Goal: Task Accomplishment & Management: Complete application form

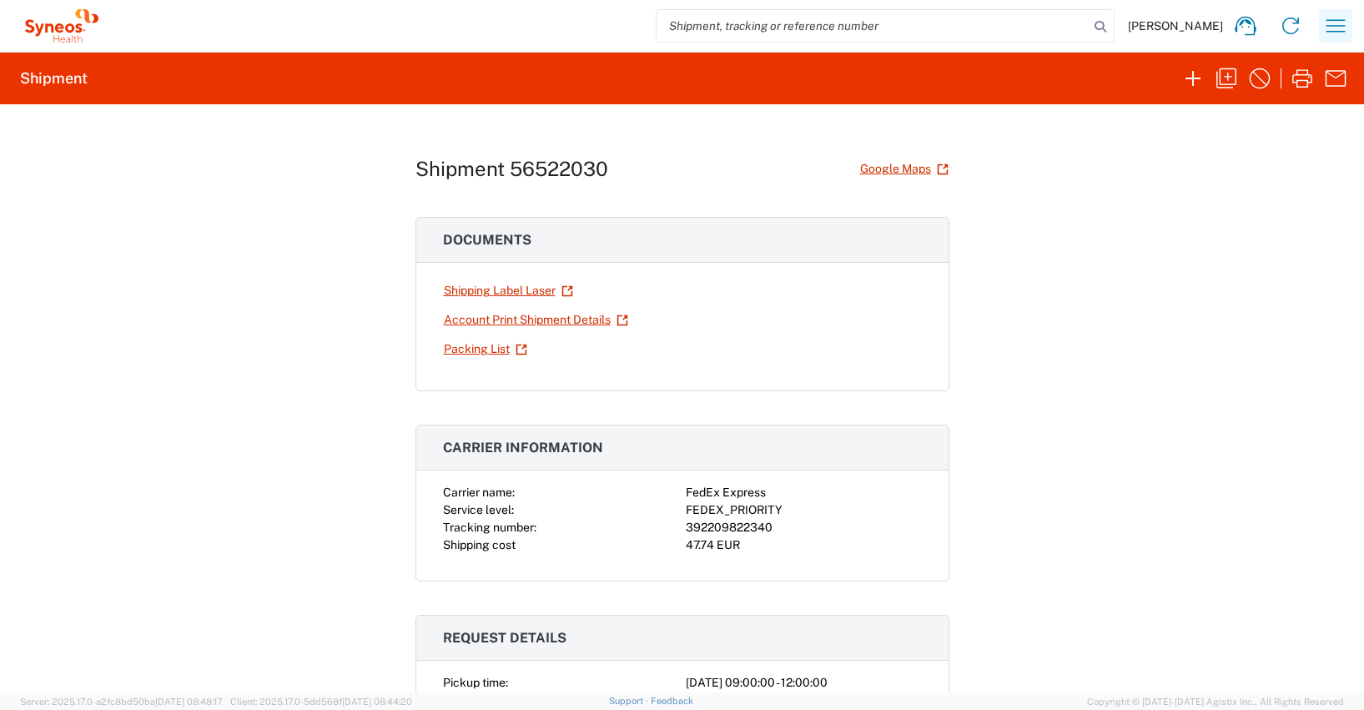
click at [1333, 31] on icon "button" at bounding box center [1336, 25] width 19 height 13
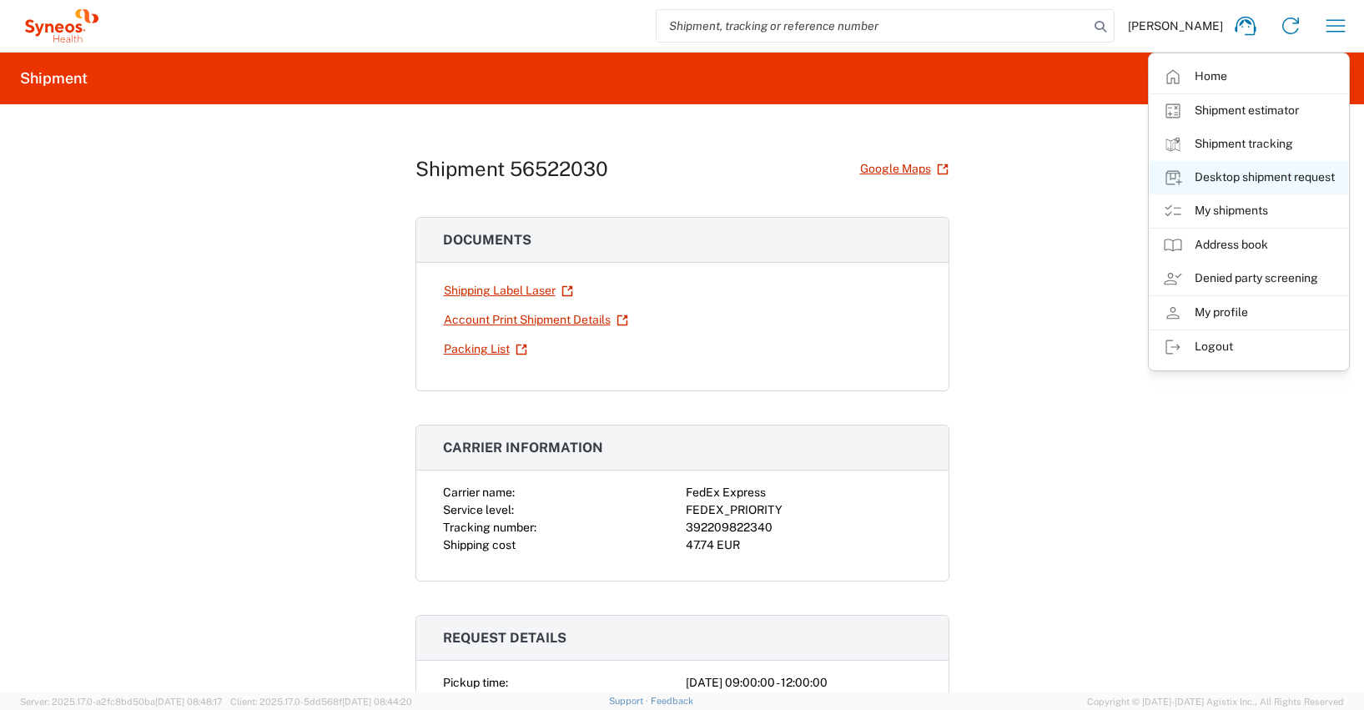
click at [1252, 173] on link "Desktop shipment request" at bounding box center [1249, 177] width 199 height 33
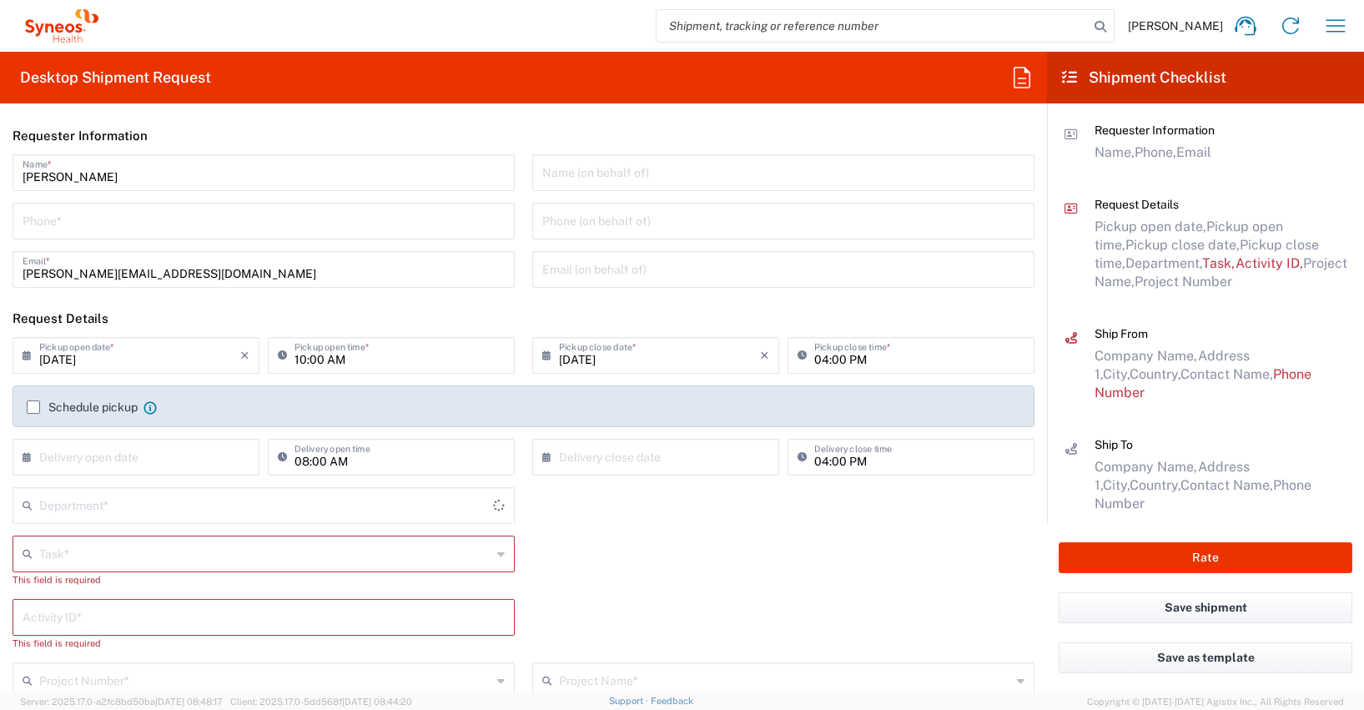
click at [63, 550] on input "text" at bounding box center [265, 552] width 452 height 29
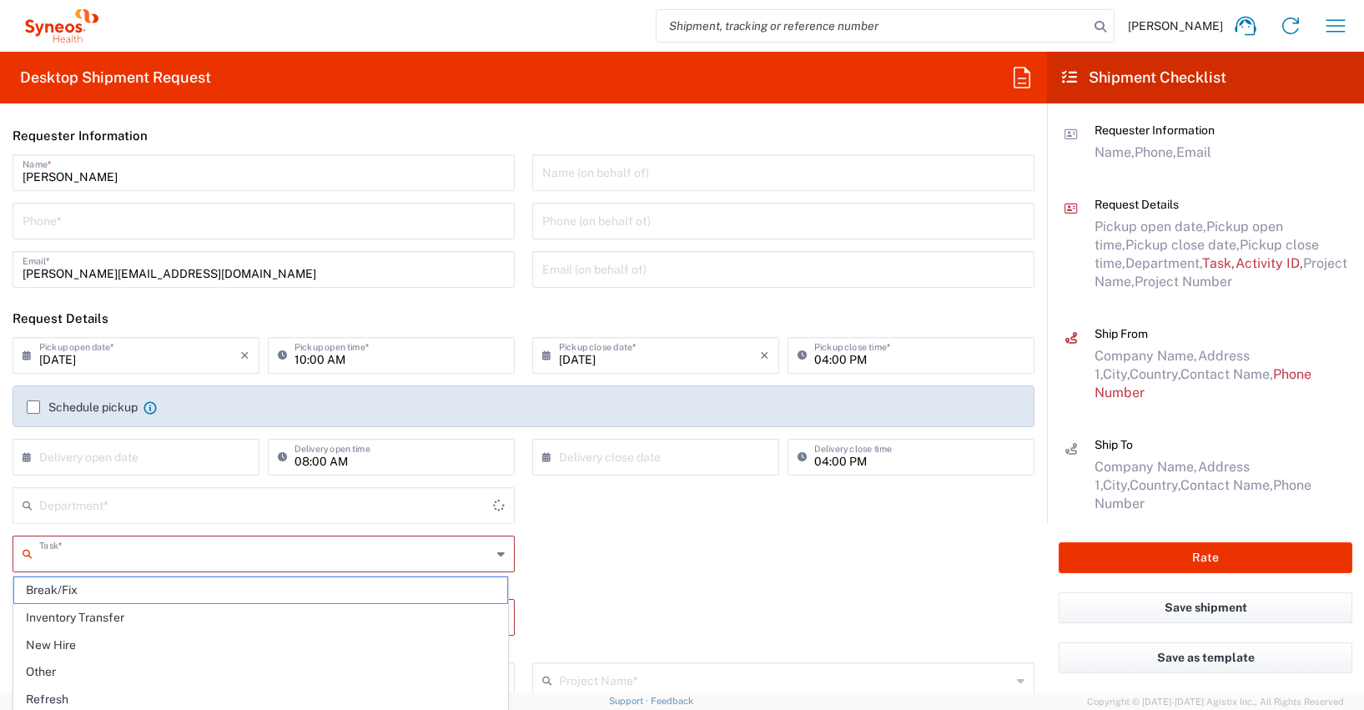
type input "4510"
click at [35, 229] on input "tel" at bounding box center [264, 219] width 482 height 29
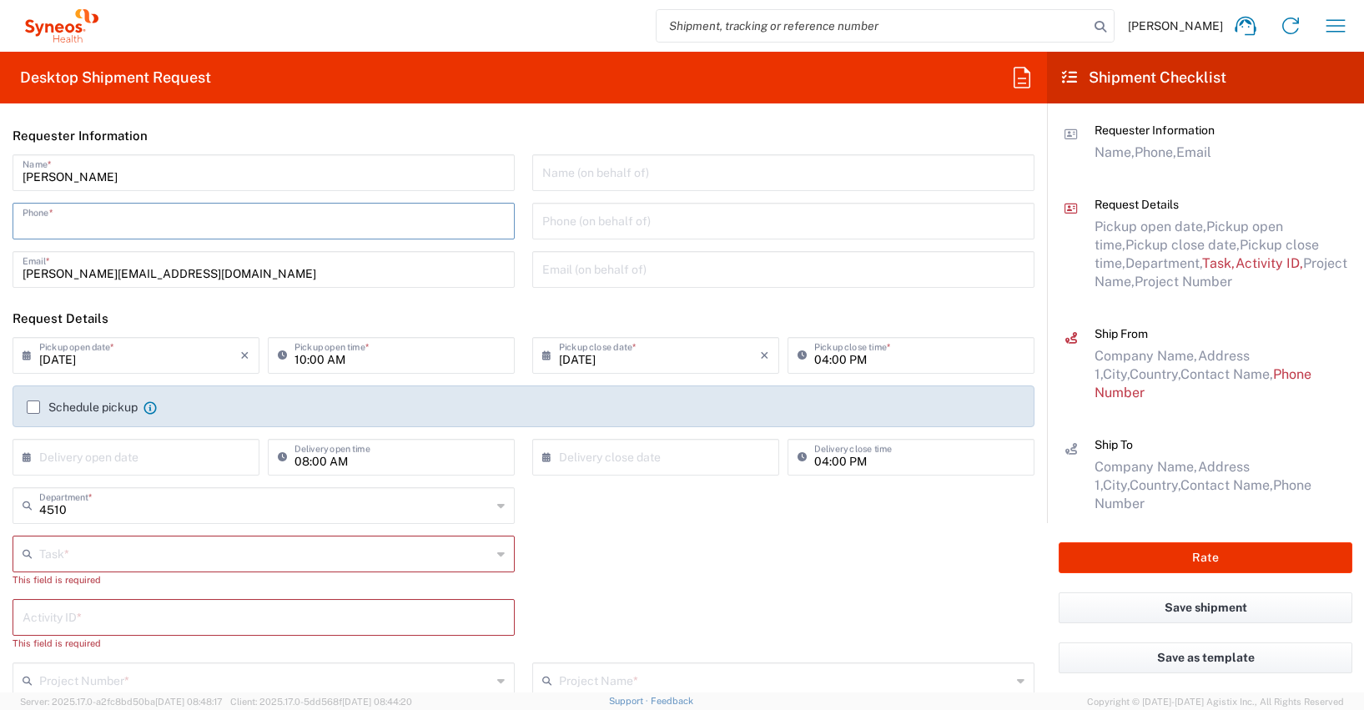
type input "01728392657"
type input "[PERSON_NAME][EMAIL_ADDRESS][DOMAIN_NAME]"
type input "Other"
type input "4510"
type input "4510 DEPARTMENTAL EXPENSE"
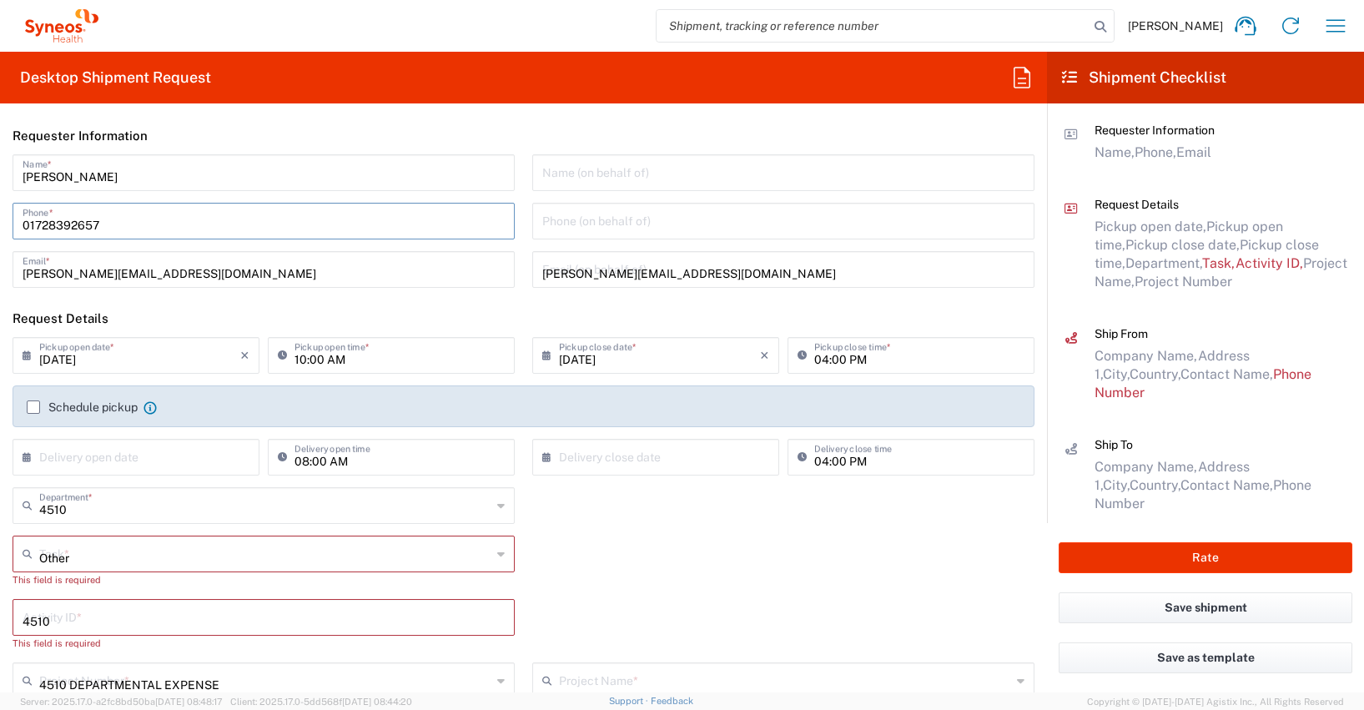
type input "4510 DEPARTMENTAL EXPENSE"
type input "015784054340"
type input "Syneos Health Germany GMBH"
type input "Syneos Health"
type input "[PERSON_NAME]-Ring 6"
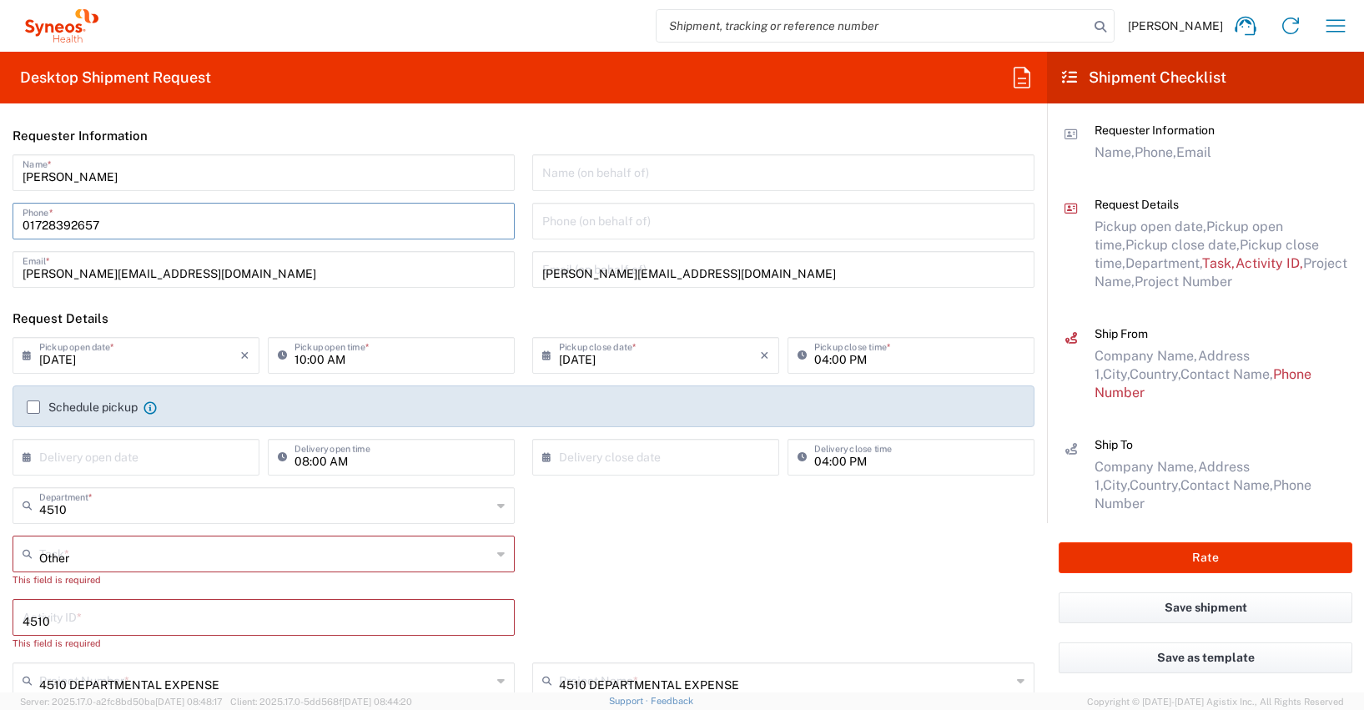
type input "Munchen"
type input "[GEOGRAPHIC_DATA]"
type input "81929"
type input "[PERSON_NAME]"
type input "01728392657"
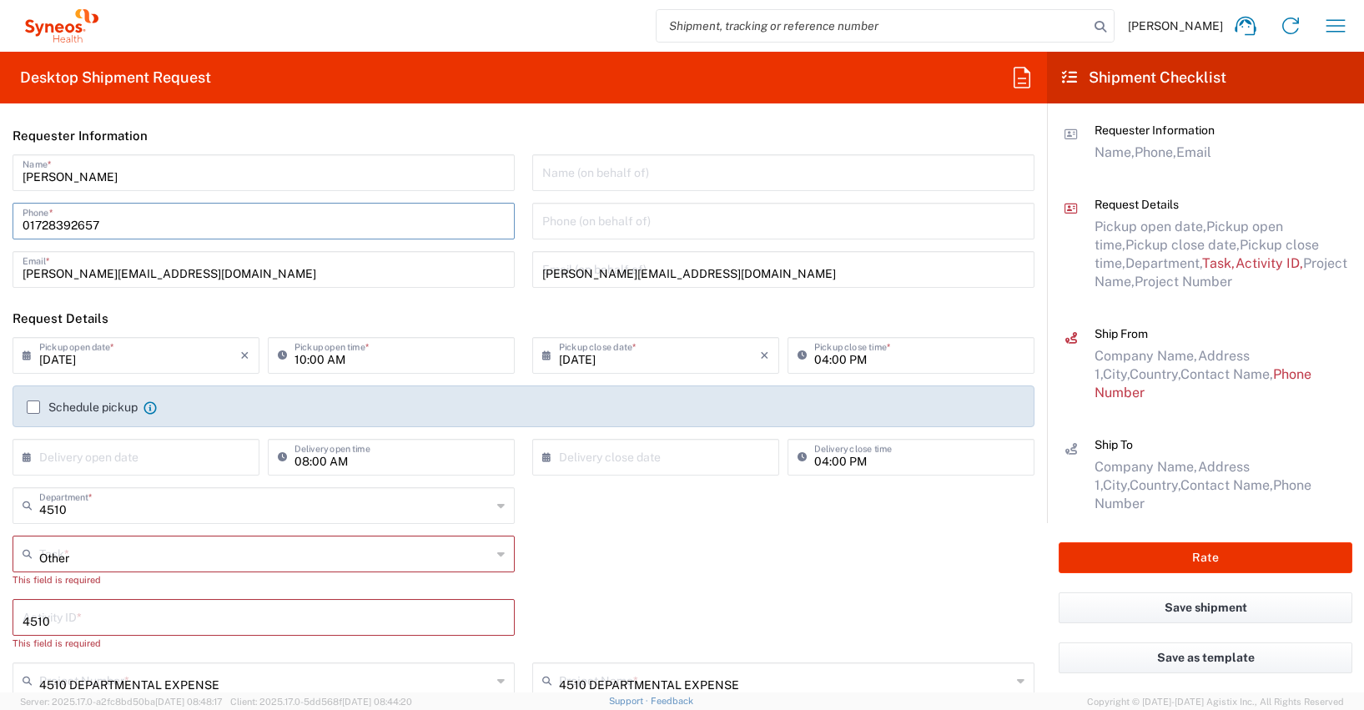
type input "[PERSON_NAME][EMAIL_ADDRESS][DOMAIN_NAME]"
type input "DE213090249"
type input "Medium Box"
type input "1"
type input "33.02"
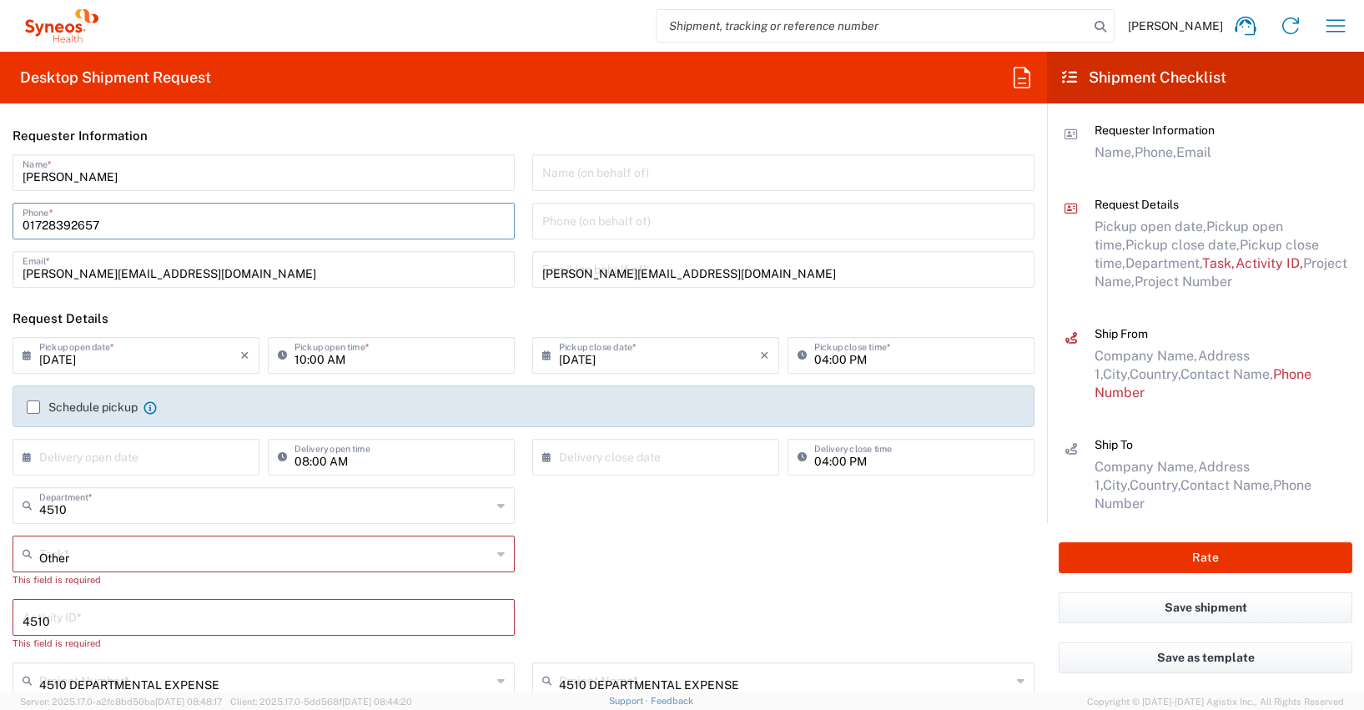
type input "29.21"
type input "6.35"
type input "cm"
type input "2.5"
type input "[PERSON_NAME]"
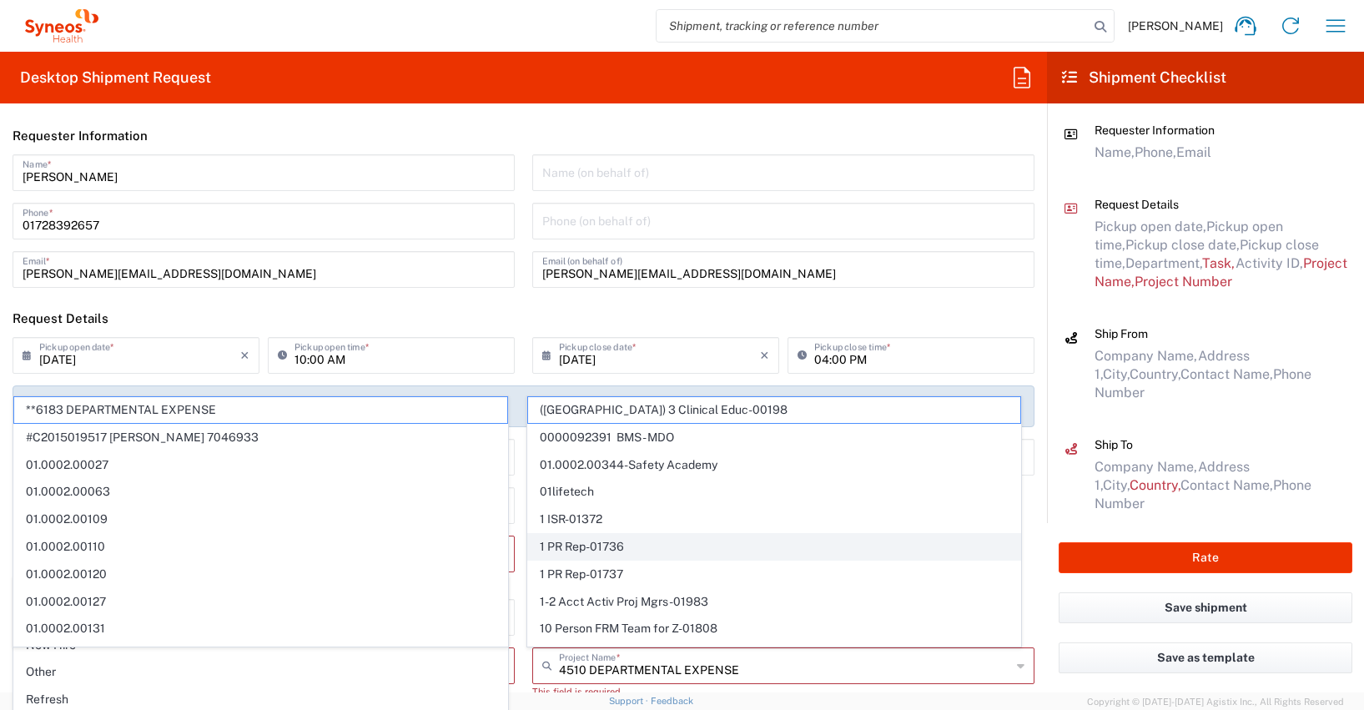
click at [588, 537] on span "1 PR Rep-01736" at bounding box center [774, 547] width 493 height 26
type input "1 PR Rep-01736"
type input "Syneos Health Germany GMBH"
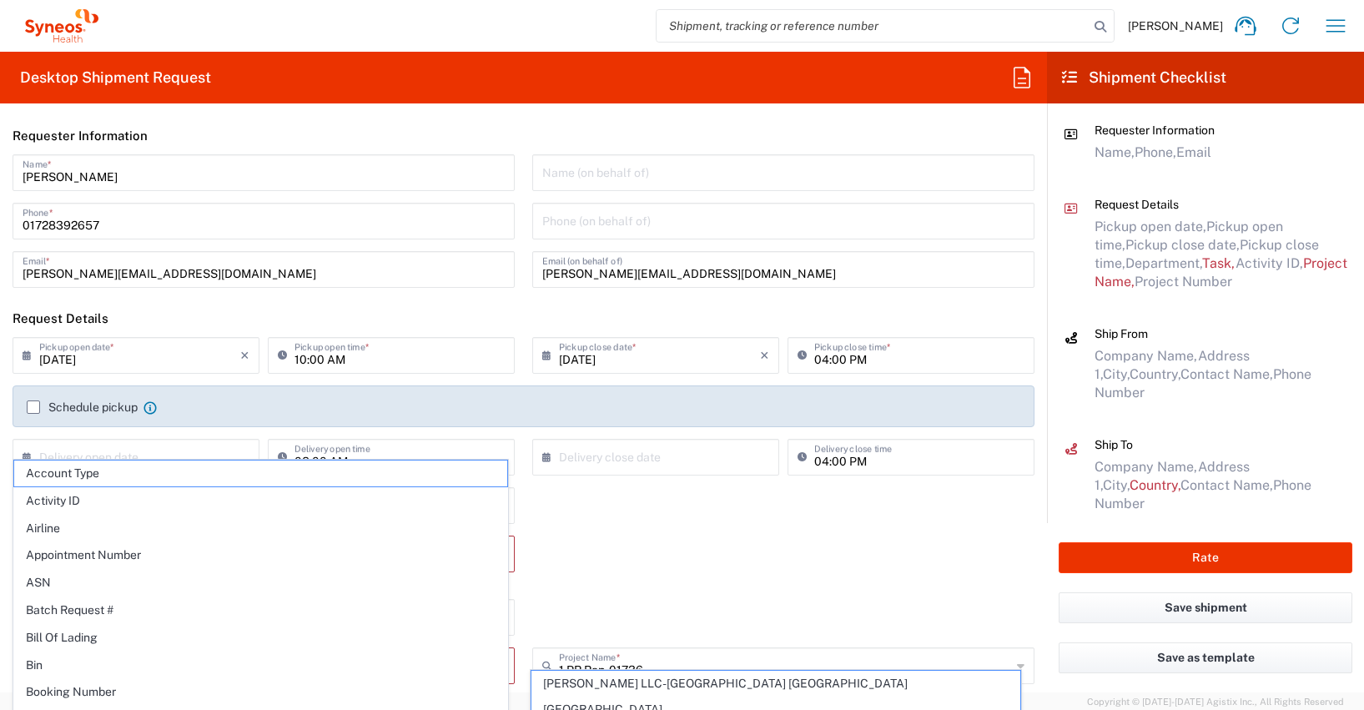
drag, startPoint x: 643, startPoint y: 571, endPoint x: 654, endPoint y: 565, distance: 12.3
click at [654, 565] on div "Task * Other This field is required" at bounding box center [524, 567] width 1040 height 63
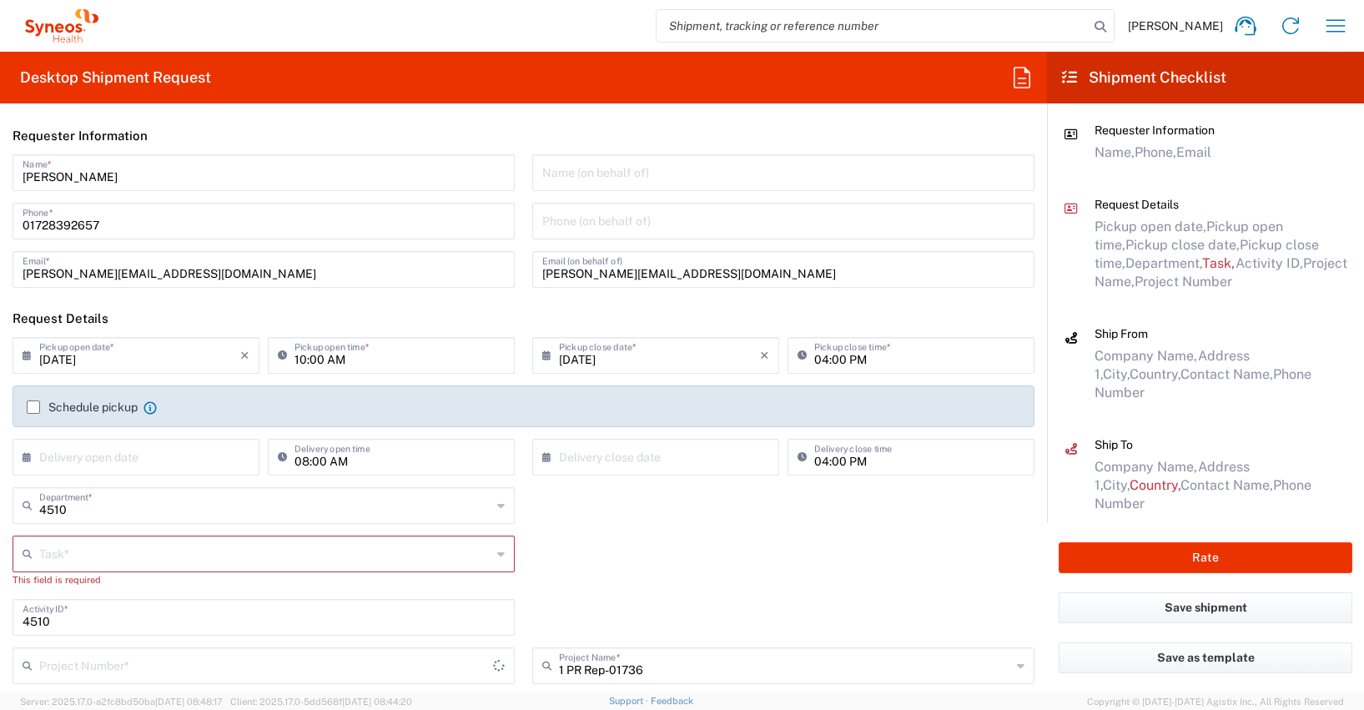
click at [59, 552] on input "text" at bounding box center [265, 552] width 452 height 29
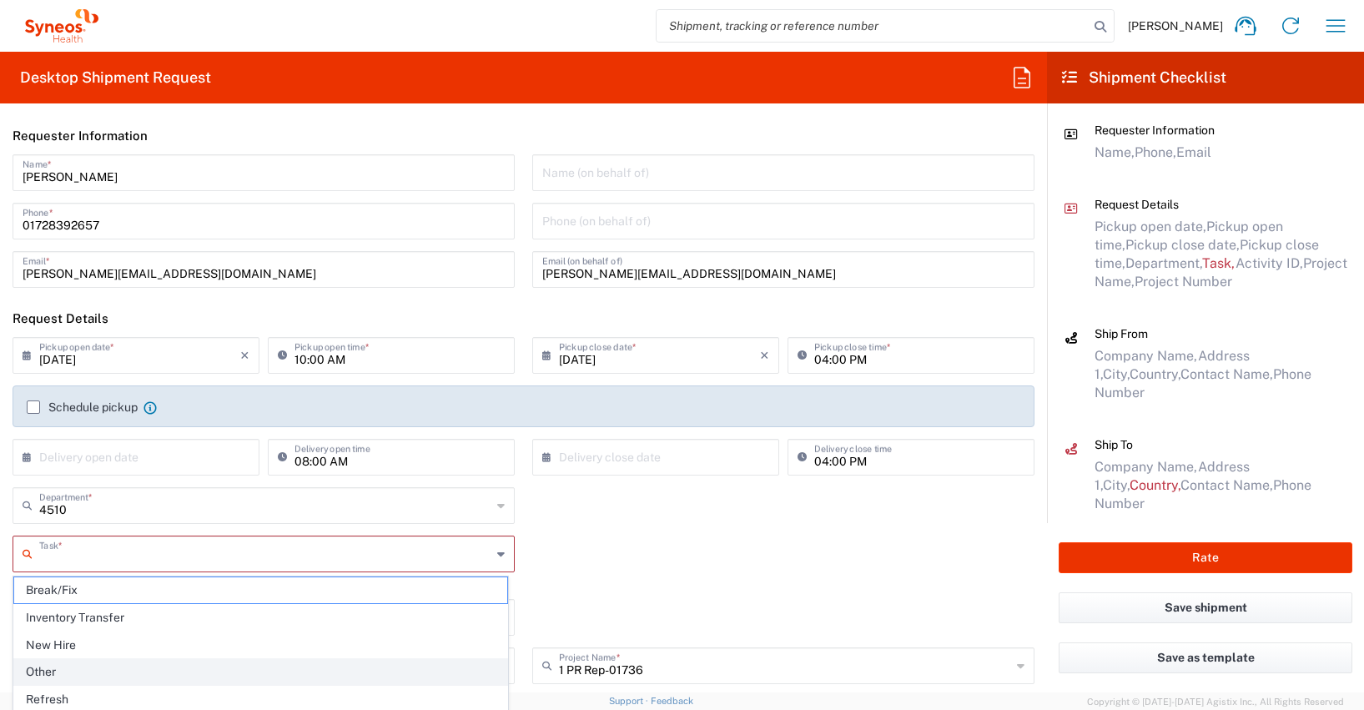
click at [48, 669] on span "Other" at bounding box center [260, 672] width 493 height 26
type input "Other"
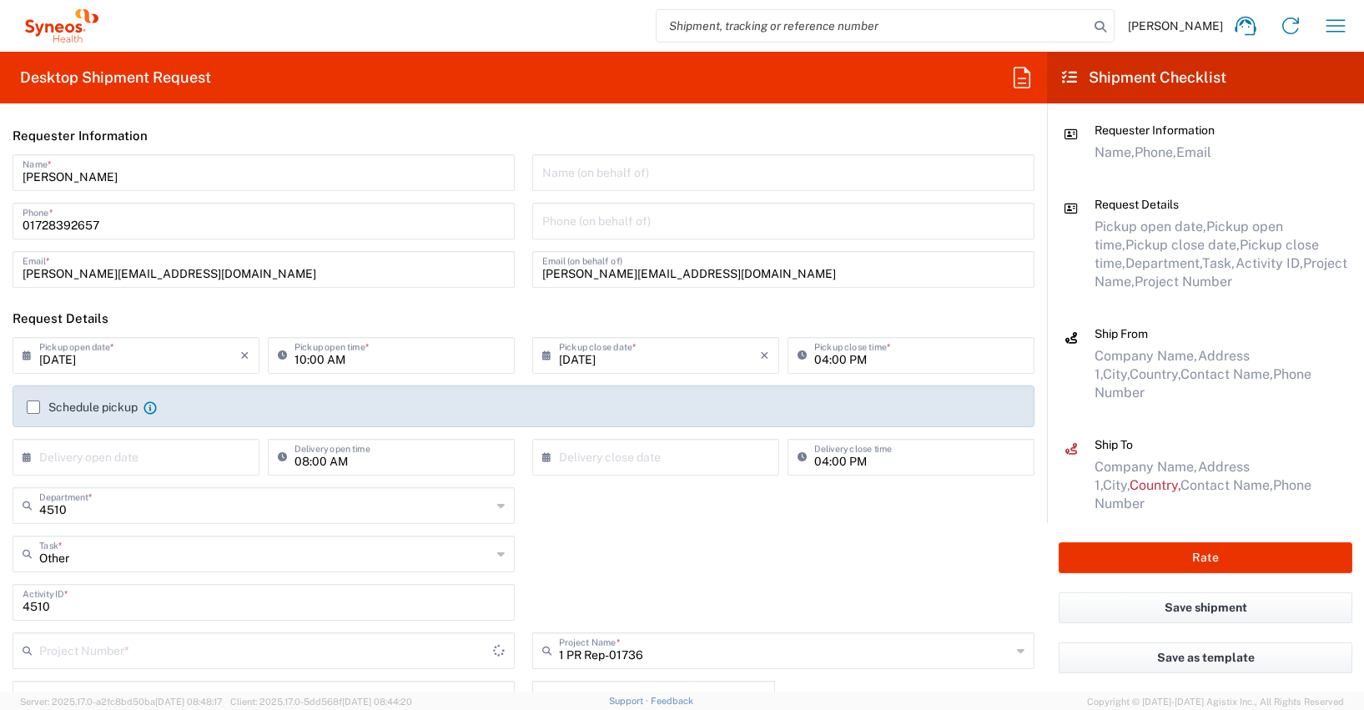
type input "400001736"
click at [769, 571] on div "Other Task * Break/Fix Inventory Transfer New Hire Other Refresh" at bounding box center [524, 560] width 1040 height 48
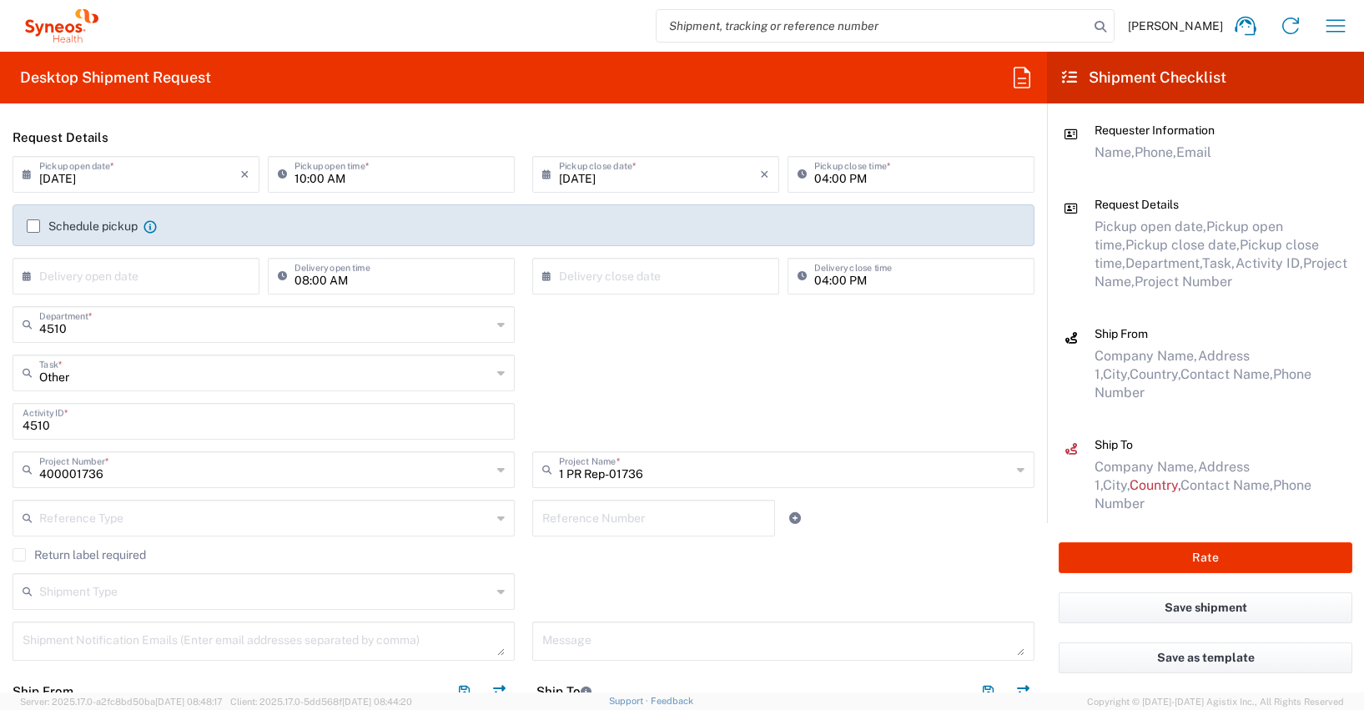
scroll to position [184, 0]
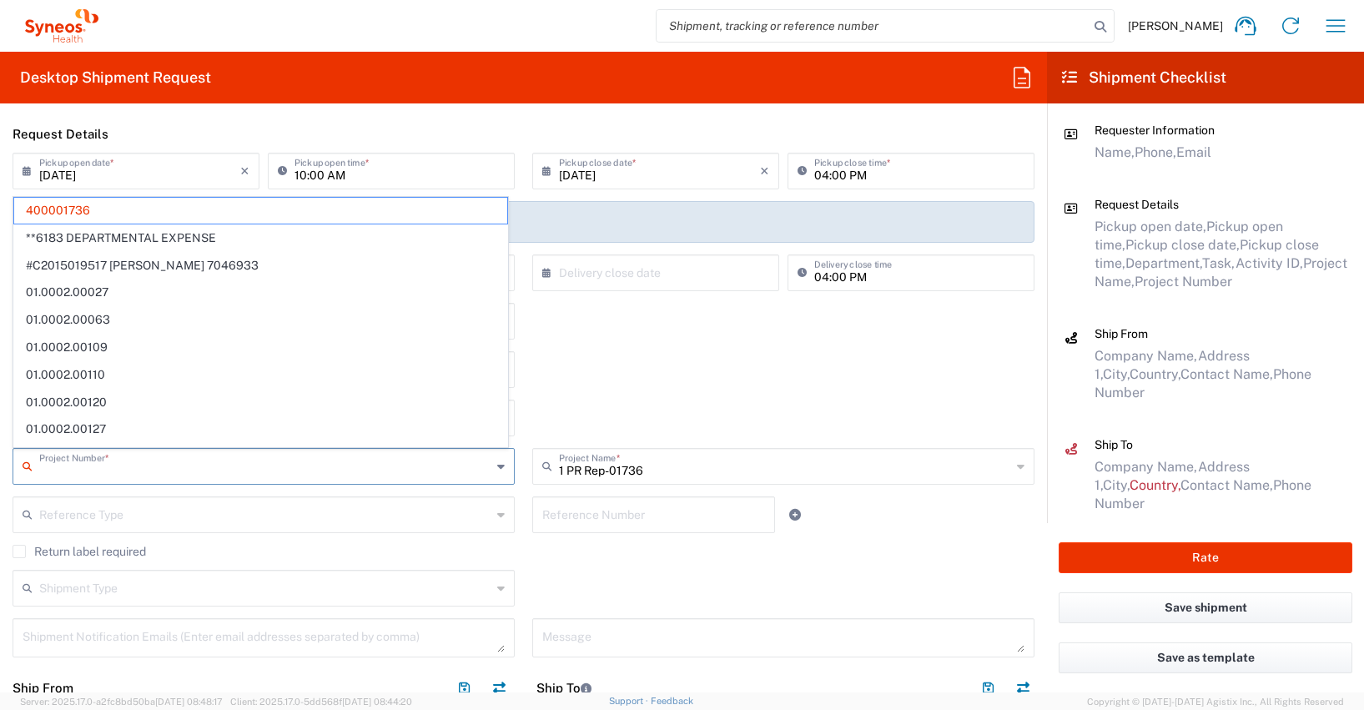
click at [107, 477] on input "text" at bounding box center [265, 465] width 452 height 29
click at [126, 235] on span "**6183 DEPARTMENTAL EXPENSE" at bounding box center [260, 238] width 493 height 26
type input "**6183 DEPARTMENTAL EXPENSE"
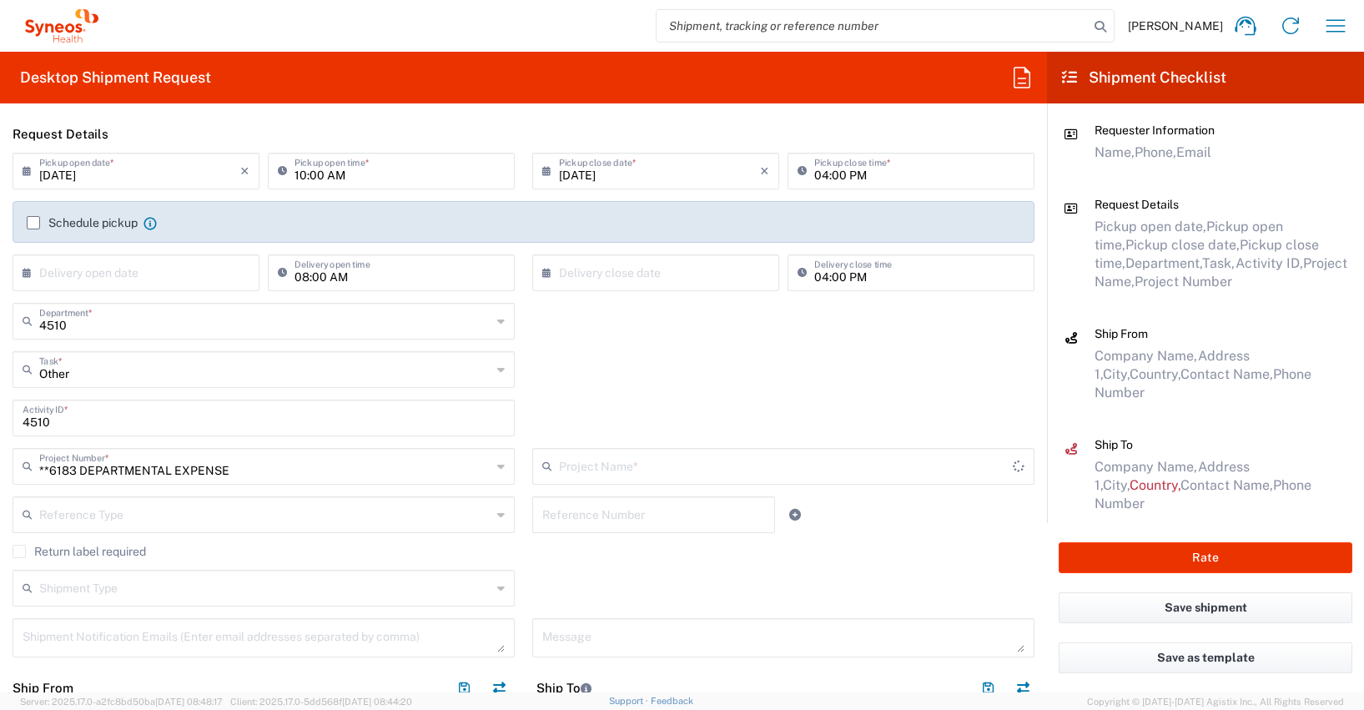
click at [67, 469] on input "**6183 DEPARTMENTAL EXPENSE" at bounding box center [265, 465] width 452 height 29
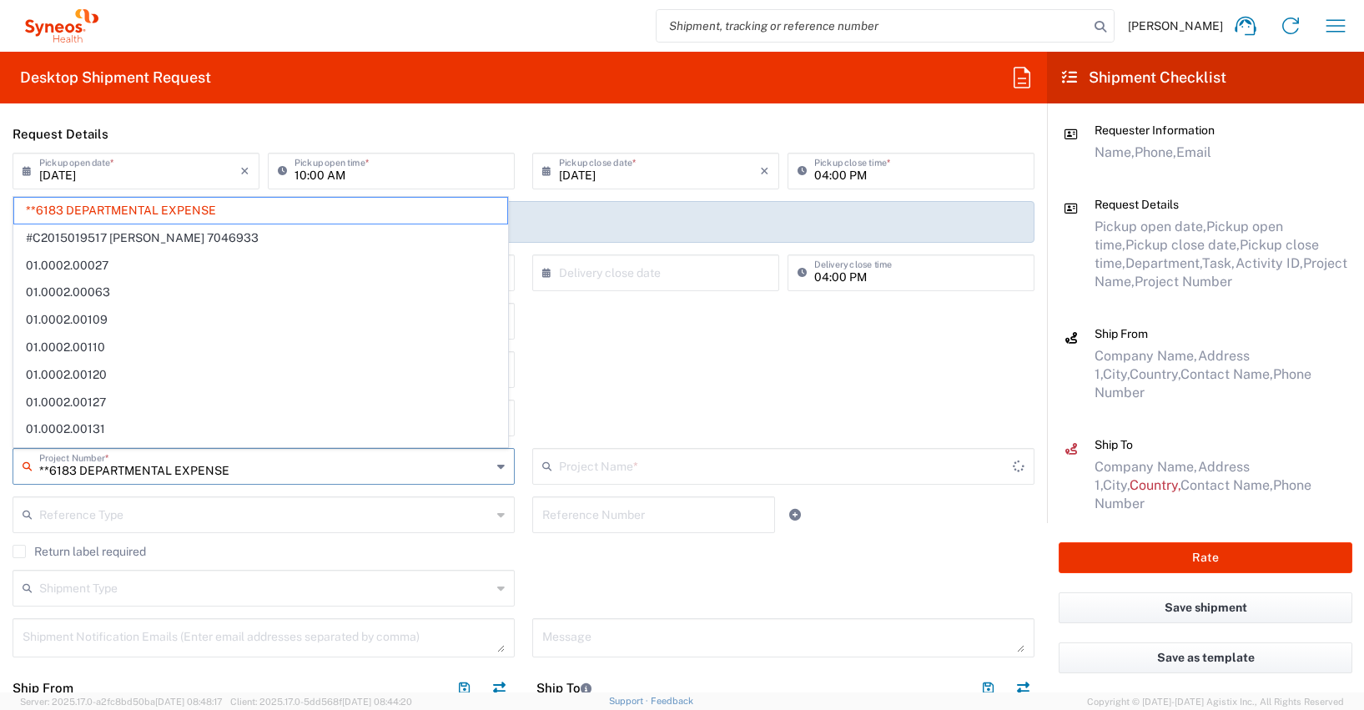
click at [67, 469] on input "**6183 DEPARTMENTAL EXPENSE" at bounding box center [265, 465] width 452 height 29
type input "**45 DEPARTMENTAL EXPENSE"
type input "6183"
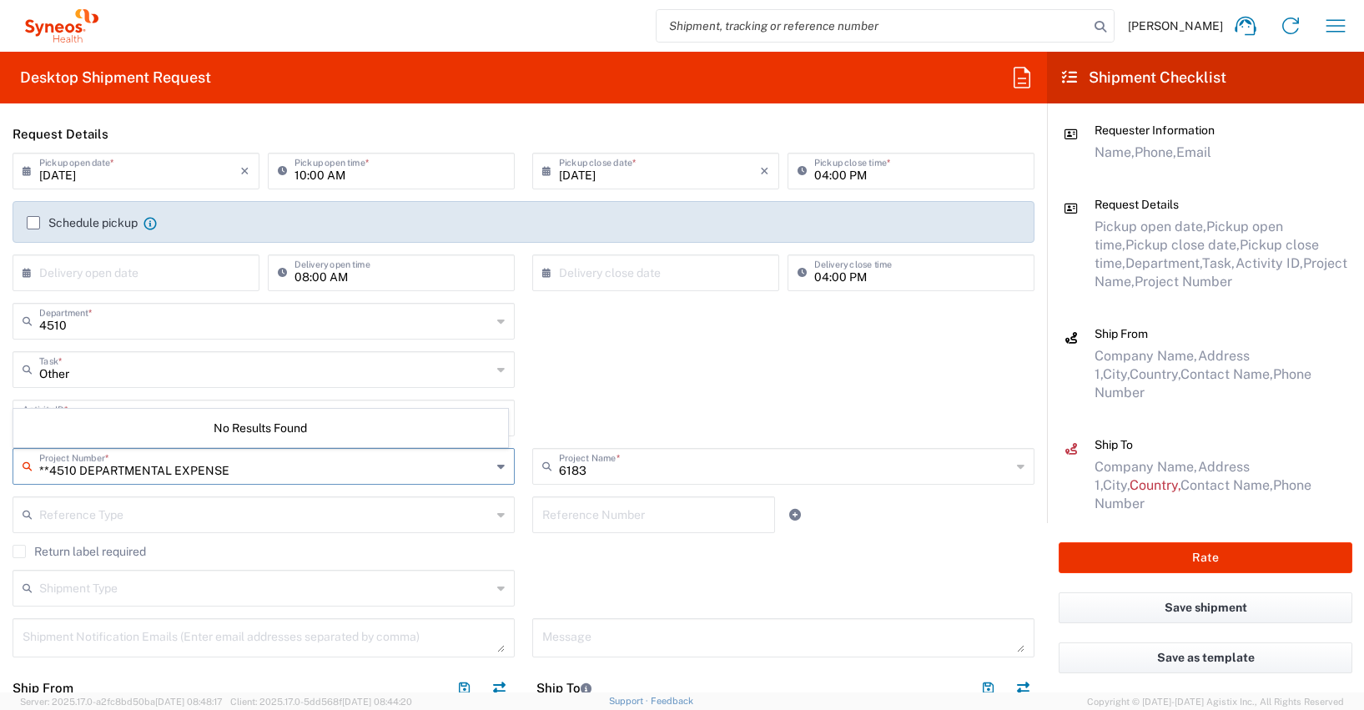
type input "**4510 DEPARTMENTAL EXPENSE"
click at [611, 416] on div "4510 Activity ID *" at bounding box center [524, 424] width 1040 height 48
click at [73, 471] on input "text" at bounding box center [266, 465] width 454 height 29
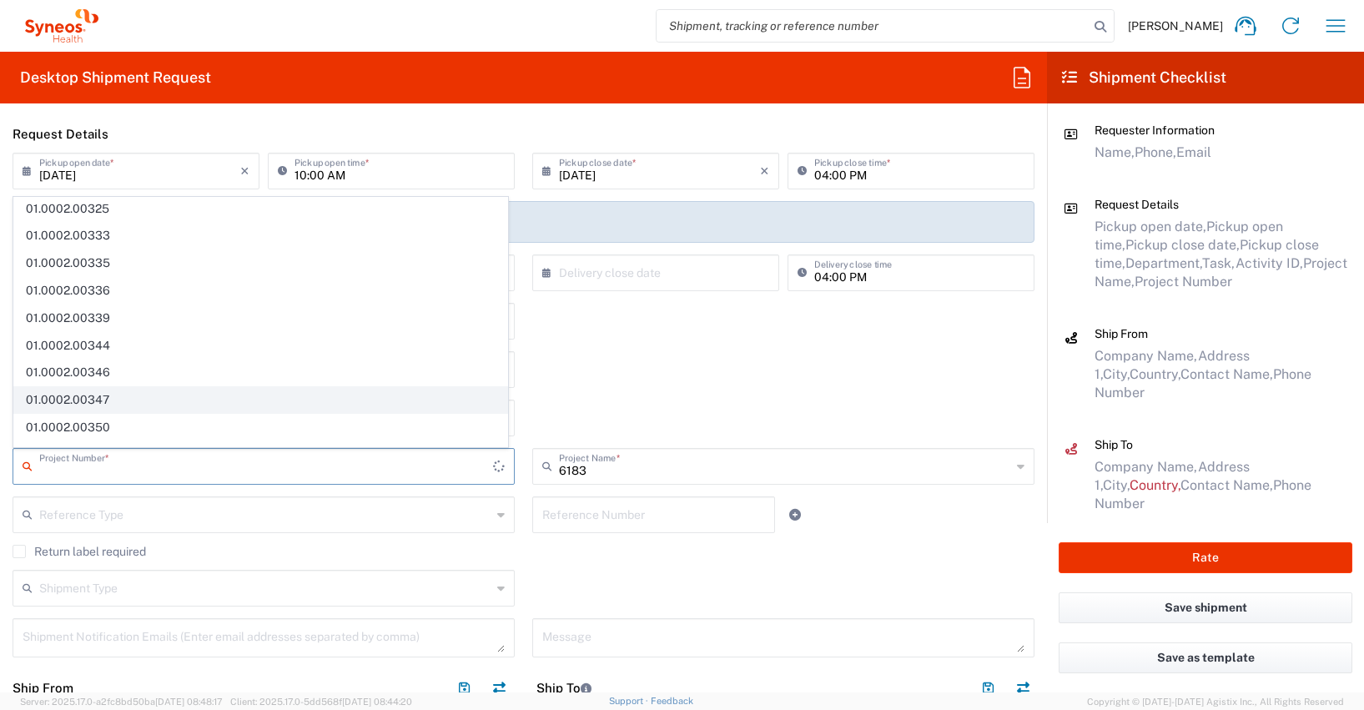
scroll to position [1146, 0]
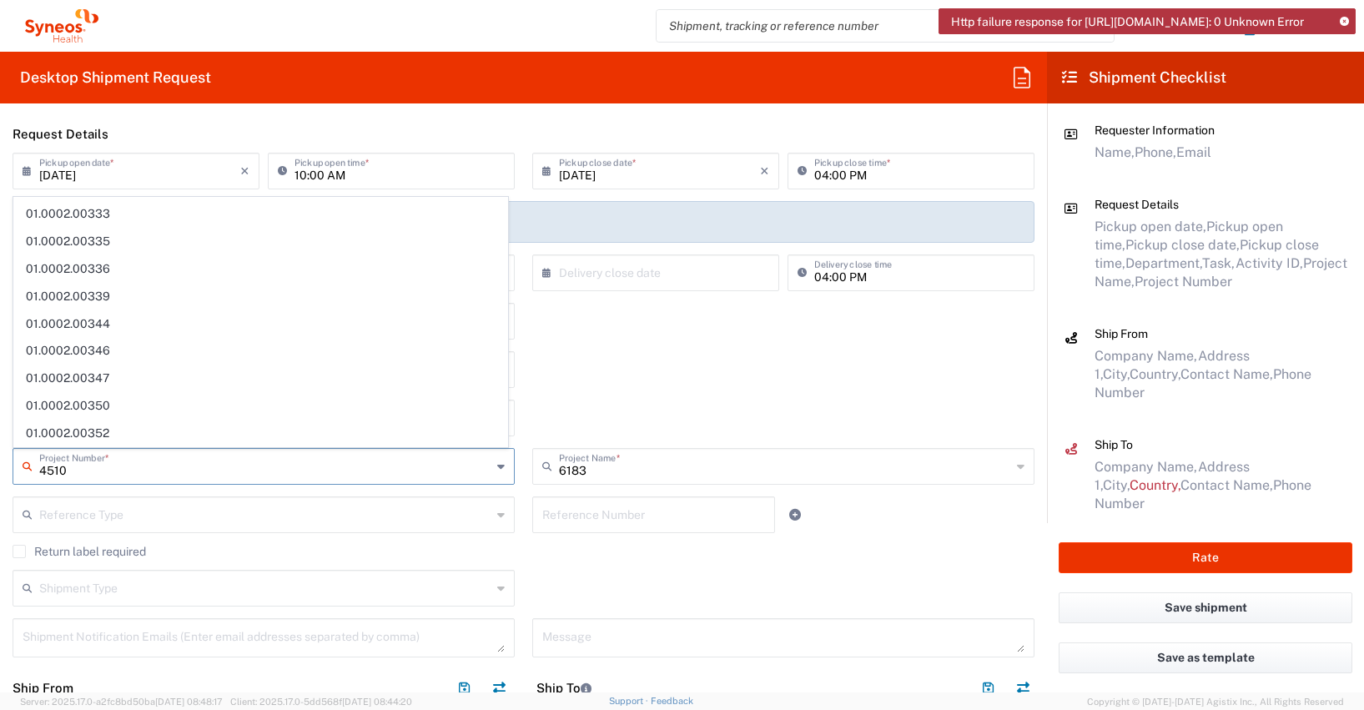
click at [149, 469] on input "4510" at bounding box center [265, 465] width 452 height 29
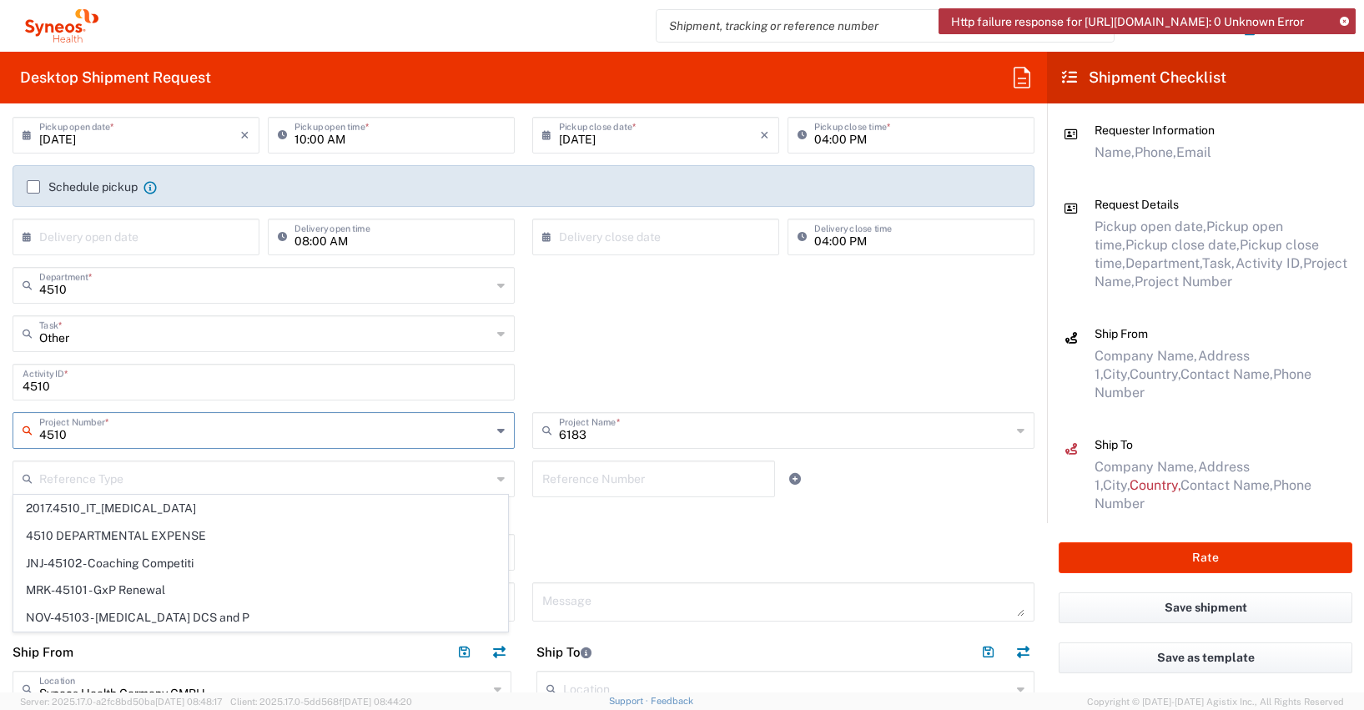
scroll to position [0, 0]
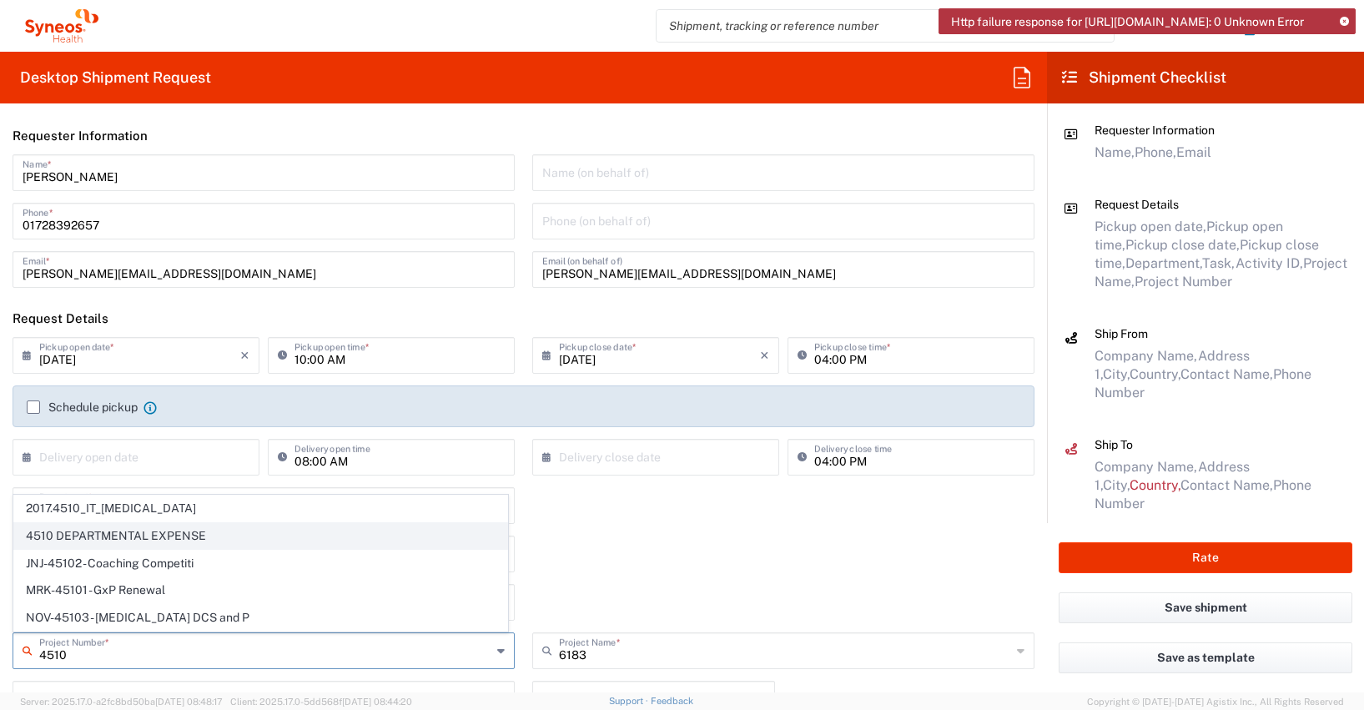
click at [92, 534] on span "4510 DEPARTMENTAL EXPENSE" at bounding box center [260, 536] width 493 height 26
type input "4510 DEPARTMENTAL EXPENSE"
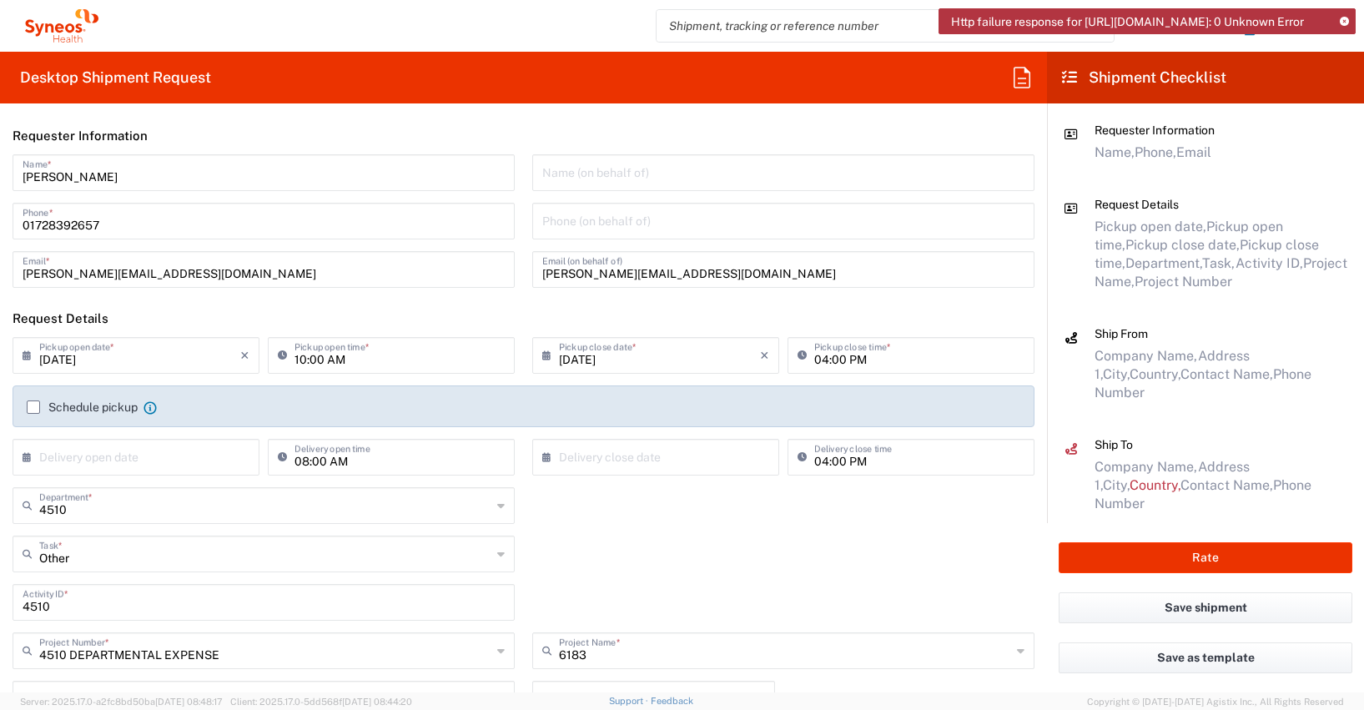
click at [37, 407] on label "Schedule pickup" at bounding box center [82, 407] width 111 height 13
click at [33, 407] on input "Schedule pickup" at bounding box center [33, 407] width 0 height 0
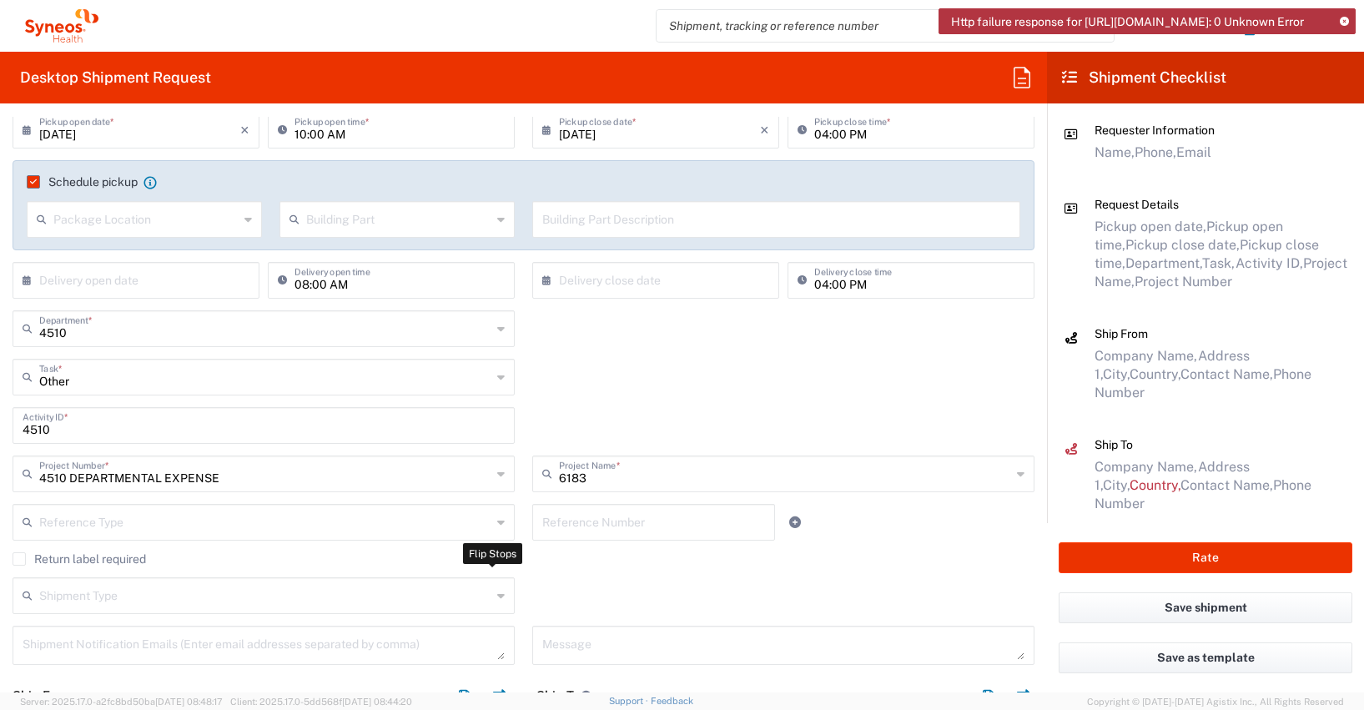
scroll to position [345, 0]
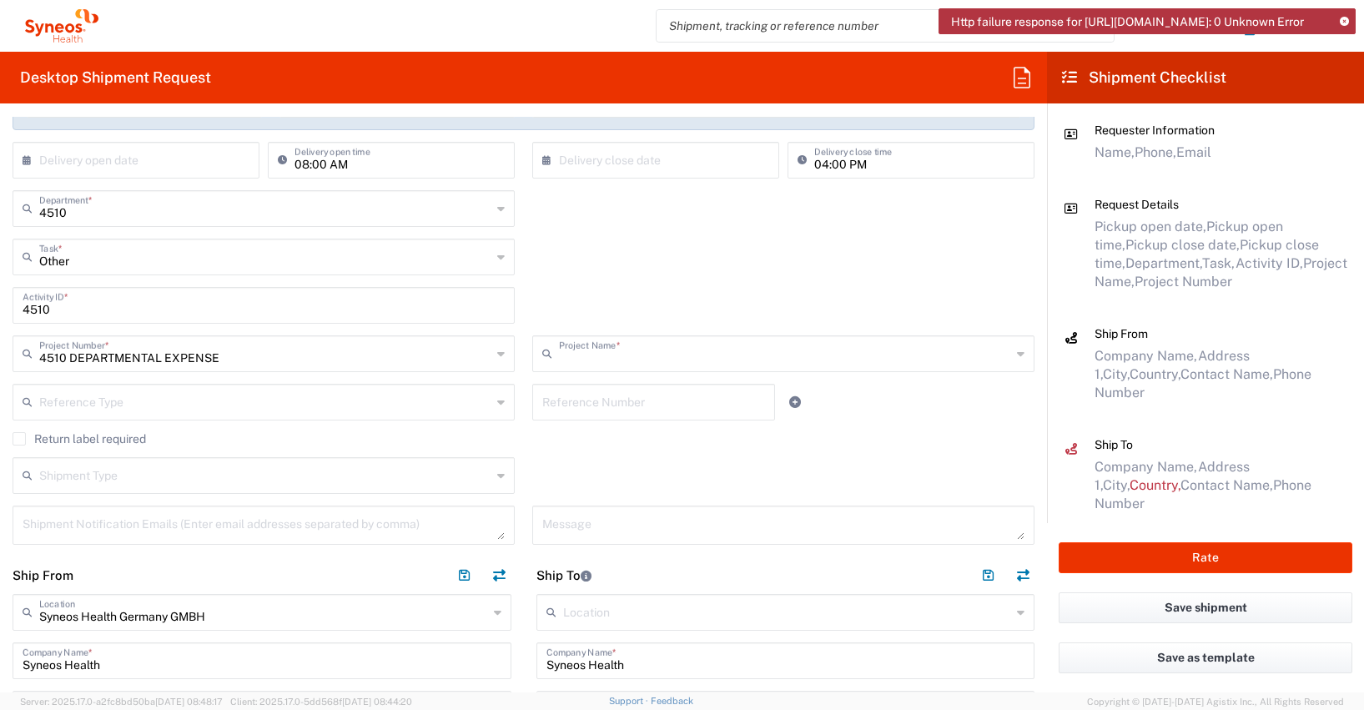
click at [594, 360] on input "text" at bounding box center [785, 352] width 452 height 29
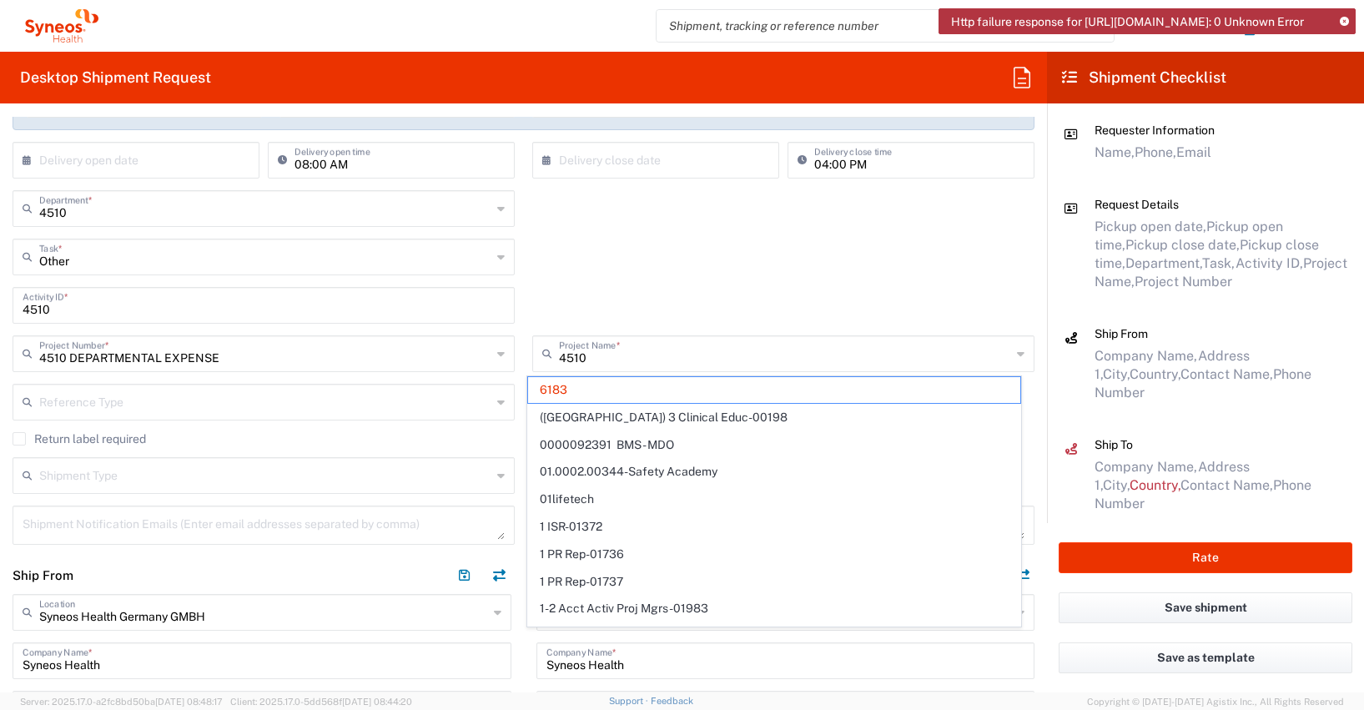
click at [675, 305] on div "4510 Activity ID *" at bounding box center [524, 311] width 1040 height 48
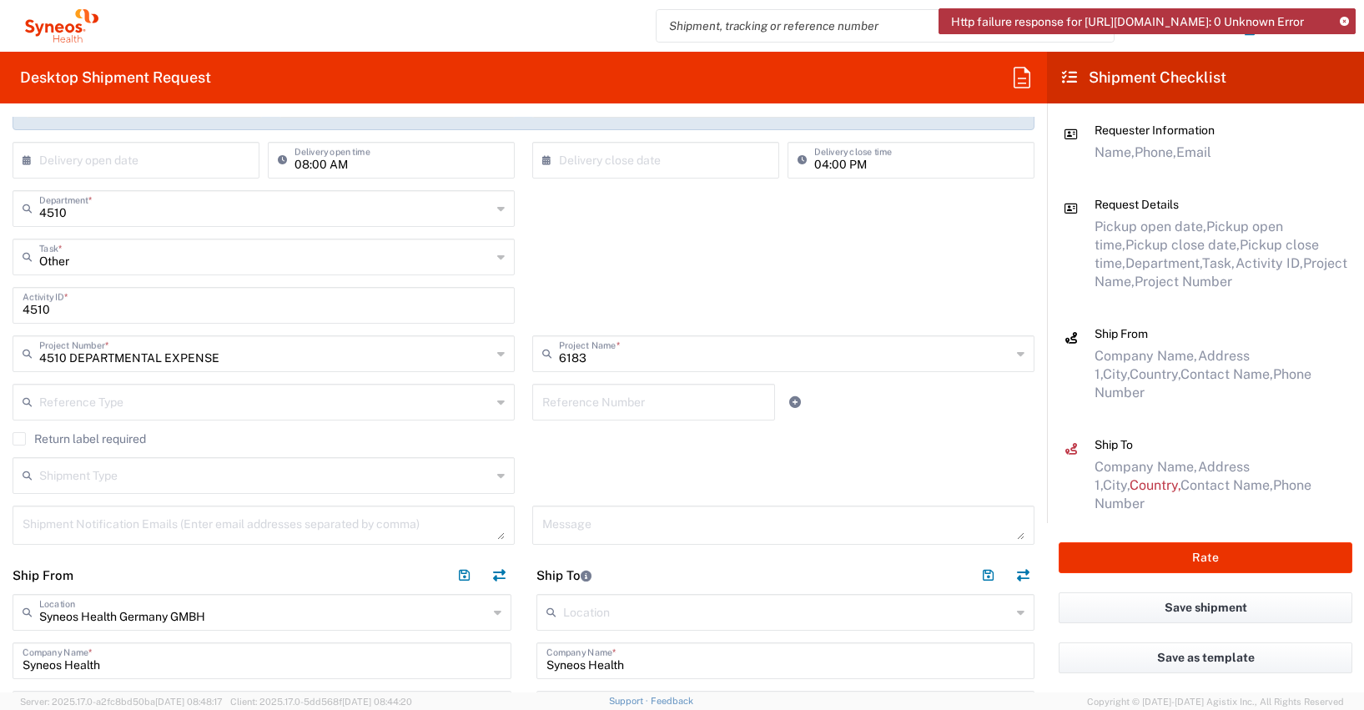
click at [582, 355] on input "6183" at bounding box center [785, 352] width 452 height 29
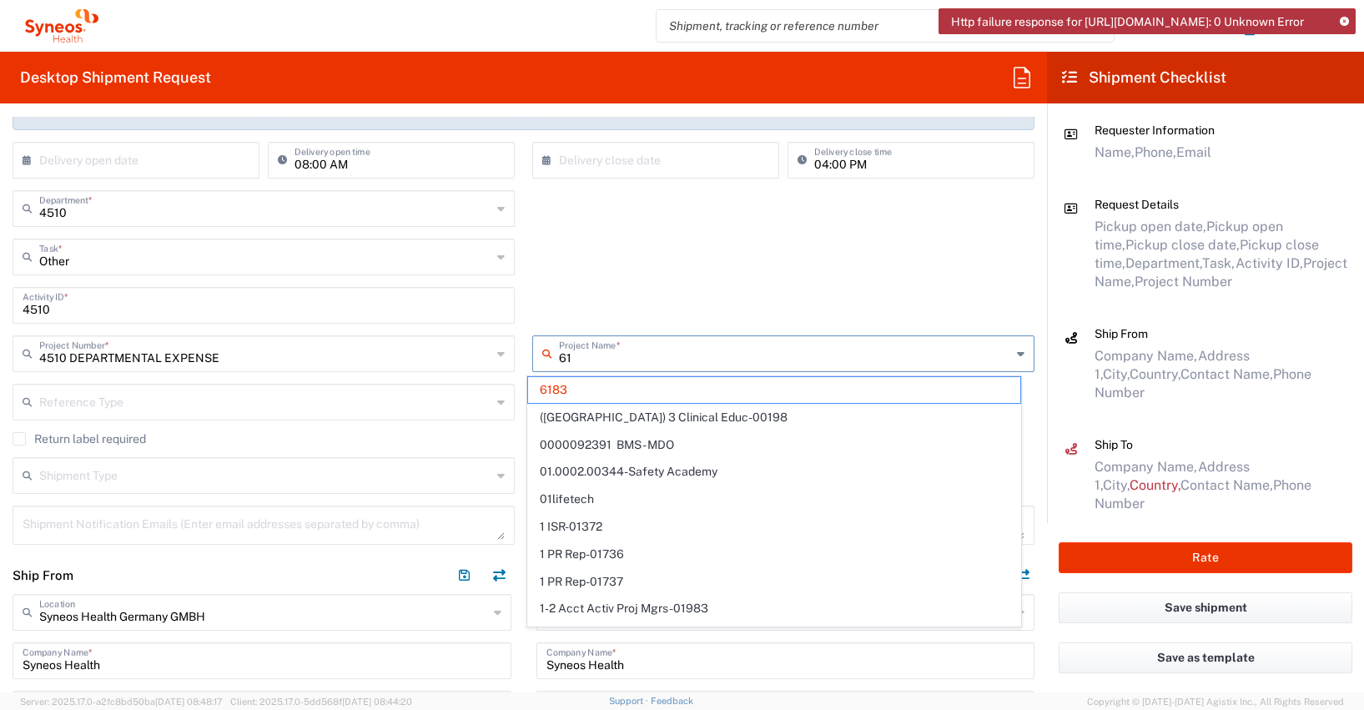
type input "6"
type input "4510 de"
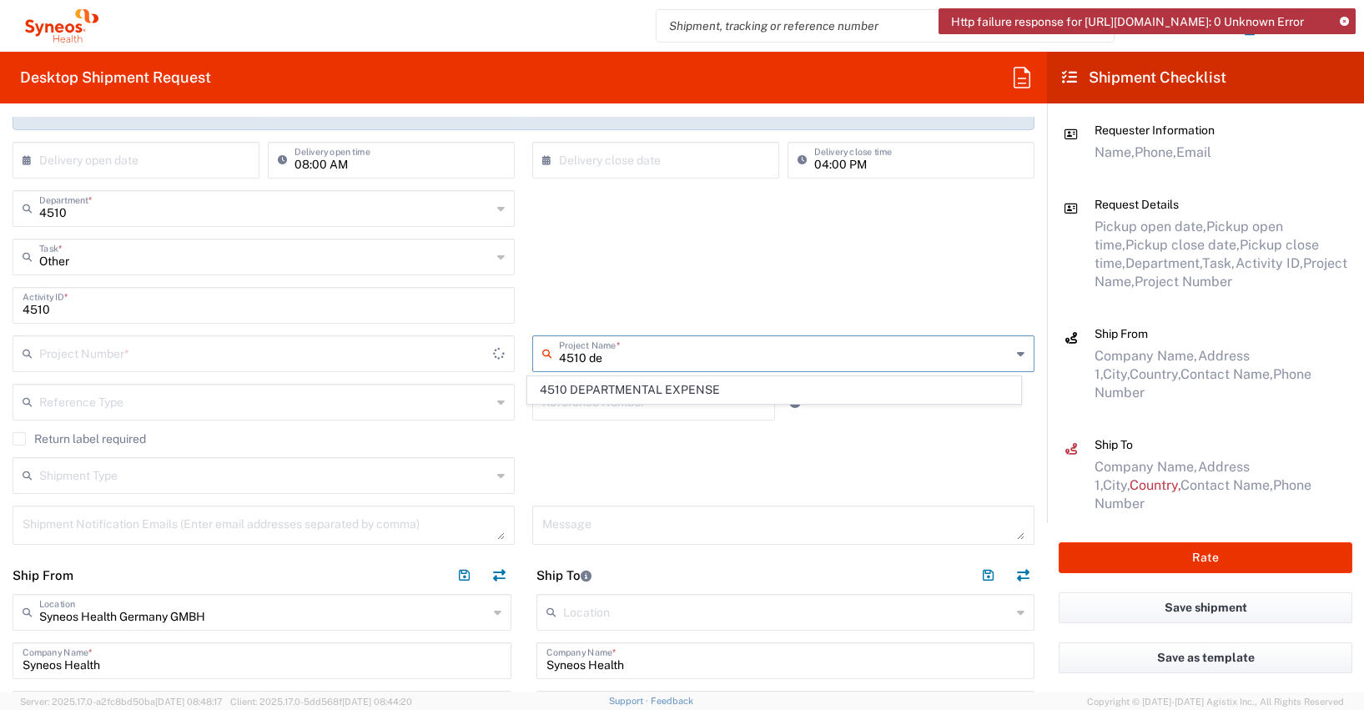
type input "**6183 DEPARTMENTAL EXPENSE"
click at [589, 386] on span "4510 DEPARTMENTAL EXPENSE" at bounding box center [774, 390] width 493 height 26
type input "4510 DEPARTMENTAL EXPENSE"
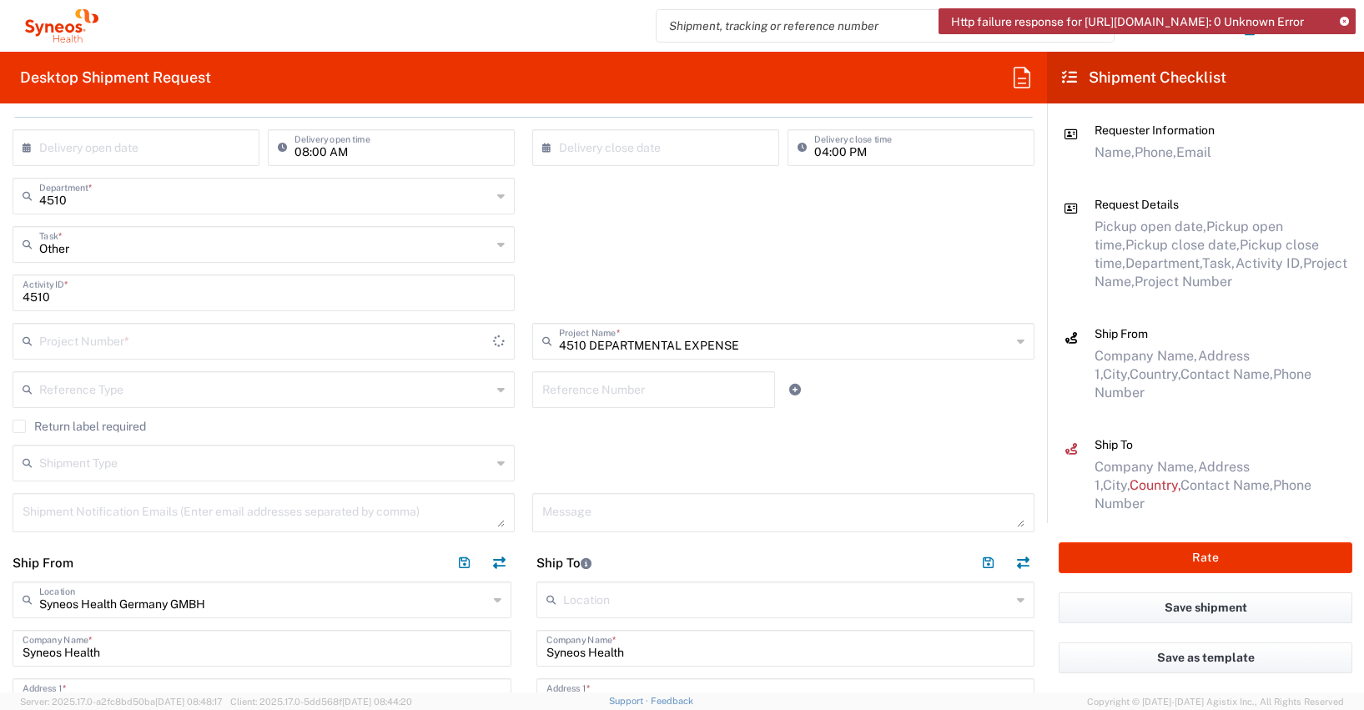
scroll to position [372, 0]
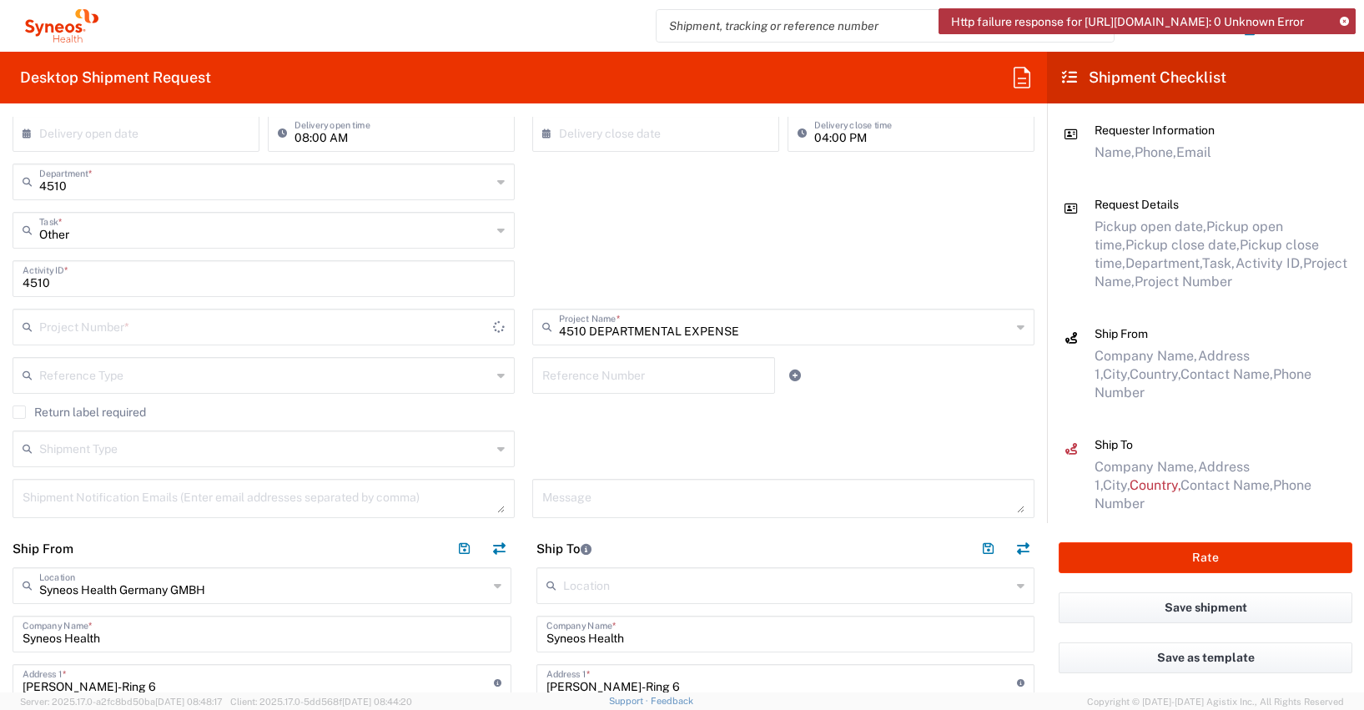
click at [71, 334] on input "text" at bounding box center [266, 325] width 454 height 29
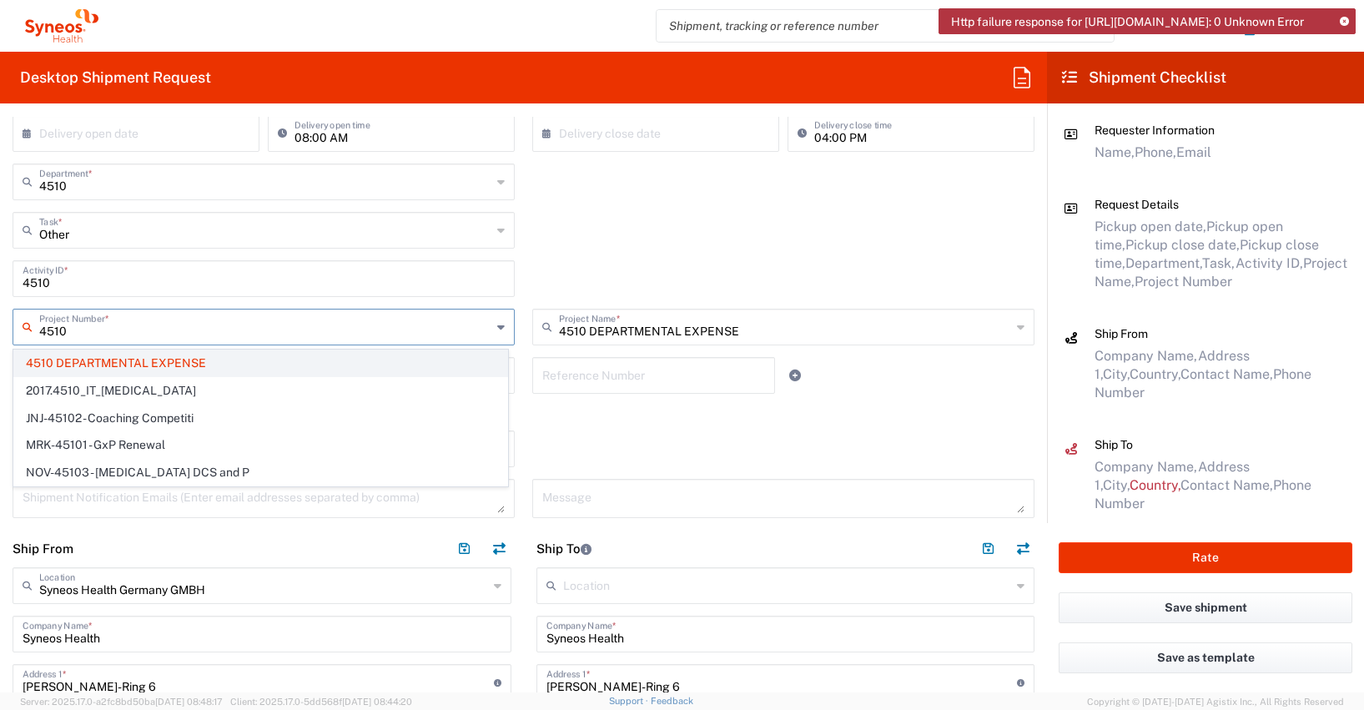
type input "4510"
click at [112, 362] on span "4510 DEPARTMENTAL EXPENSE" at bounding box center [260, 363] width 493 height 26
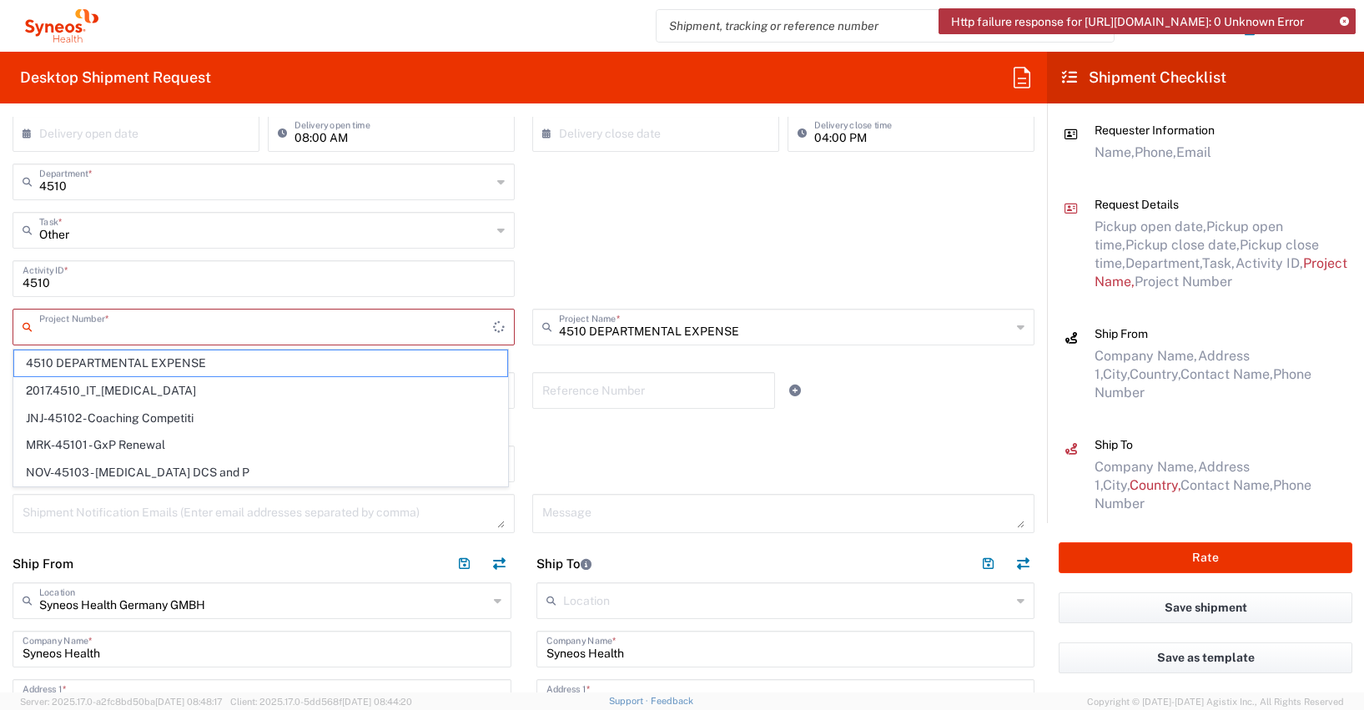
click at [66, 337] on input "text" at bounding box center [266, 325] width 454 height 29
click at [62, 360] on span "4510 DEPARTMENTAL EXPENSE" at bounding box center [260, 363] width 493 height 26
type input "4510 DEPARTMENTAL EXPENSE"
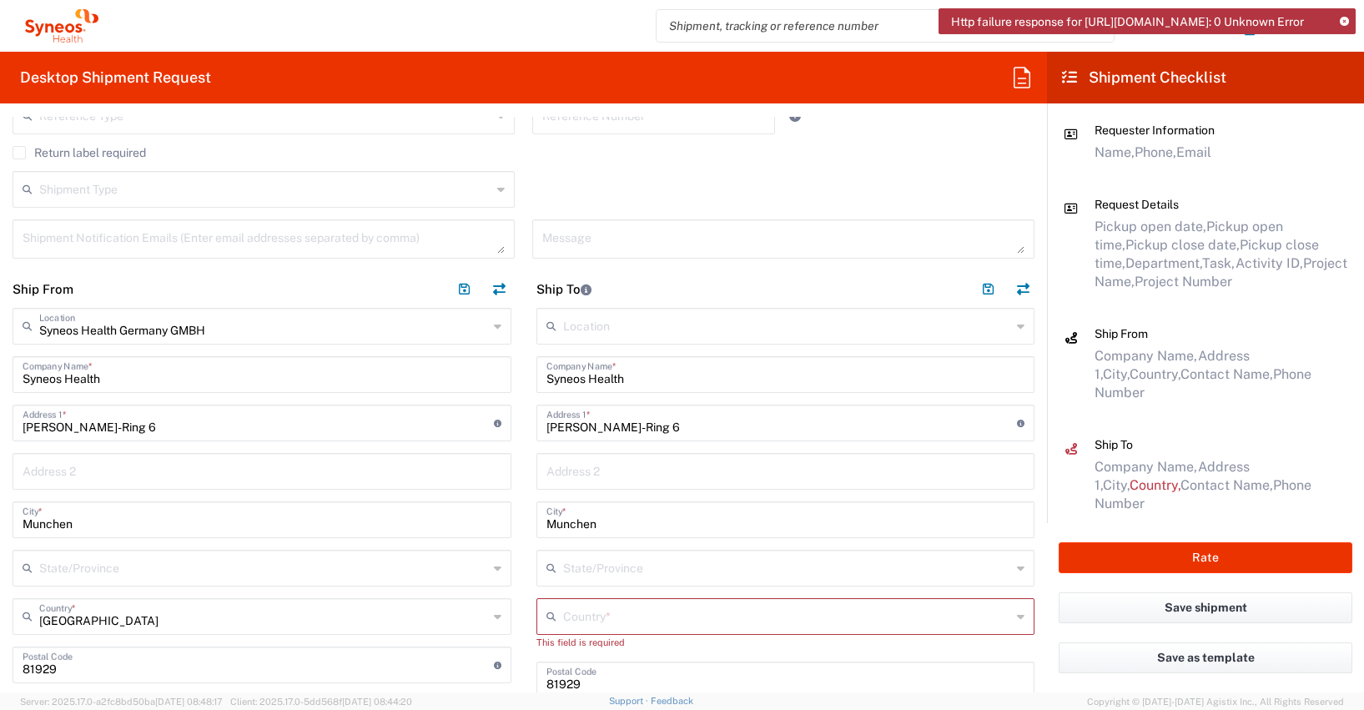
scroll to position [707, 0]
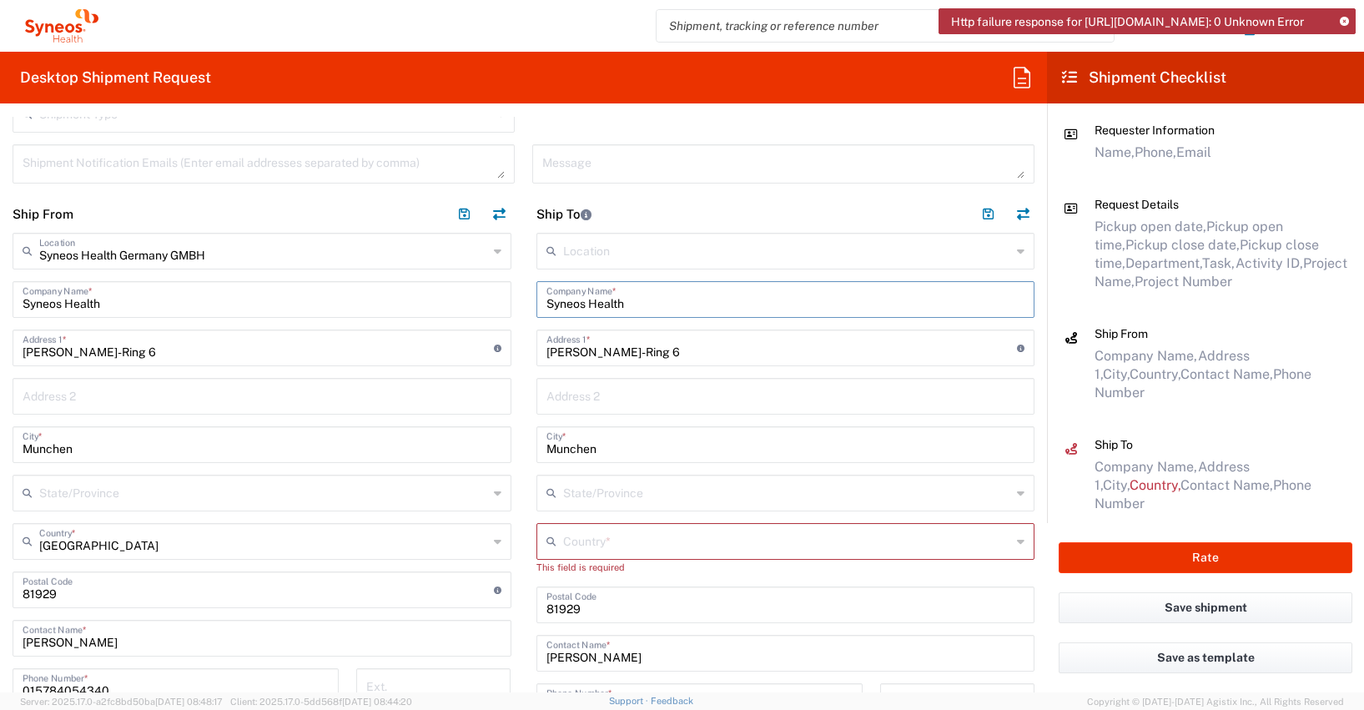
drag, startPoint x: 623, startPoint y: 300, endPoint x: 461, endPoint y: 307, distance: 162.9
click at [461, 307] on div "Ship From Syneos Health [GEOGRAPHIC_DATA] GMBH Location Syneos Health [GEOGRAPH…" at bounding box center [523, 584] width 1047 height 779
paste input "[PERSON_NAME]"
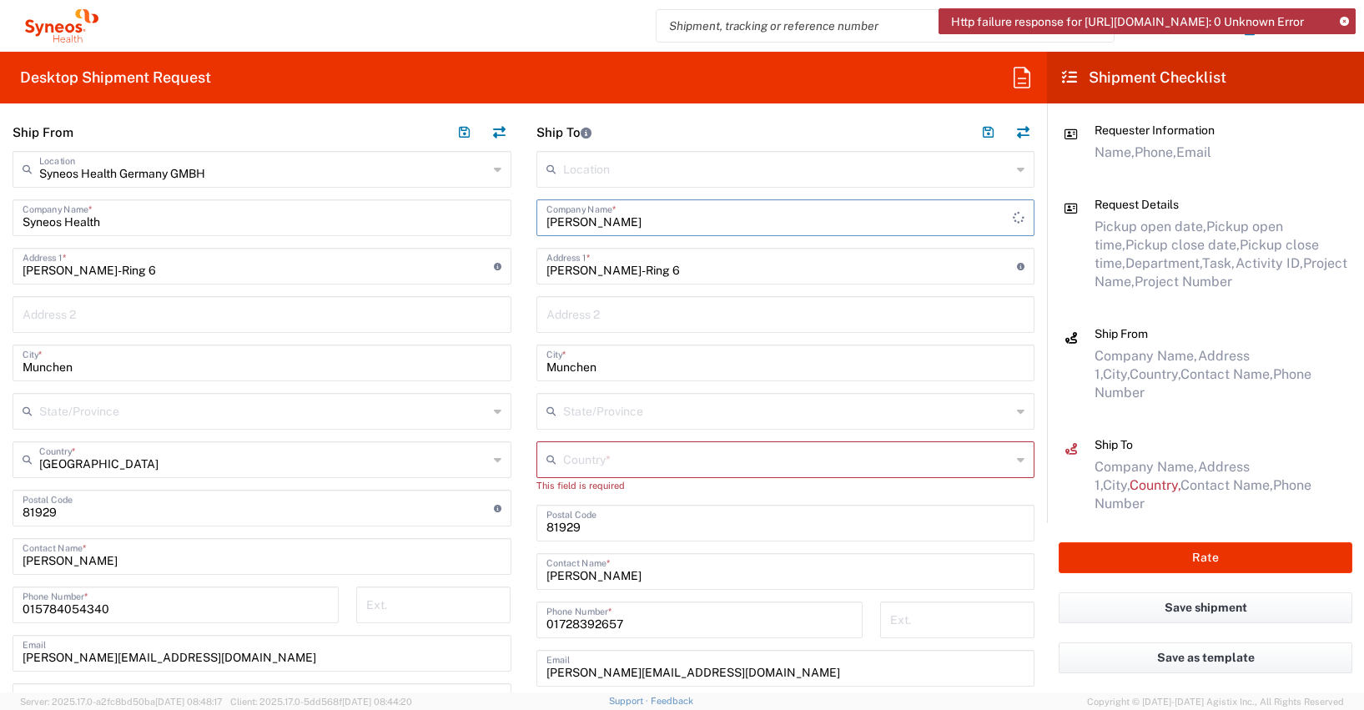
scroll to position [959, 0]
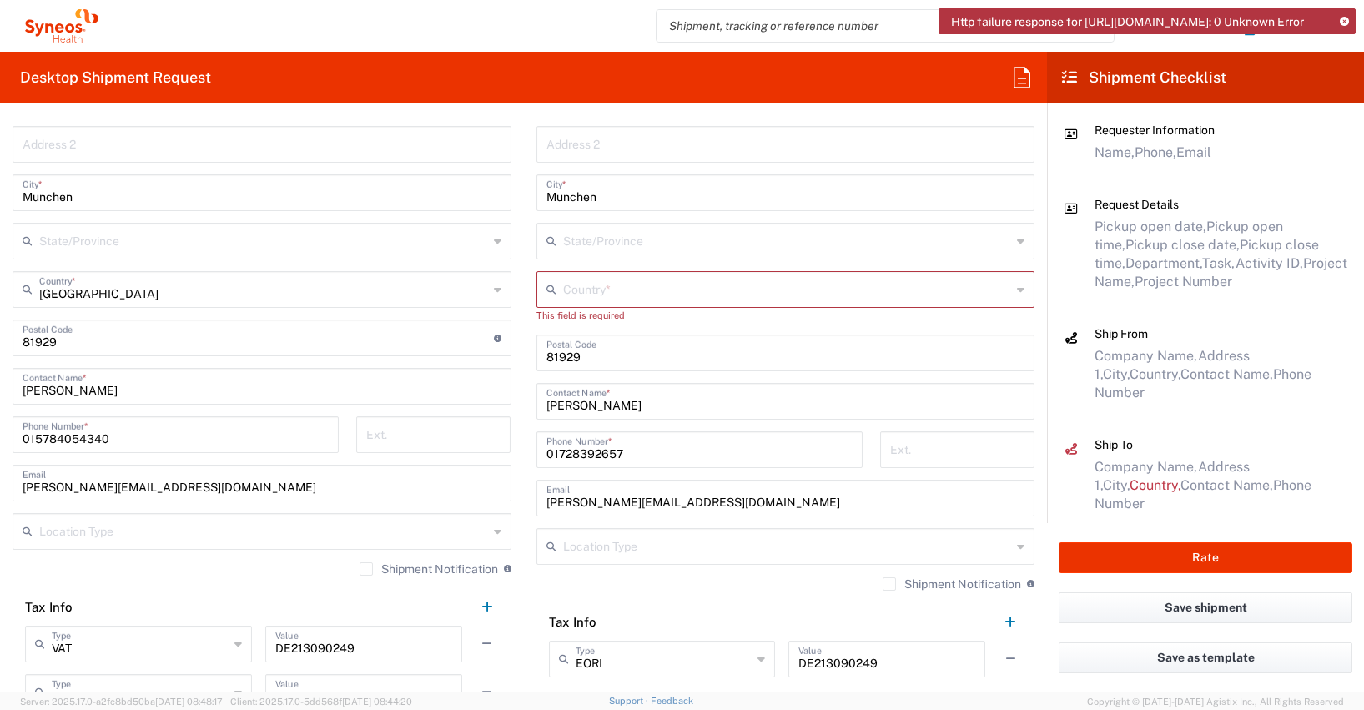
type input "[PERSON_NAME]"
click at [575, 349] on input "undefined" at bounding box center [786, 351] width 479 height 29
type input "8"
type input "41466"
click at [653, 404] on input "[PERSON_NAME]" at bounding box center [786, 400] width 479 height 29
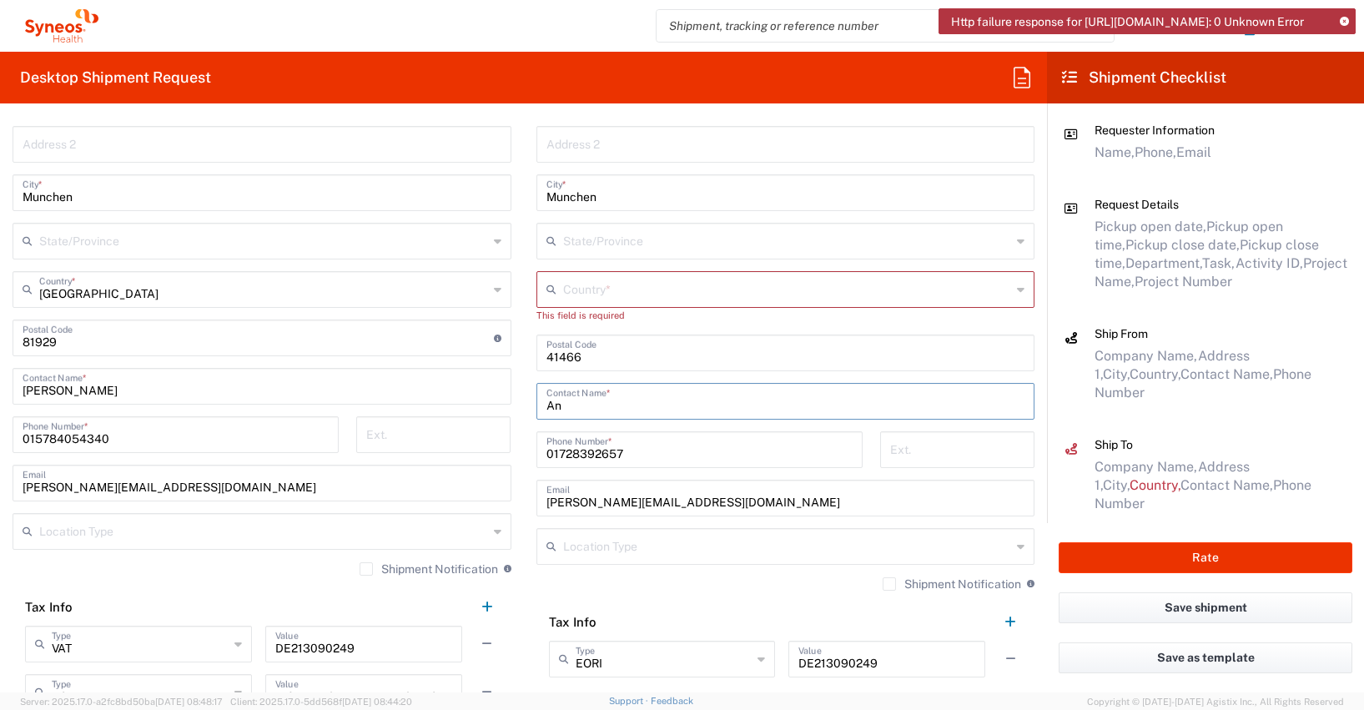
type input "A"
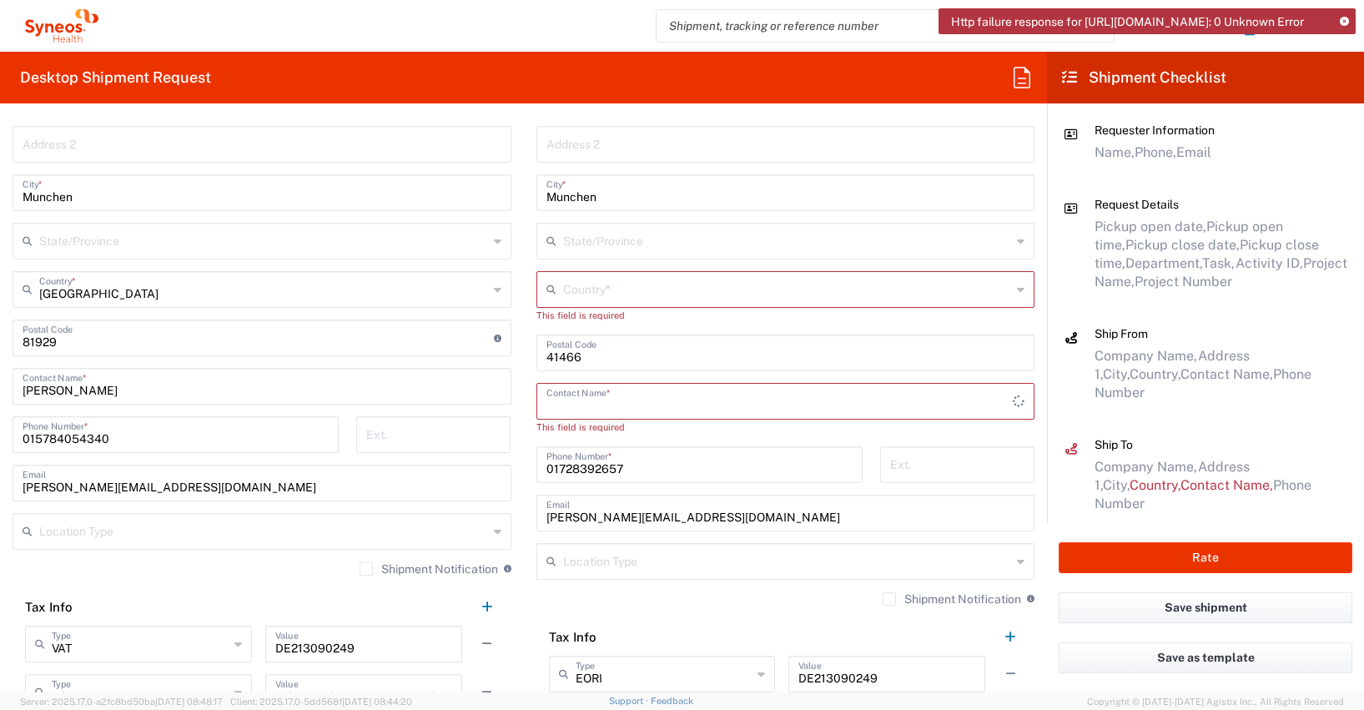
paste input "[PERSON_NAME]"
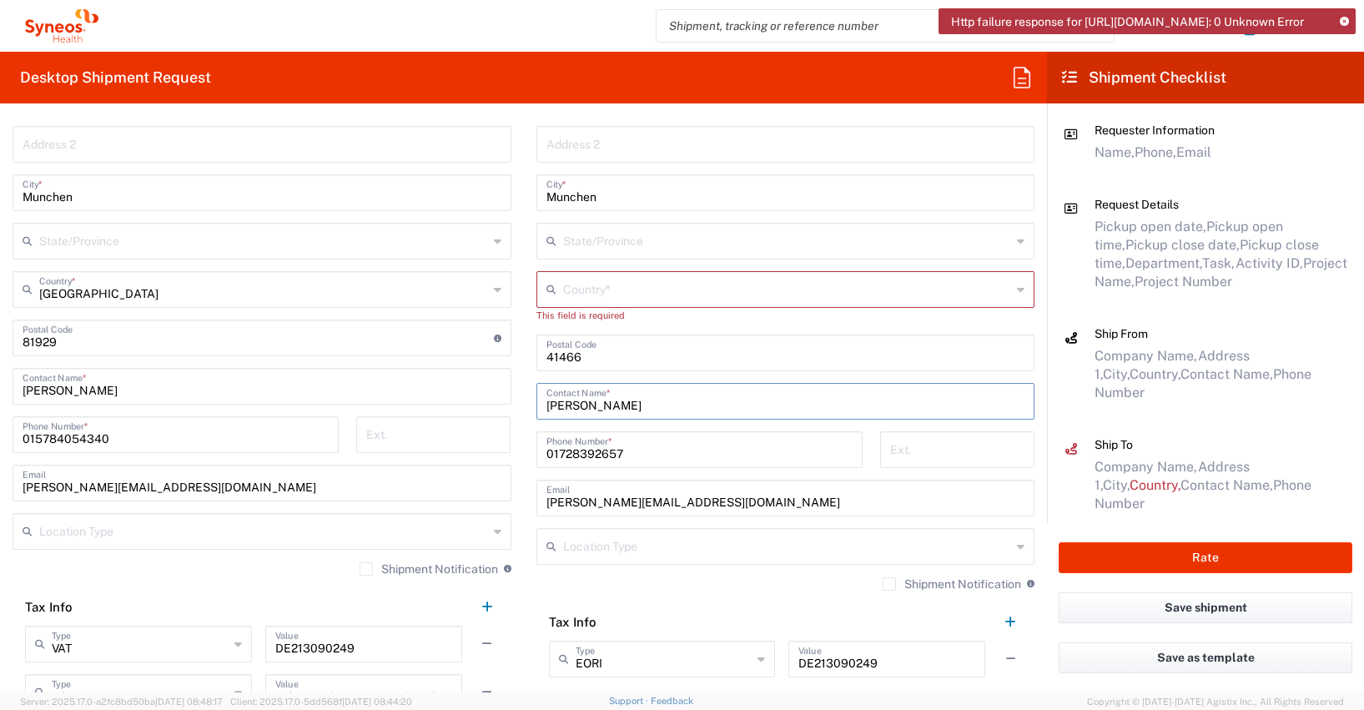
type input "[PERSON_NAME]"
click at [582, 453] on input "01728392657" at bounding box center [700, 448] width 306 height 29
paste input "[STREET_ADDRESS]"
type input "[STREET_ADDRESS]"
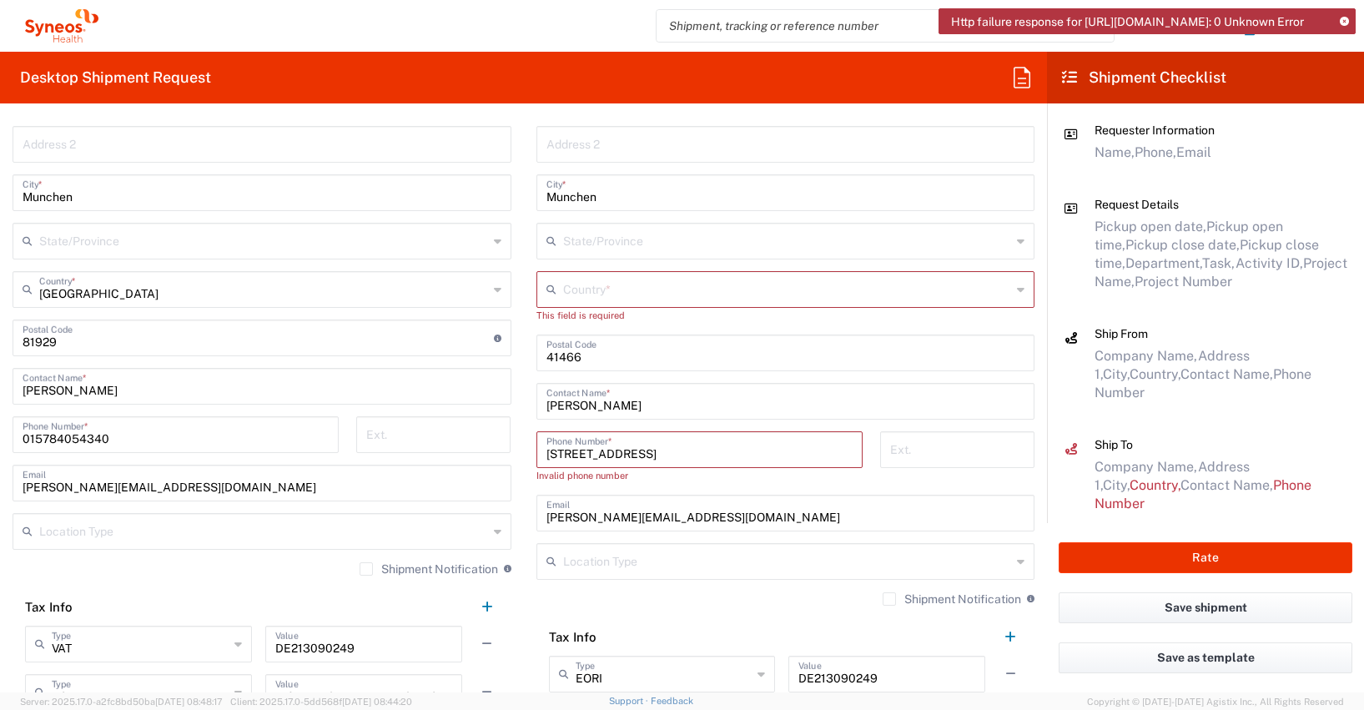
drag, startPoint x: 644, startPoint y: 446, endPoint x: 532, endPoint y: 456, distance: 112.3
click at [537, 456] on div "[STREET_ADDRESS] Phone Number *" at bounding box center [700, 449] width 326 height 37
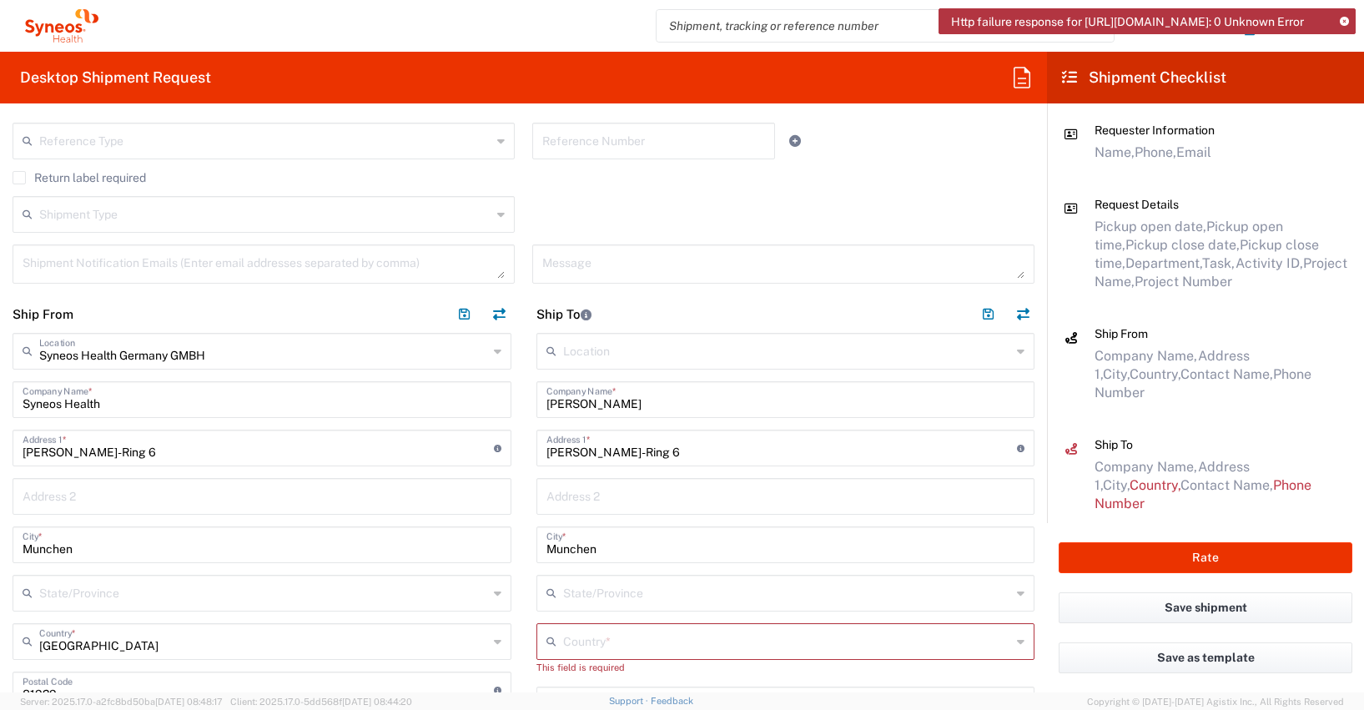
scroll to position [631, 0]
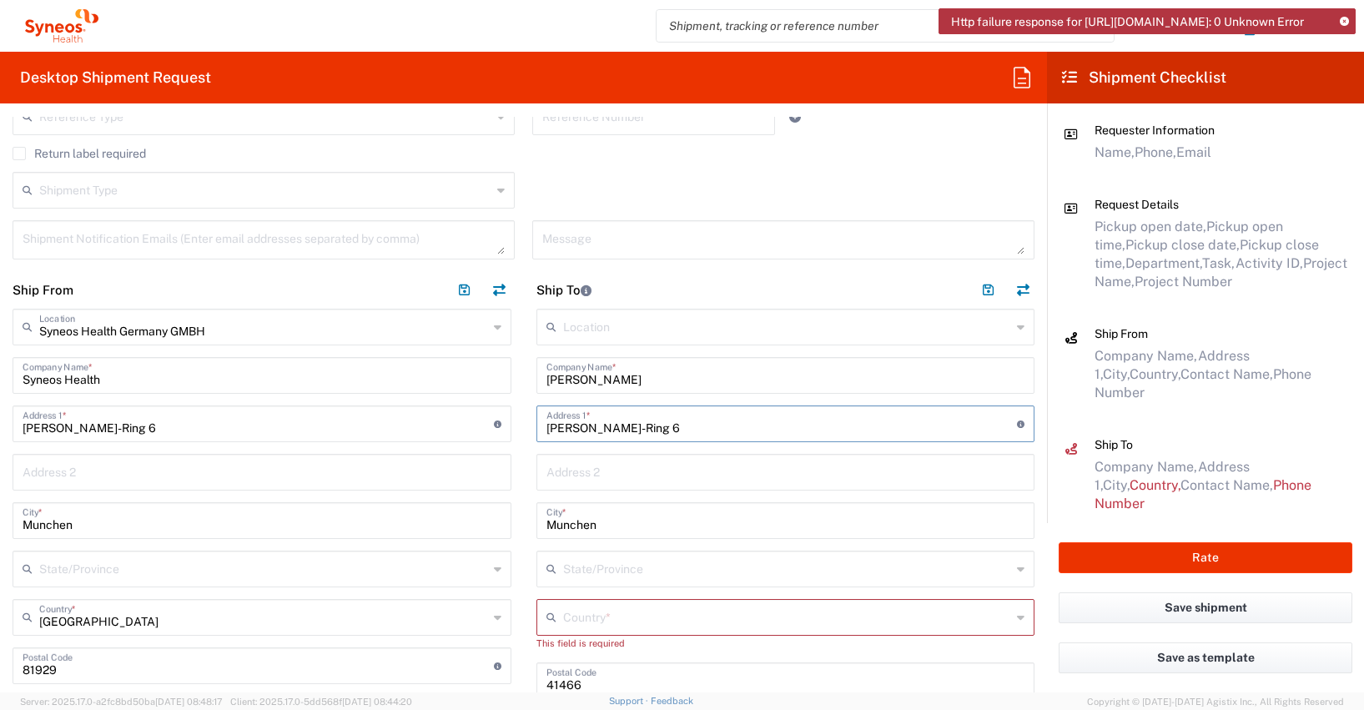
drag, startPoint x: 675, startPoint y: 428, endPoint x: 542, endPoint y: 425, distance: 133.5
click at [514, 413] on div "Ship From Syneos Health [GEOGRAPHIC_DATA] GMBH Location Syneos Health [GEOGRAPH…" at bounding box center [523, 660] width 1047 height 779
paste input "[STREET_ADDRESS]"
type input "[STREET_ADDRESS]"
click at [607, 525] on input "Munchen" at bounding box center [786, 519] width 479 height 29
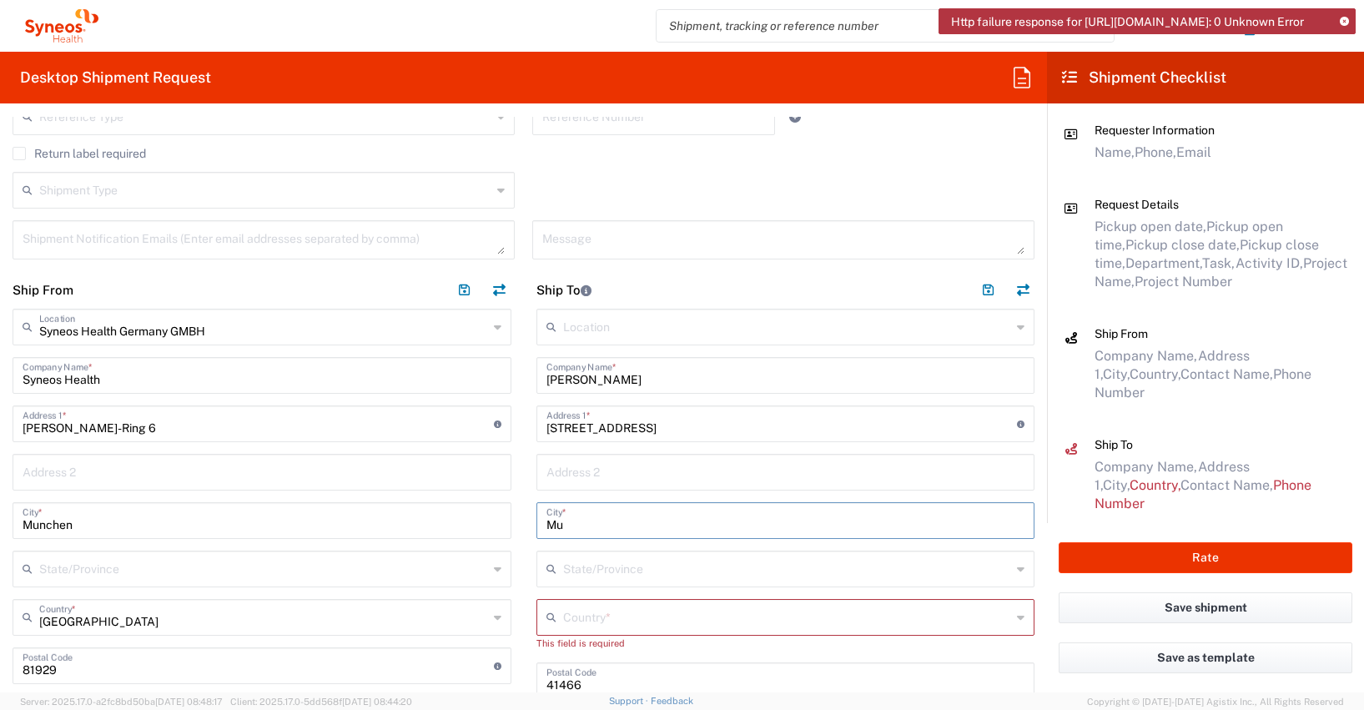
type input "M"
type input "Neuss"
click at [553, 618] on icon at bounding box center [555, 617] width 17 height 27
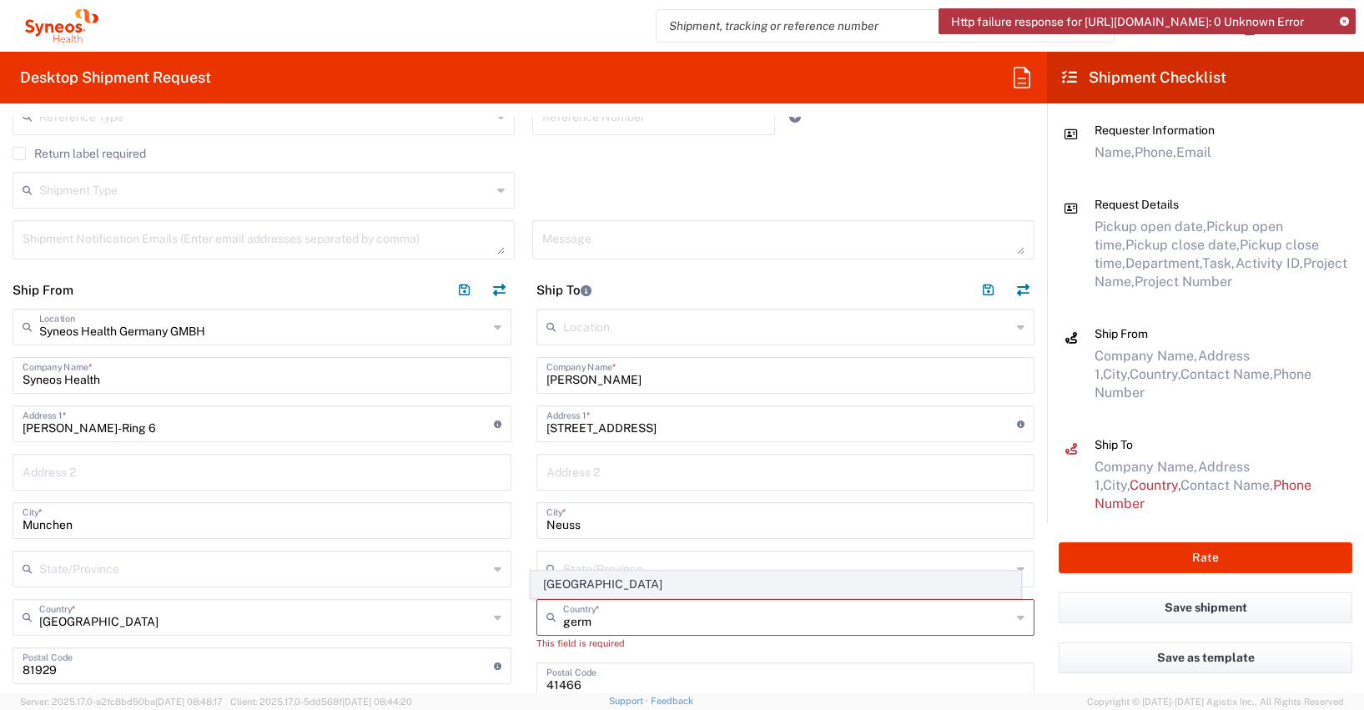
click at [557, 579] on span "[GEOGRAPHIC_DATA]" at bounding box center [776, 585] width 489 height 26
type input "[GEOGRAPHIC_DATA]"
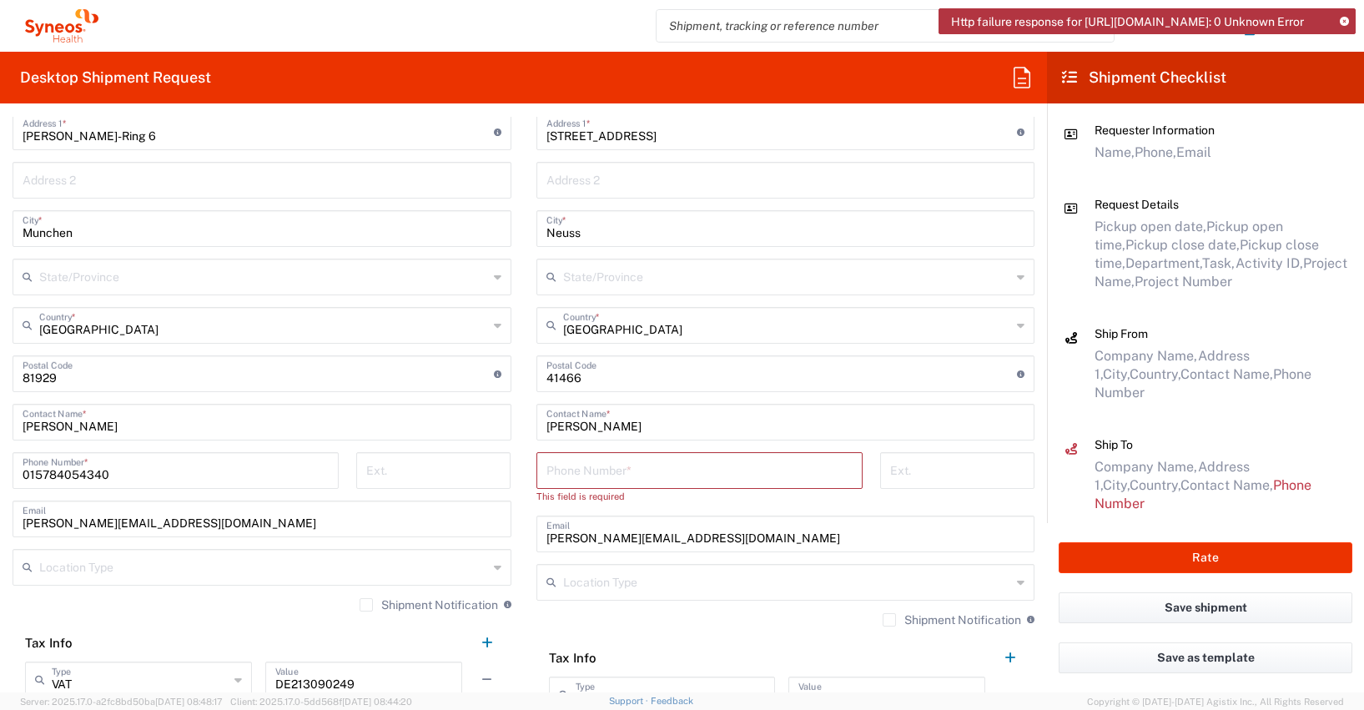
scroll to position [1111, 0]
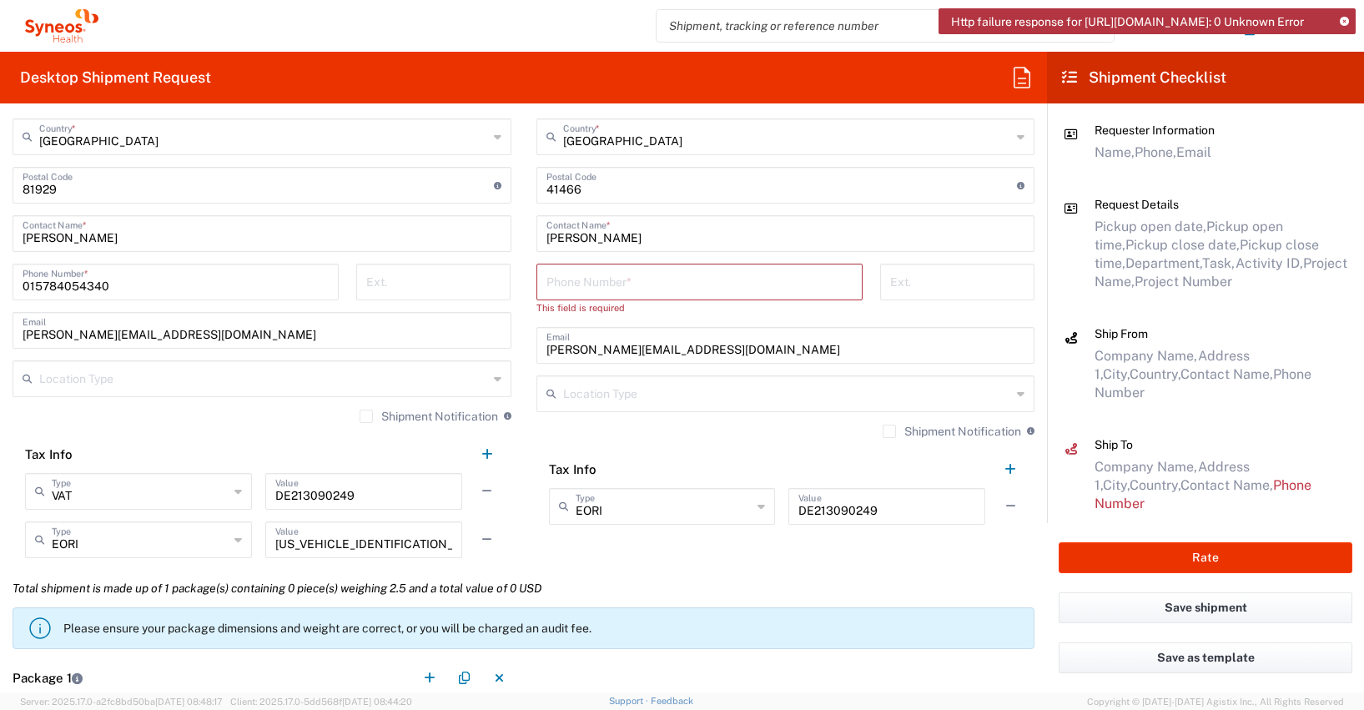
click at [554, 280] on input "tel" at bounding box center [700, 280] width 306 height 29
paste input "017698474773"
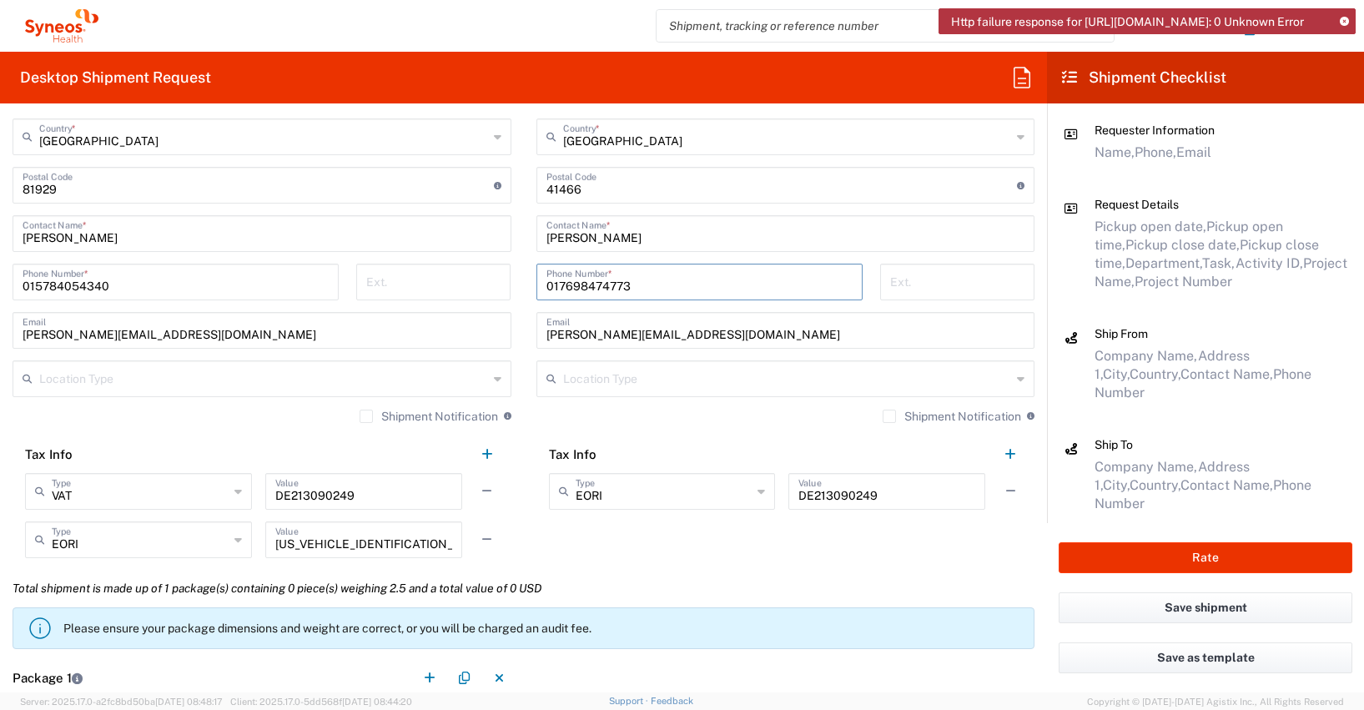
type input "017698474773"
drag, startPoint x: 759, startPoint y: 339, endPoint x: 523, endPoint y: 340, distance: 236.1
click at [524, 340] on main "Location [PERSON_NAME] LLC-[GEOGRAPHIC_DATA] [GEOGRAPHIC_DATA] [GEOGRAPHIC_DATA…" at bounding box center [786, 174] width 524 height 693
paste input "[PERSON_NAME].kaesgen"
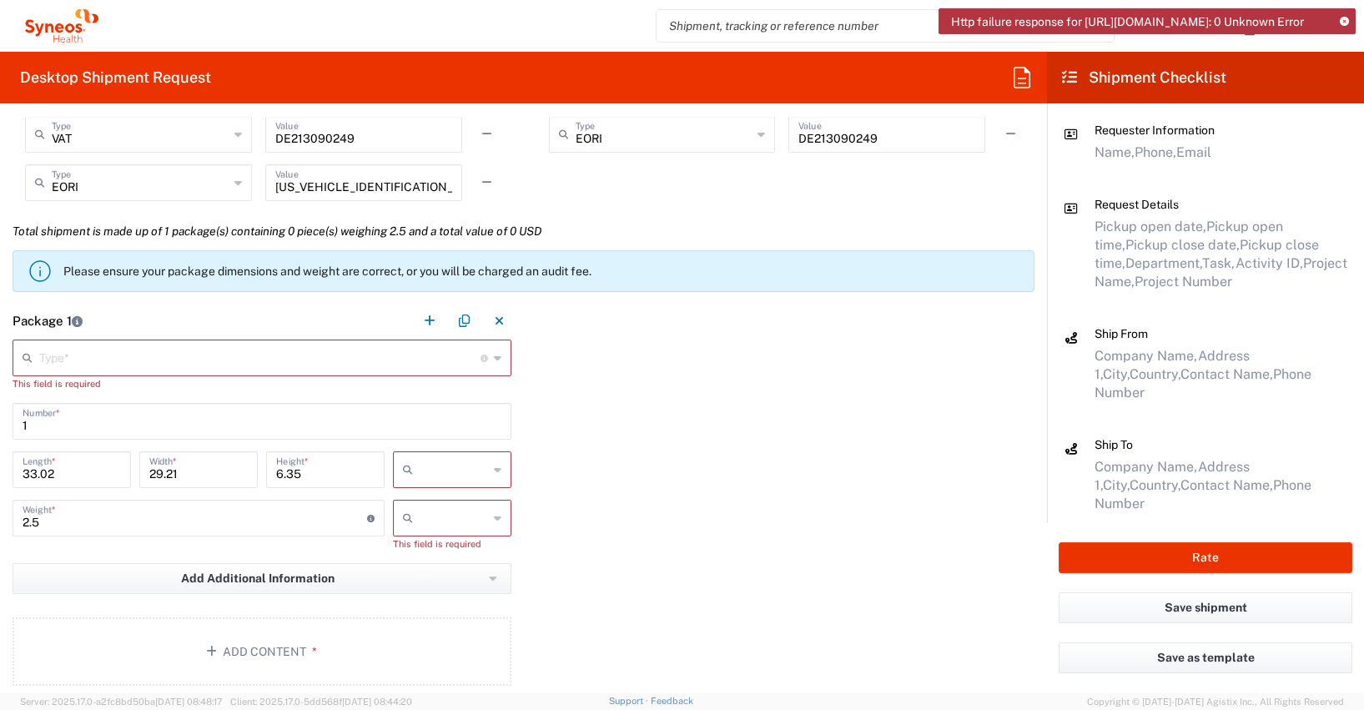
scroll to position [1484, 0]
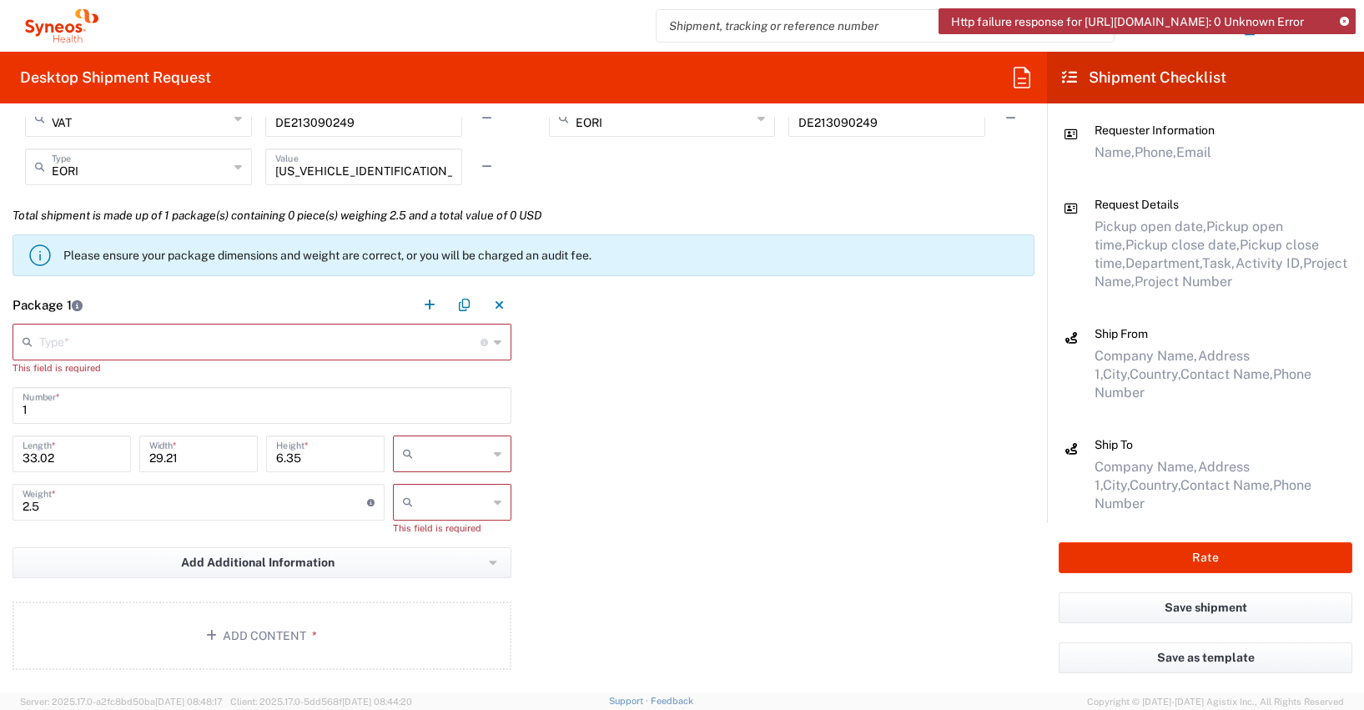
type input "[PERSON_NAME][EMAIL_ADDRESS][DOMAIN_NAME]"
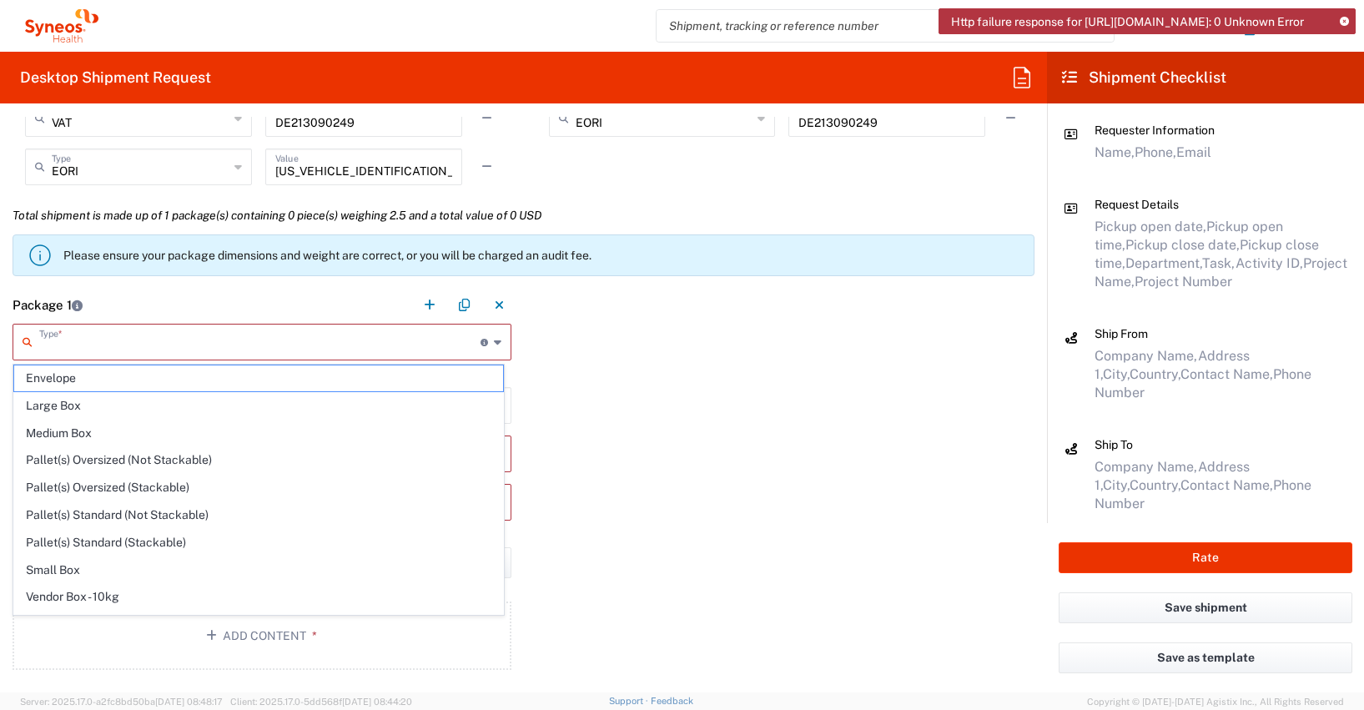
click at [39, 340] on input "text" at bounding box center [259, 340] width 441 height 29
click at [58, 406] on span "Large Box" at bounding box center [258, 406] width 489 height 26
type input "Large Box"
type input "17.5"
type input "12.5"
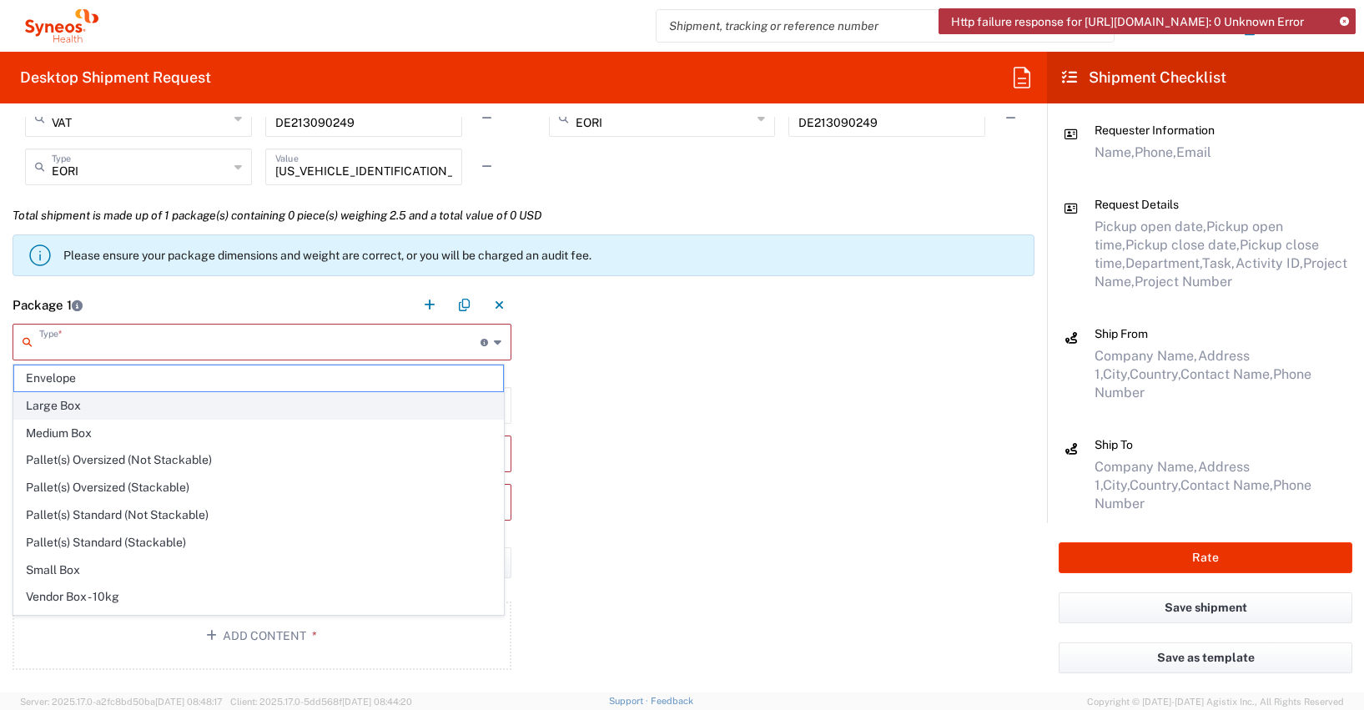
type input "3"
type input "in"
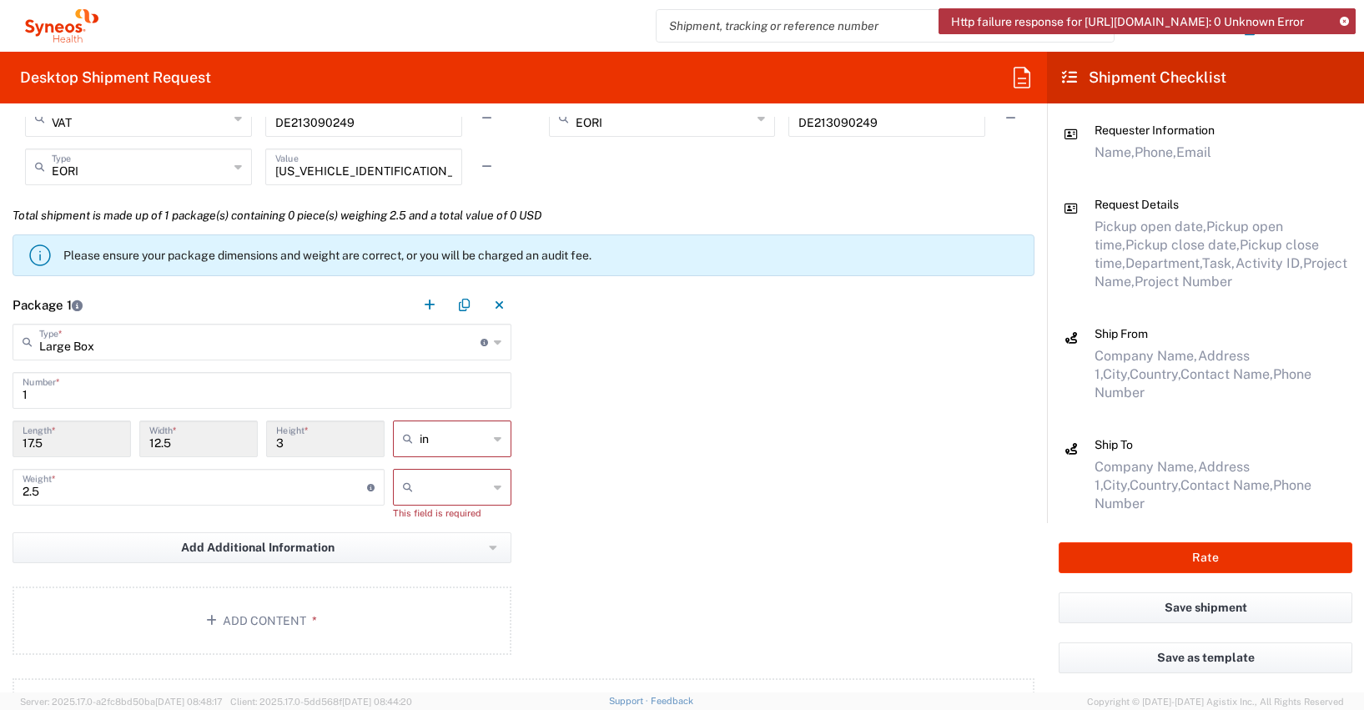
click at [494, 439] on icon at bounding box center [498, 439] width 8 height 27
click at [406, 506] on span "cm" at bounding box center [446, 503] width 113 height 26
type input "44.45"
type input "31.75"
type input "7.62"
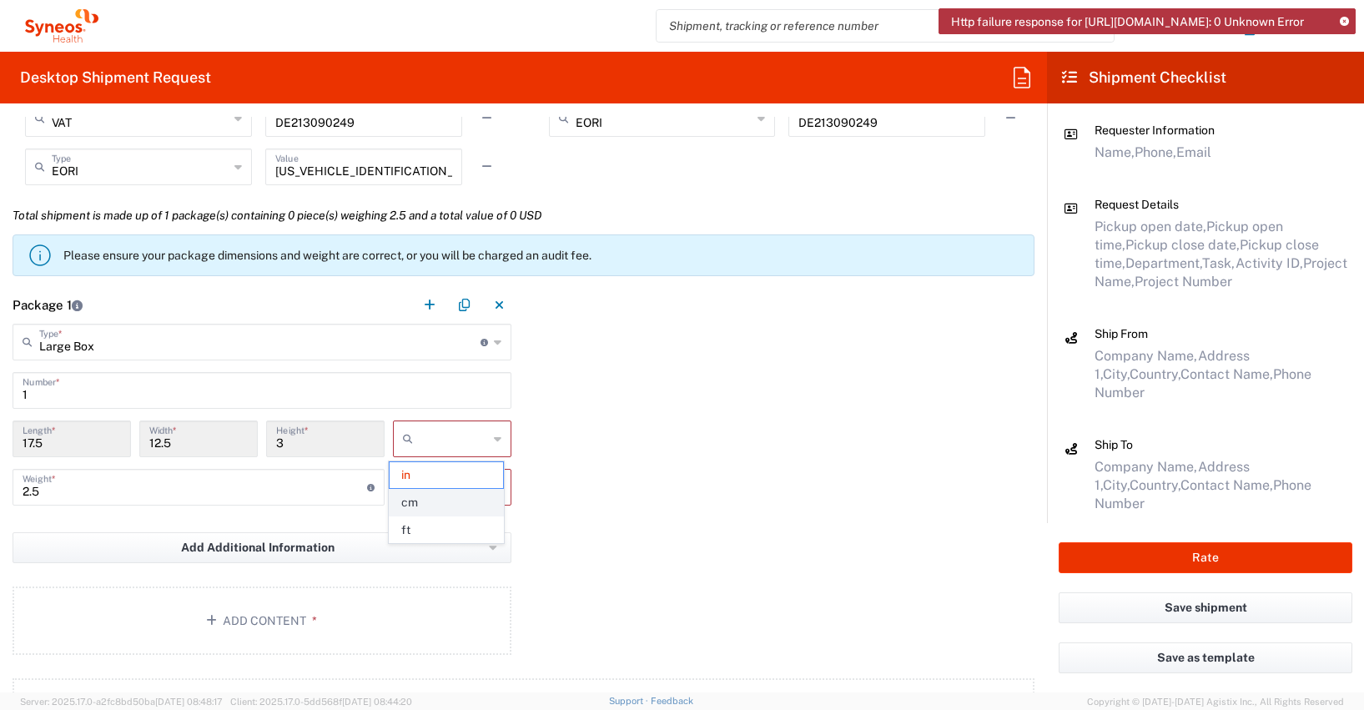
type input "cm"
drag, startPoint x: 52, startPoint y: 491, endPoint x: -33, endPoint y: 481, distance: 85.0
click at [0, 481] on html "Http failure response for [URL][DOMAIN_NAME]: 0 Unknown Error [PERSON_NAME] Hom…" at bounding box center [682, 355] width 1364 height 710
type input "5"
click at [494, 486] on icon at bounding box center [498, 487] width 8 height 27
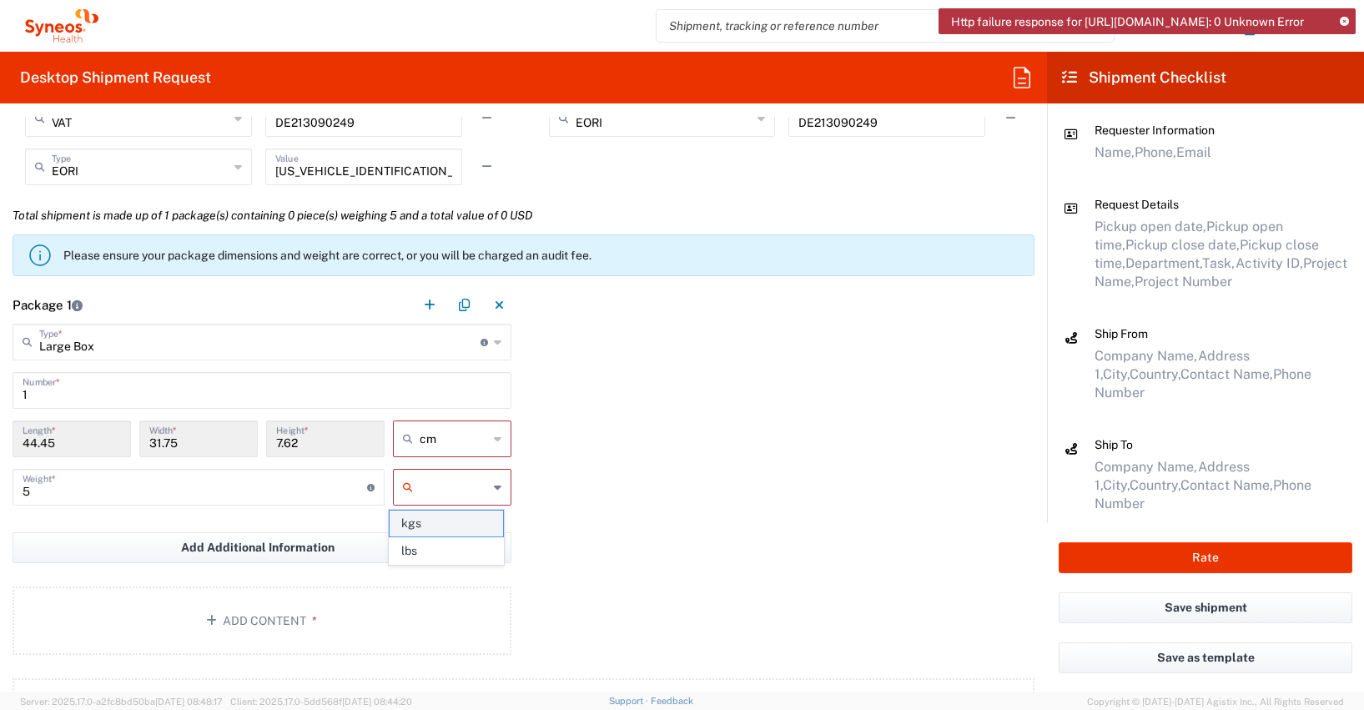
click at [417, 522] on span "kgs" at bounding box center [446, 524] width 113 height 26
type input "kgs"
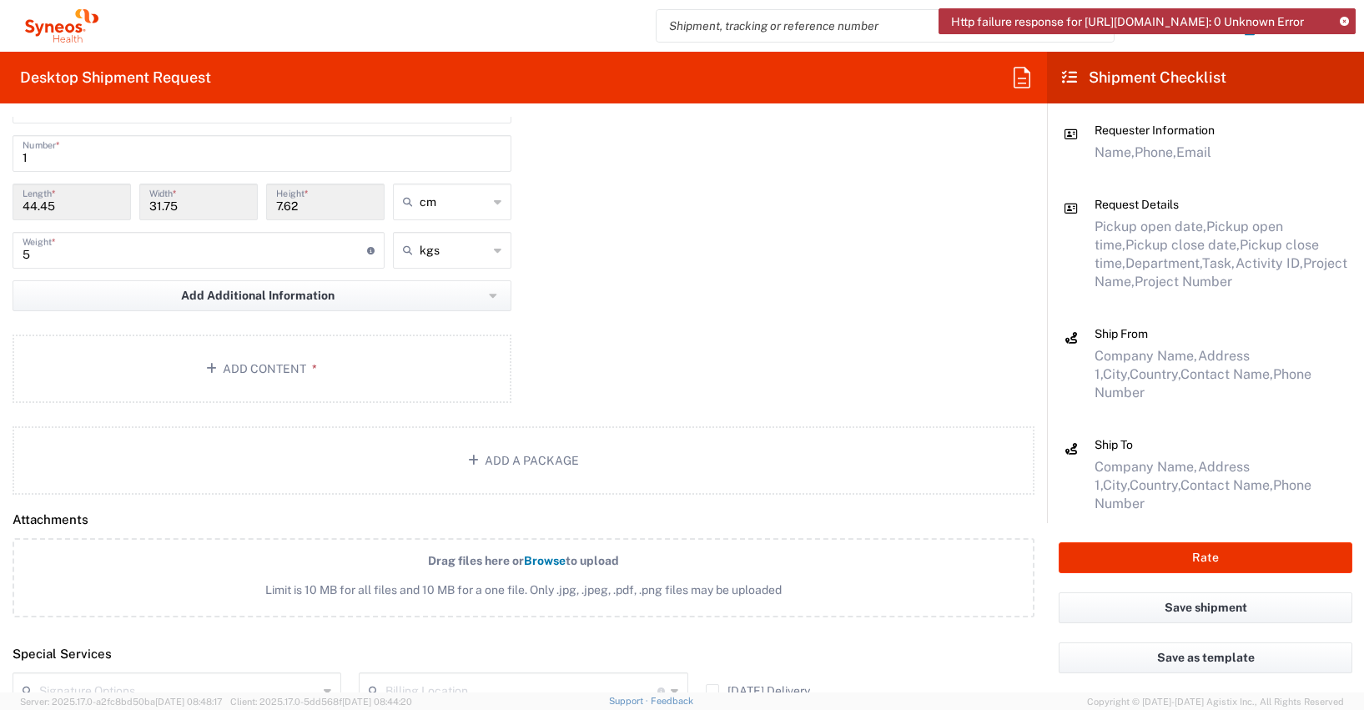
scroll to position [1725, 0]
click at [241, 359] on button "Add Content *" at bounding box center [262, 365] width 499 height 68
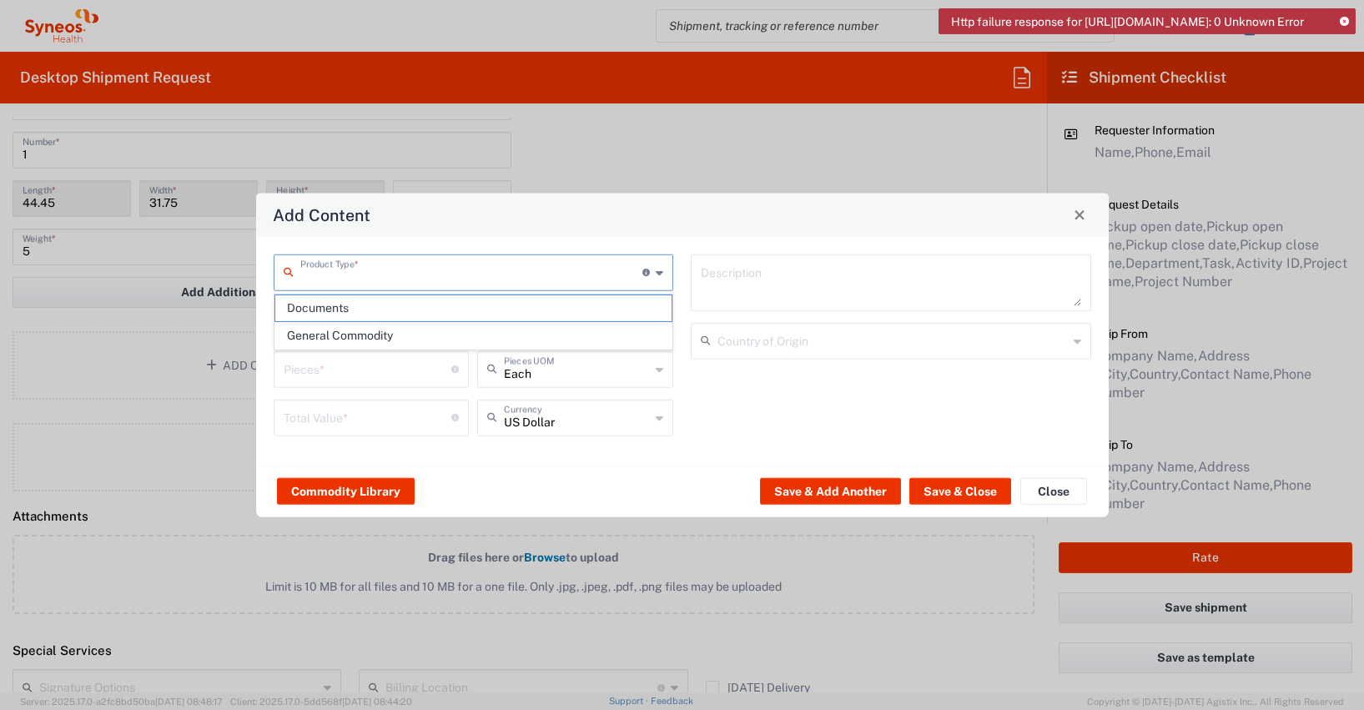
click at [336, 270] on input "text" at bounding box center [471, 270] width 343 height 29
click at [340, 340] on span "General Commodity" at bounding box center [473, 336] width 397 height 26
type input "General Commodity"
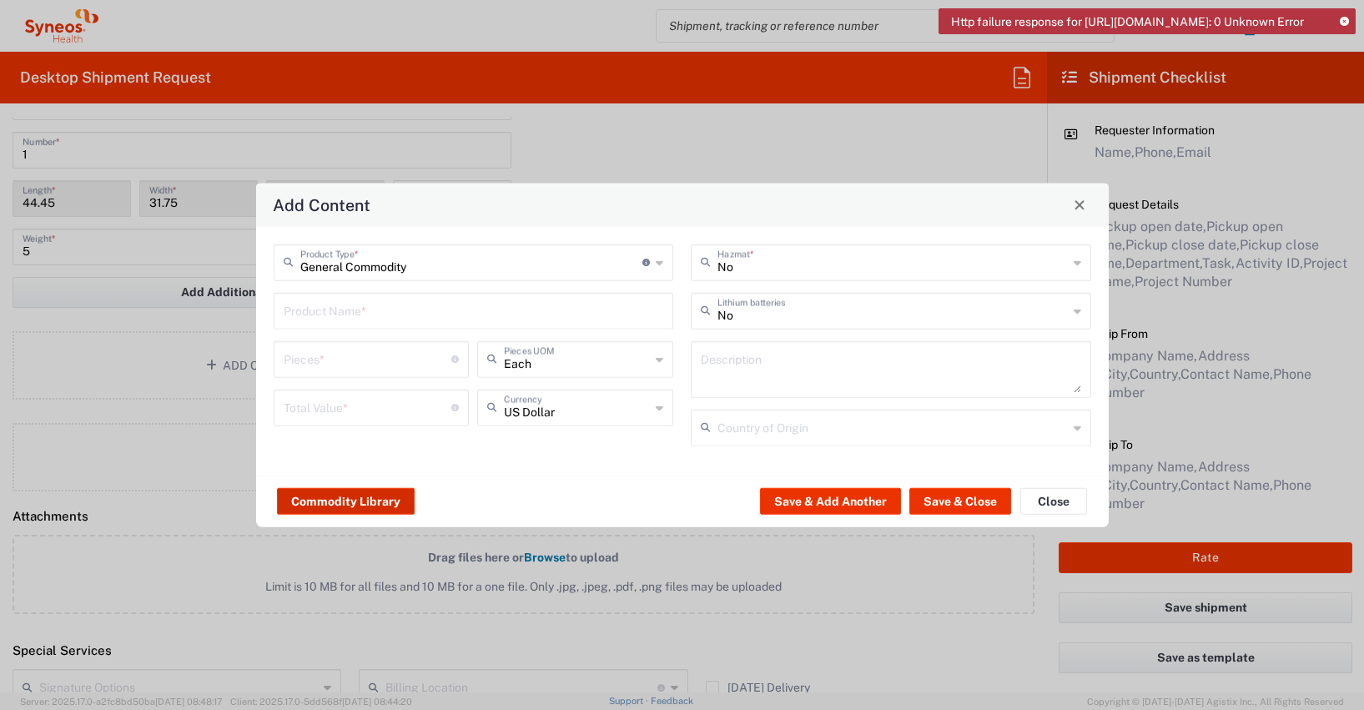
click at [342, 495] on button "Commodity Library" at bounding box center [346, 501] width 138 height 27
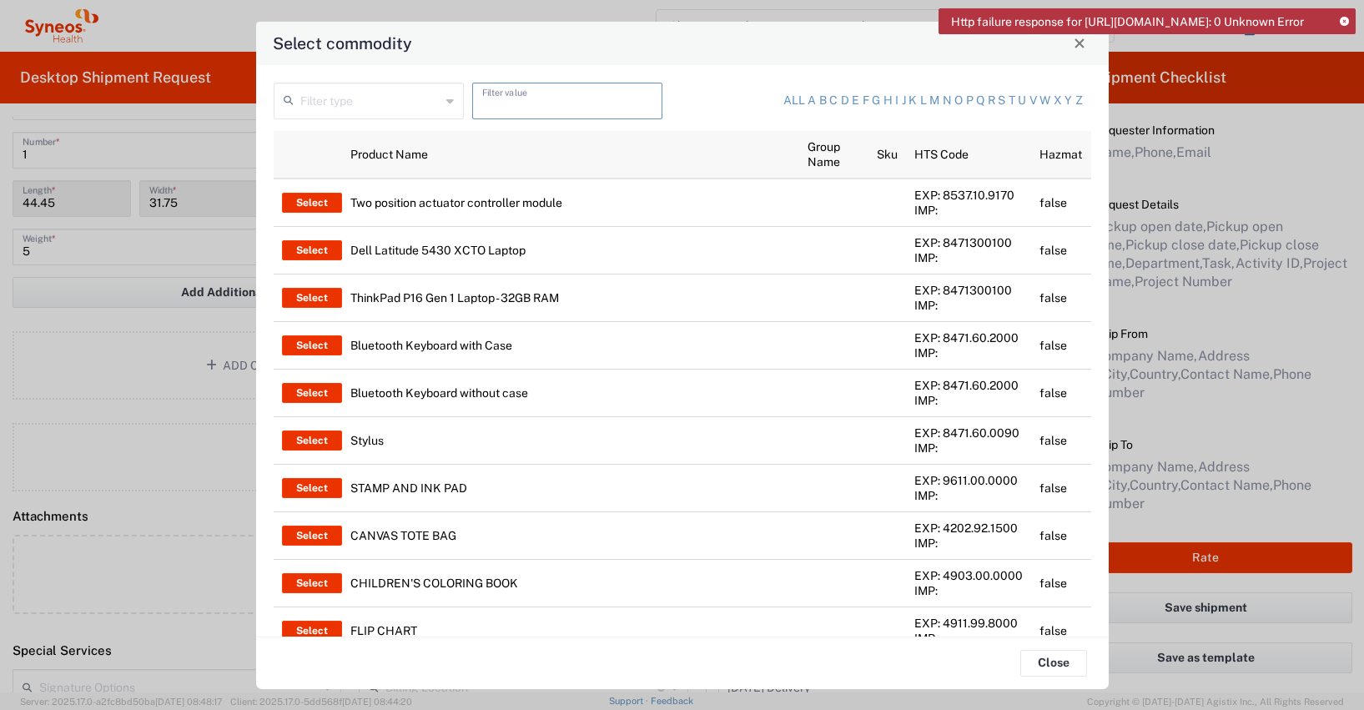
click at [493, 102] on input "text" at bounding box center [567, 99] width 170 height 29
type input "thinkpad"
click at [392, 103] on input "text" at bounding box center [370, 99] width 140 height 29
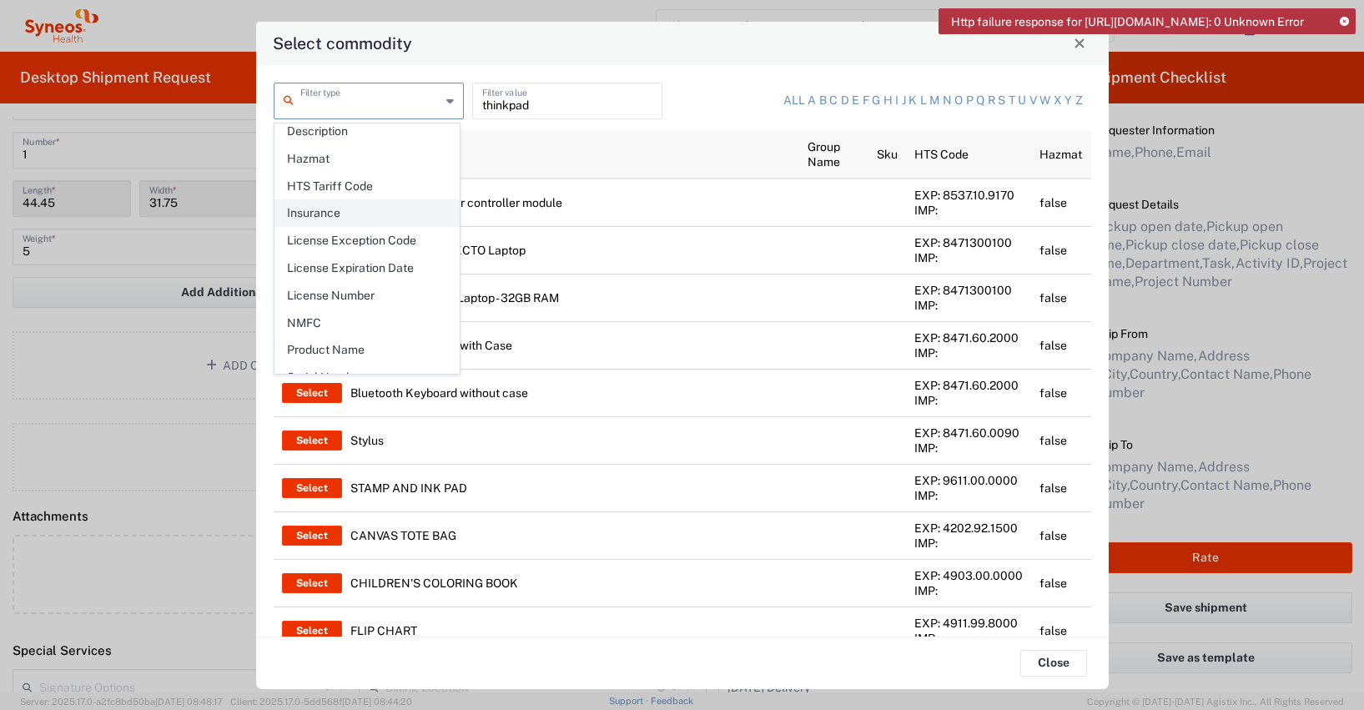
scroll to position [209, 0]
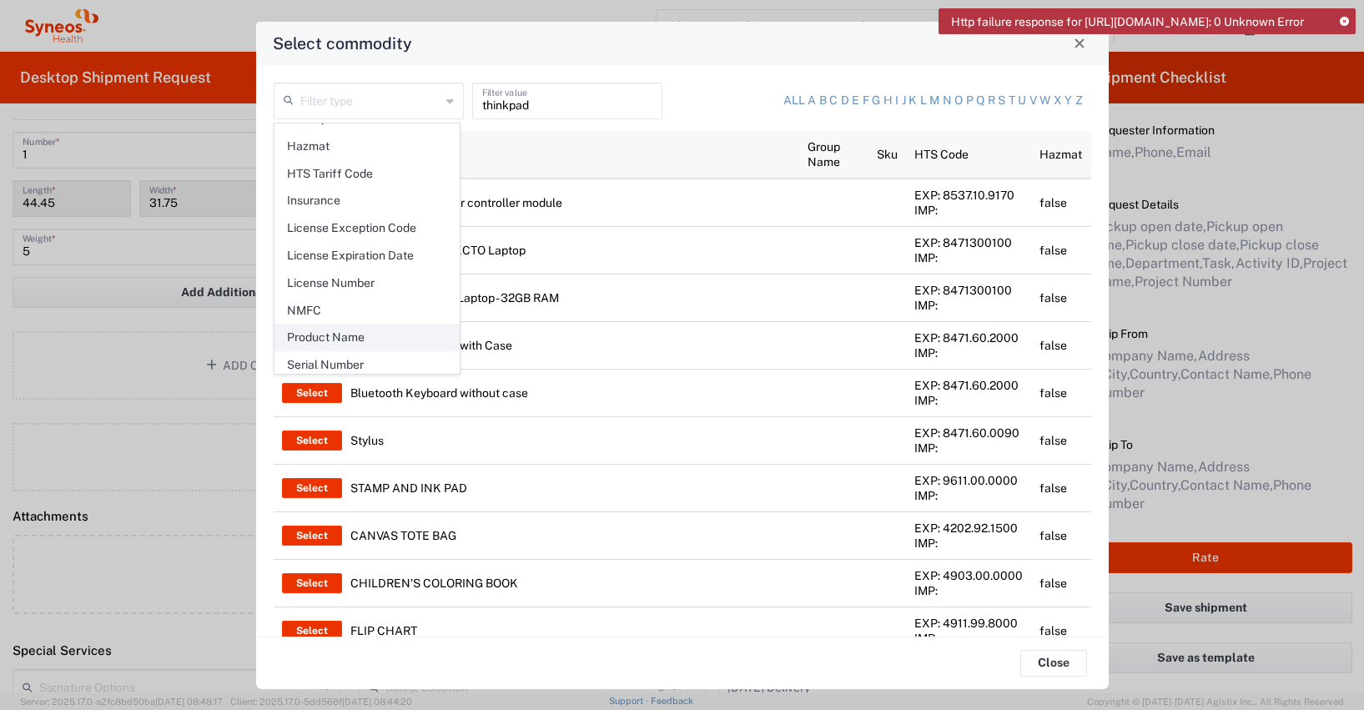
click at [334, 328] on span "Product Name" at bounding box center [367, 338] width 184 height 26
type input "Product Name"
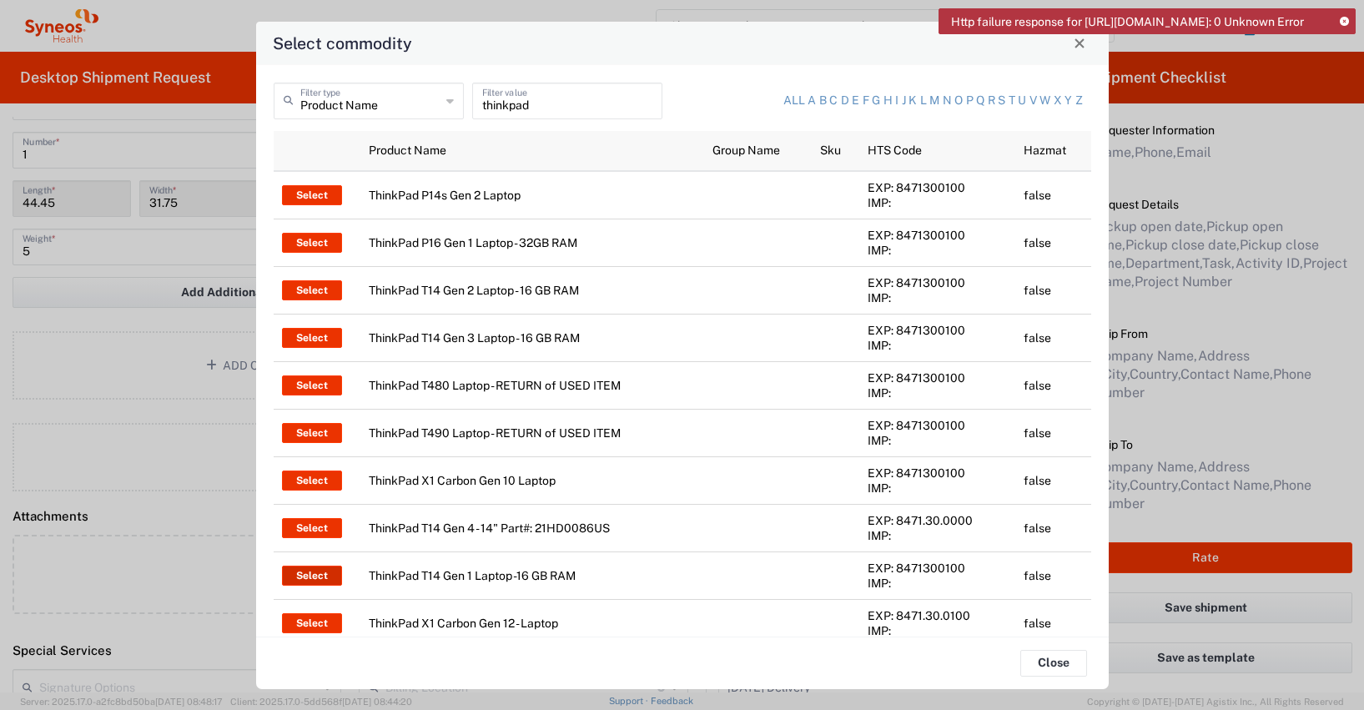
click at [315, 572] on button "Select" at bounding box center [312, 576] width 60 height 20
type input "ThinkPad T14 Gen 1 Laptop -16 GB RAM"
type textarea "Intel Core i5-10210U- 14"- 512 GB SSD"
type input "[GEOGRAPHIC_DATA]"
type input "Yes"
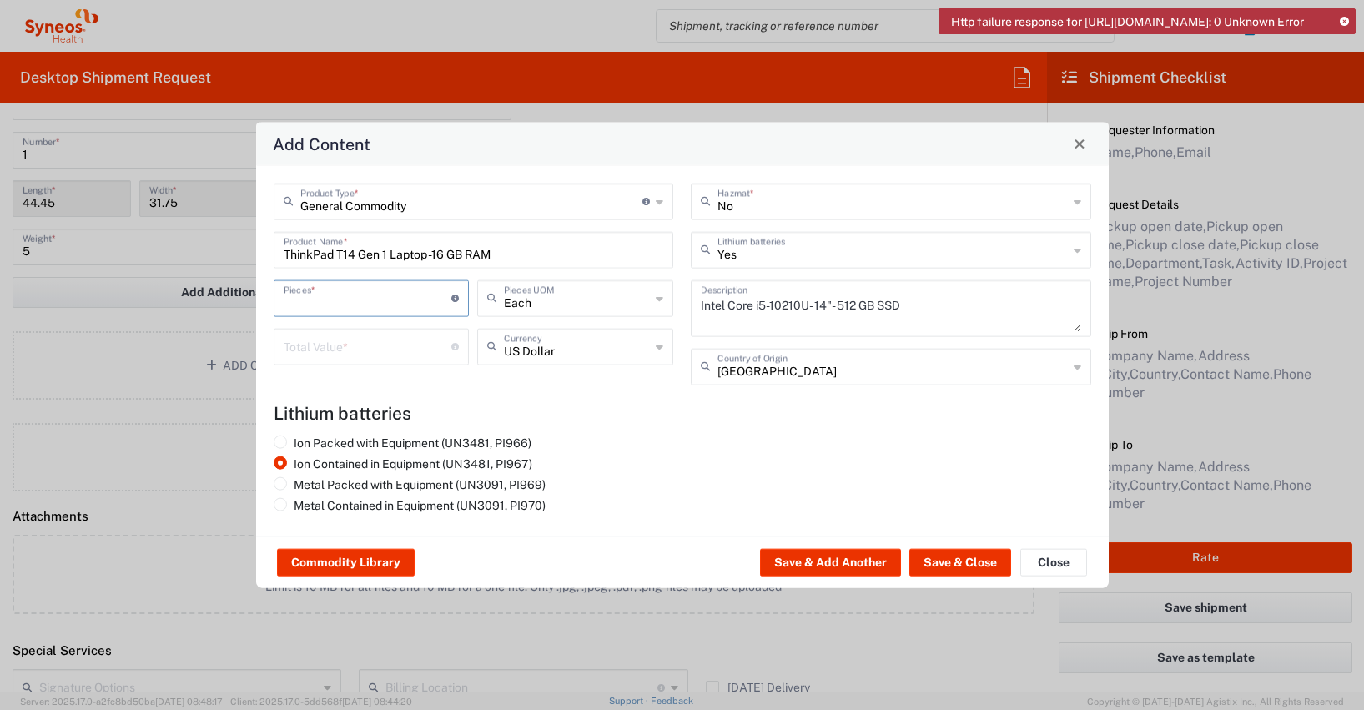
click at [296, 299] on input "number" at bounding box center [368, 296] width 169 height 29
type input "1"
click at [292, 346] on input "number" at bounding box center [368, 344] width 169 height 29
type input "600"
click at [830, 564] on button "Save & Add Another" at bounding box center [830, 562] width 141 height 27
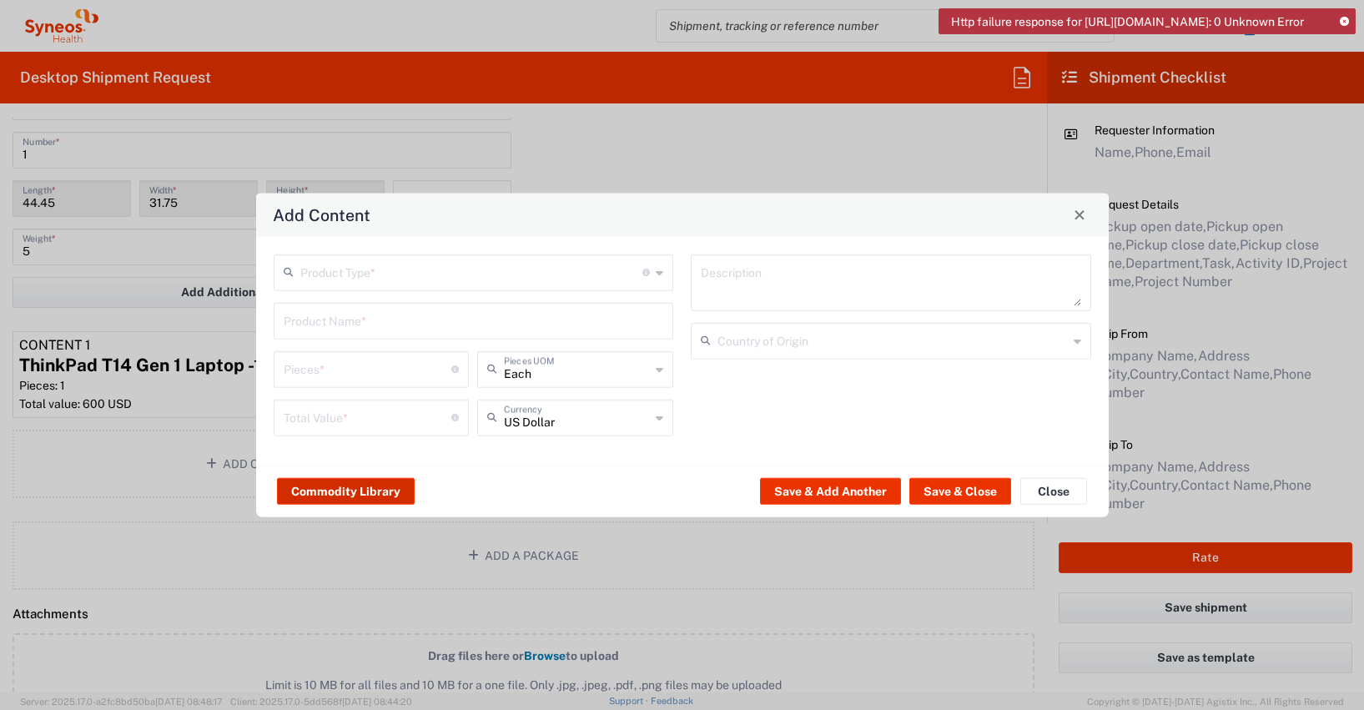
click at [327, 493] on button "Commodity Library" at bounding box center [346, 491] width 138 height 27
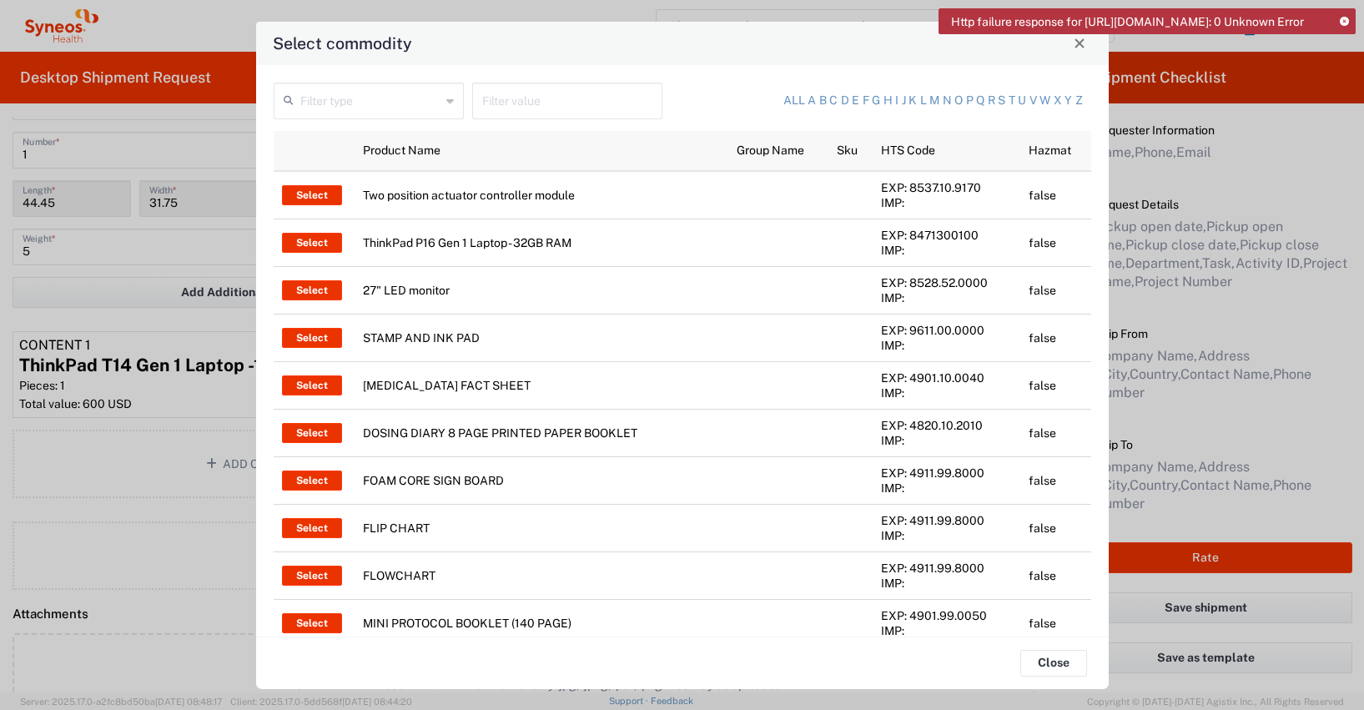
click at [486, 103] on input "text" at bounding box center [567, 99] width 170 height 29
type input "bag"
click at [446, 102] on icon at bounding box center [450, 101] width 8 height 27
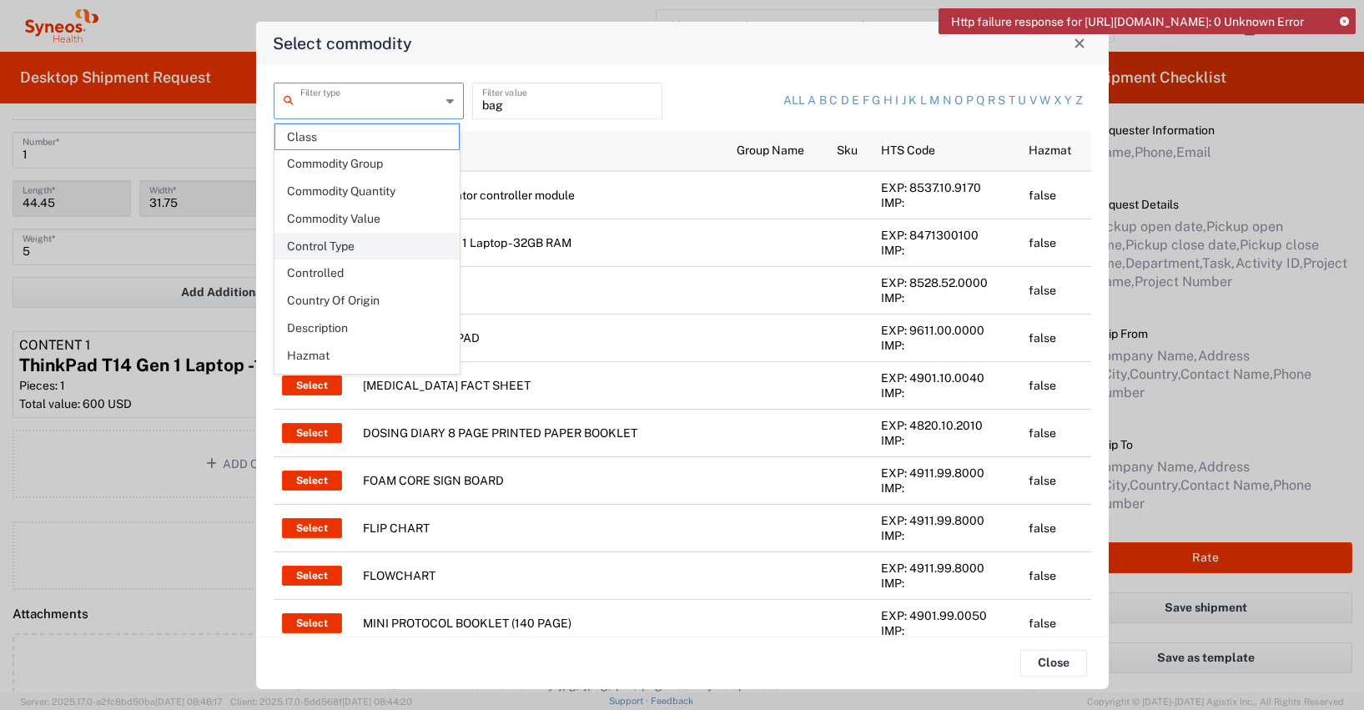
scroll to position [242, 0]
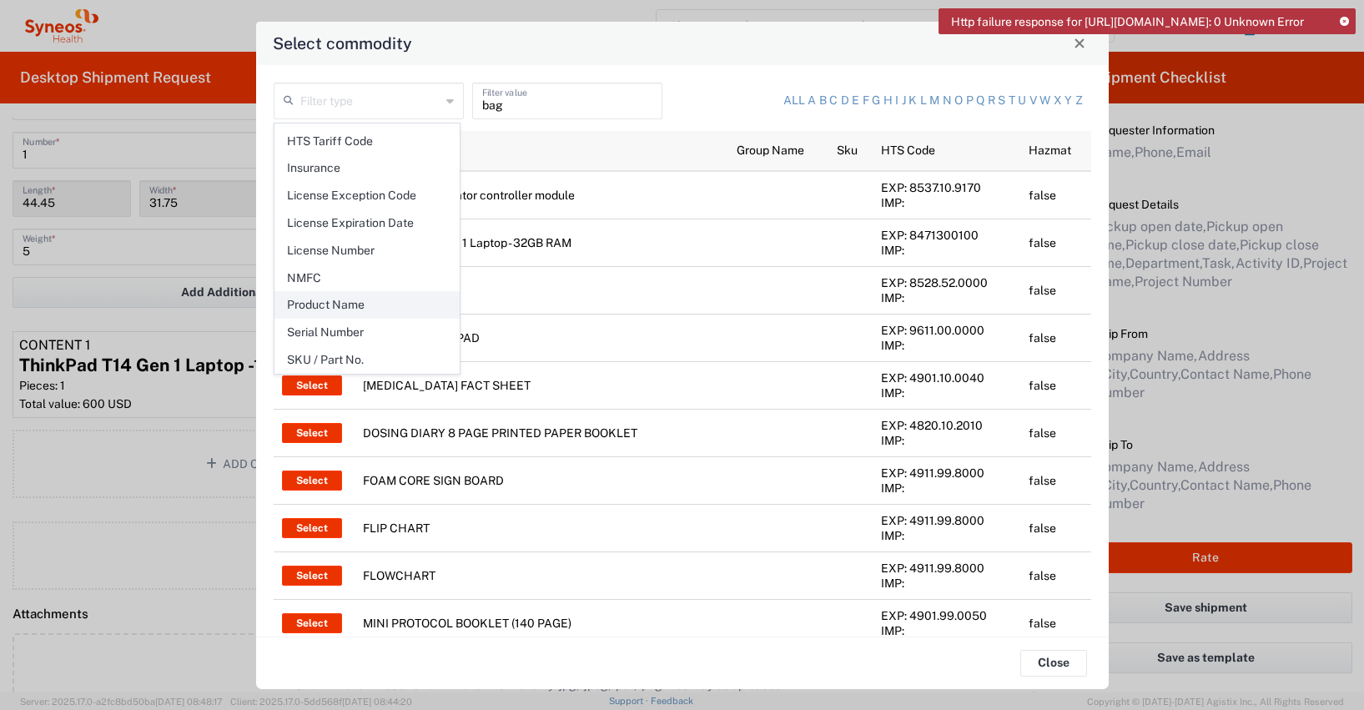
click at [350, 299] on span "Product Name" at bounding box center [367, 305] width 184 height 26
type input "Product Name"
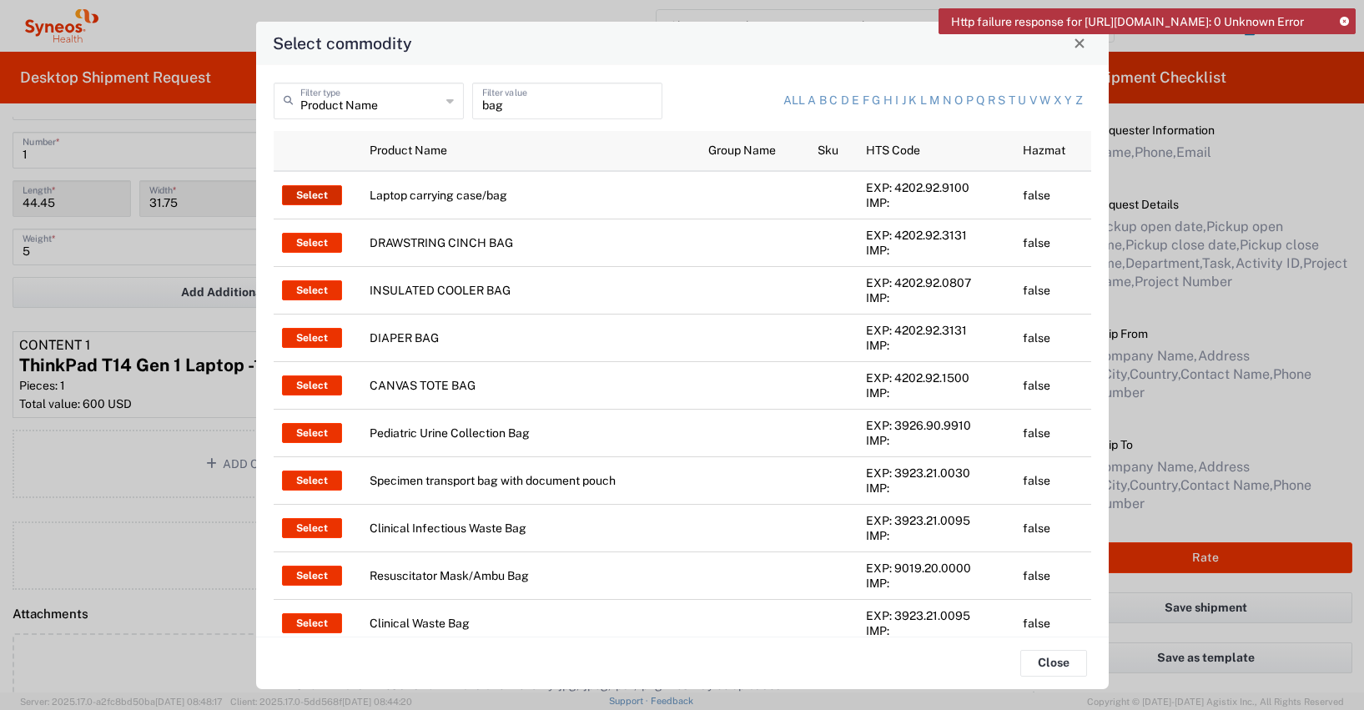
click at [307, 194] on button "Select" at bounding box center [312, 195] width 60 height 20
type input "Laptop carrying case/bag"
type input "1"
type textarea "Polyester"
type input "[GEOGRAPHIC_DATA]"
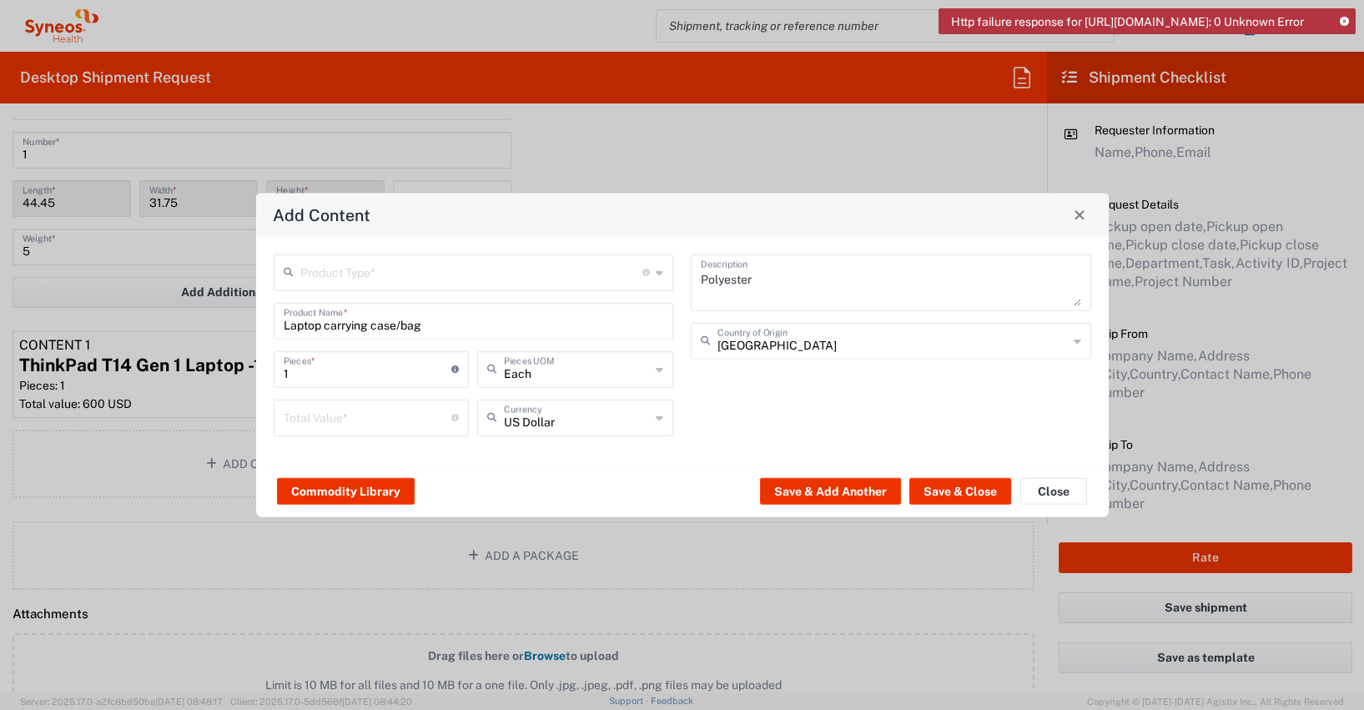
click at [288, 420] on input "number" at bounding box center [368, 415] width 169 height 29
type input "50"
click at [658, 421] on icon at bounding box center [660, 417] width 8 height 27
type input "euro"
click at [839, 486] on button "Save & Add Another" at bounding box center [830, 491] width 141 height 27
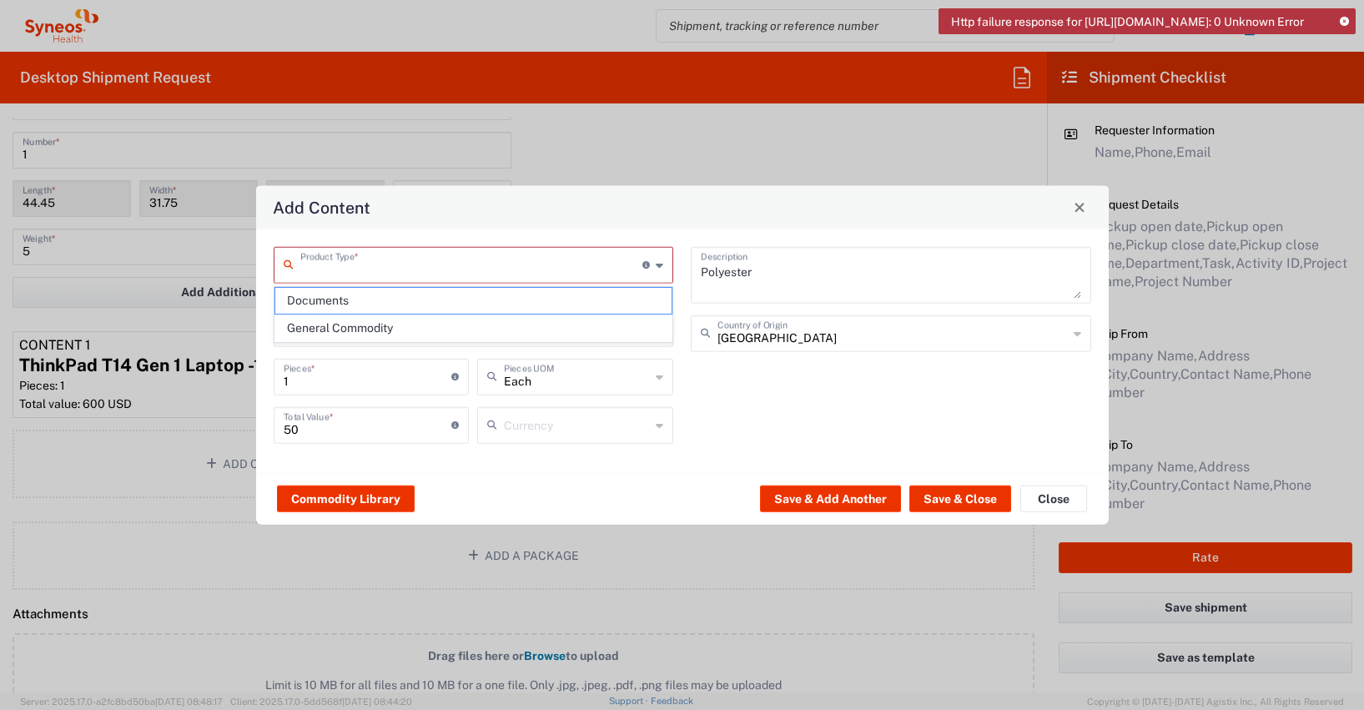
click at [347, 268] on input "text" at bounding box center [471, 263] width 343 height 29
click at [329, 325] on span "General Commodity" at bounding box center [473, 328] width 397 height 26
type input "General Commodity"
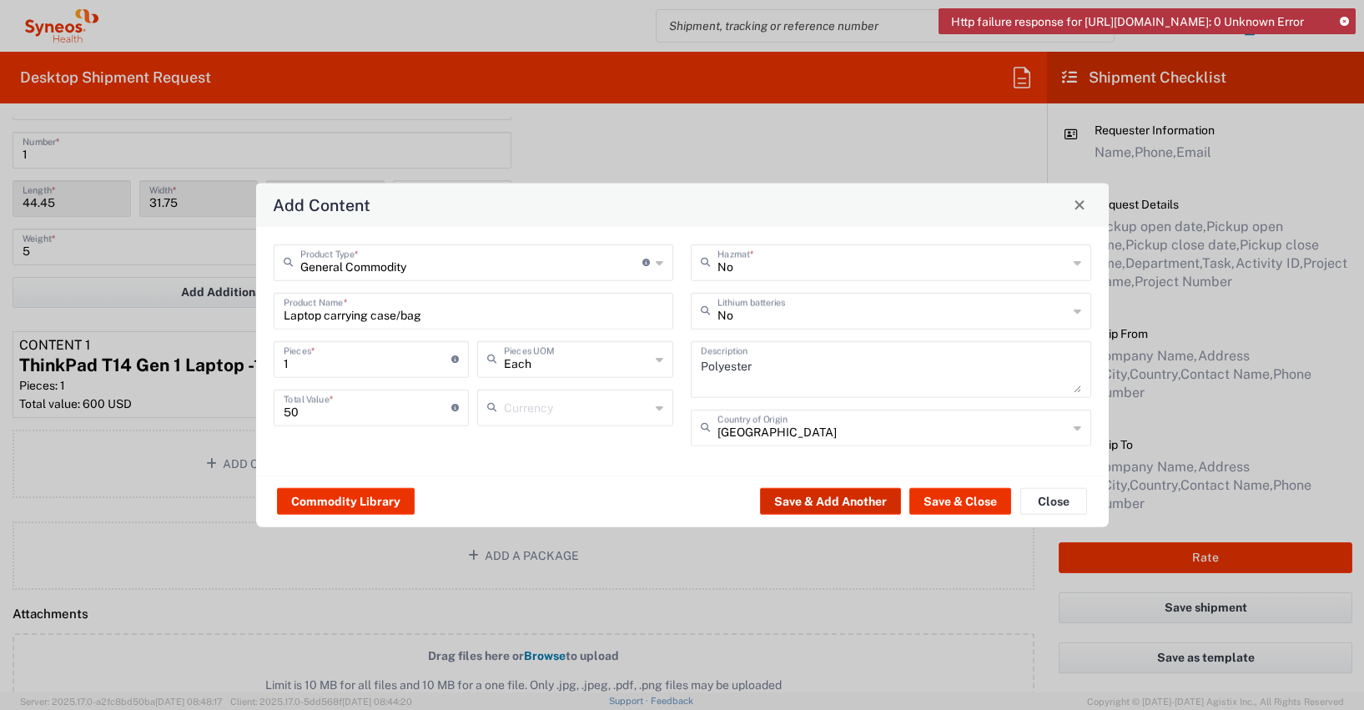
click at [841, 505] on button "Save & Add Another" at bounding box center [830, 501] width 141 height 27
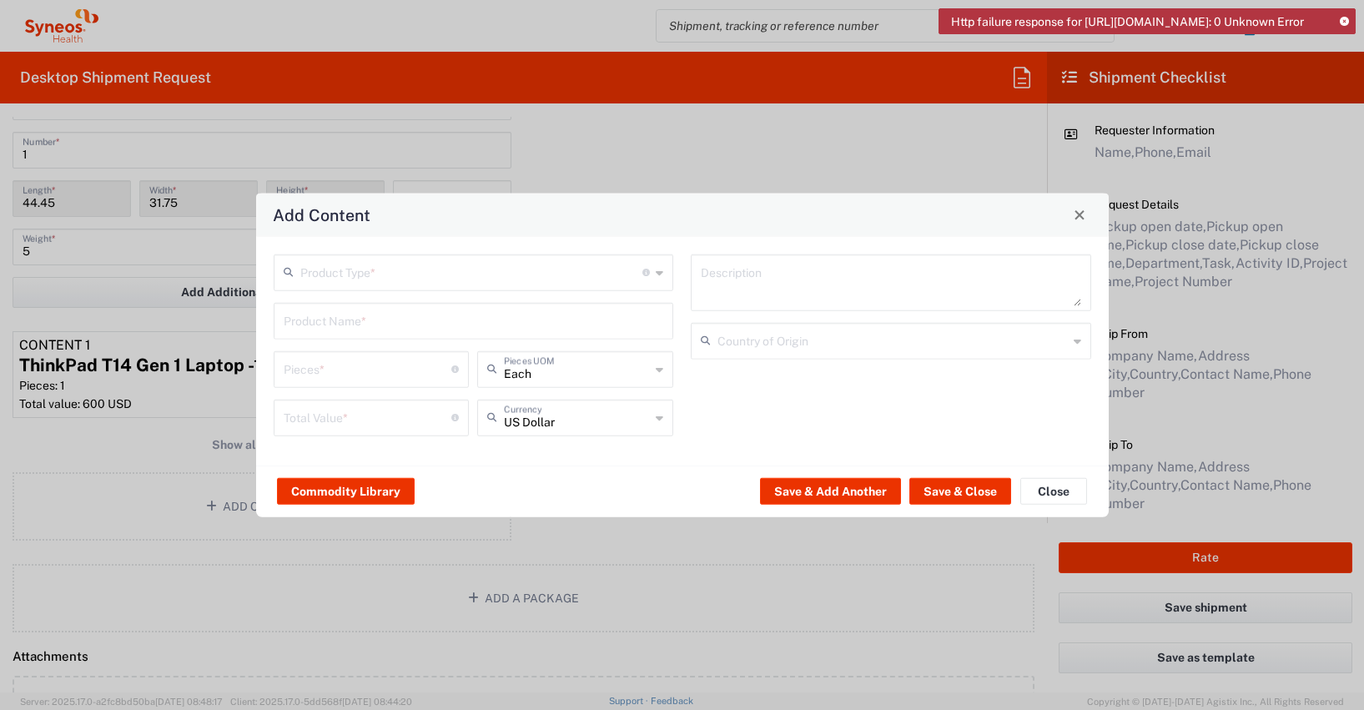
click at [346, 278] on input "text" at bounding box center [471, 270] width 343 height 29
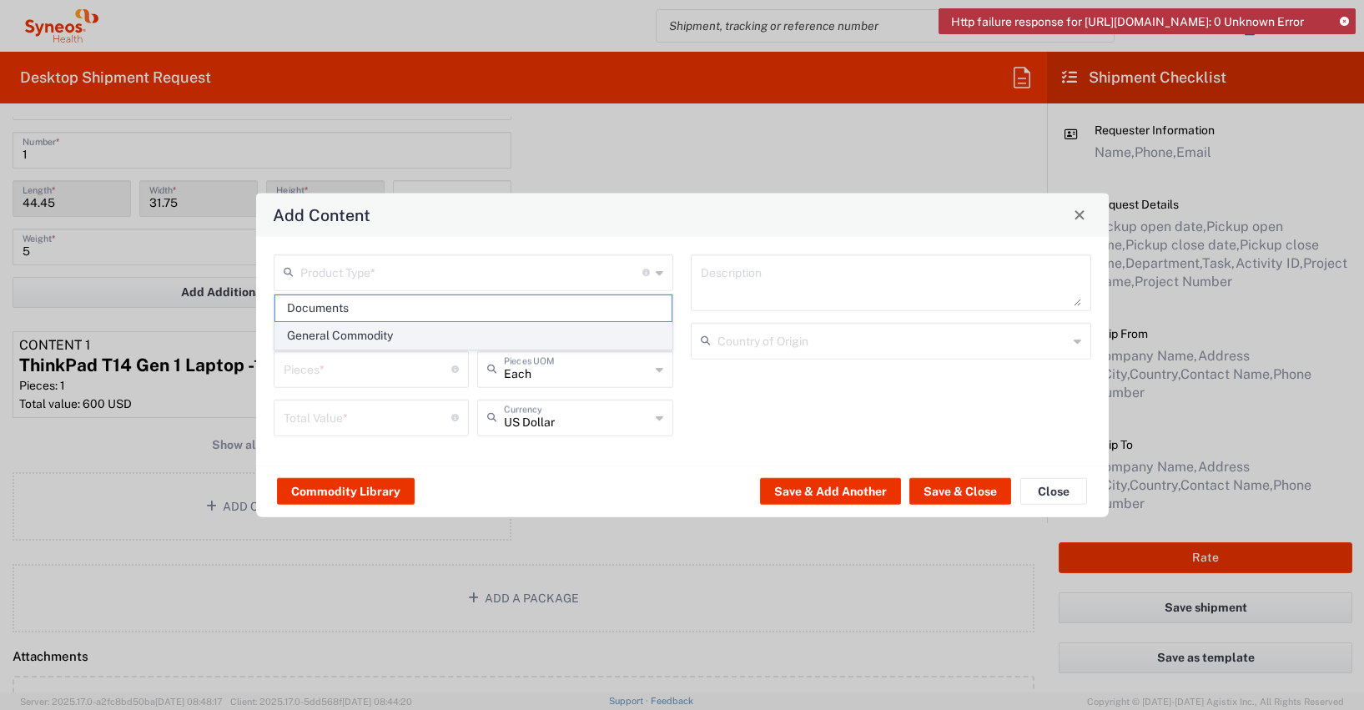
click at [334, 340] on span "General Commodity" at bounding box center [473, 336] width 397 height 26
type input "General Commodity"
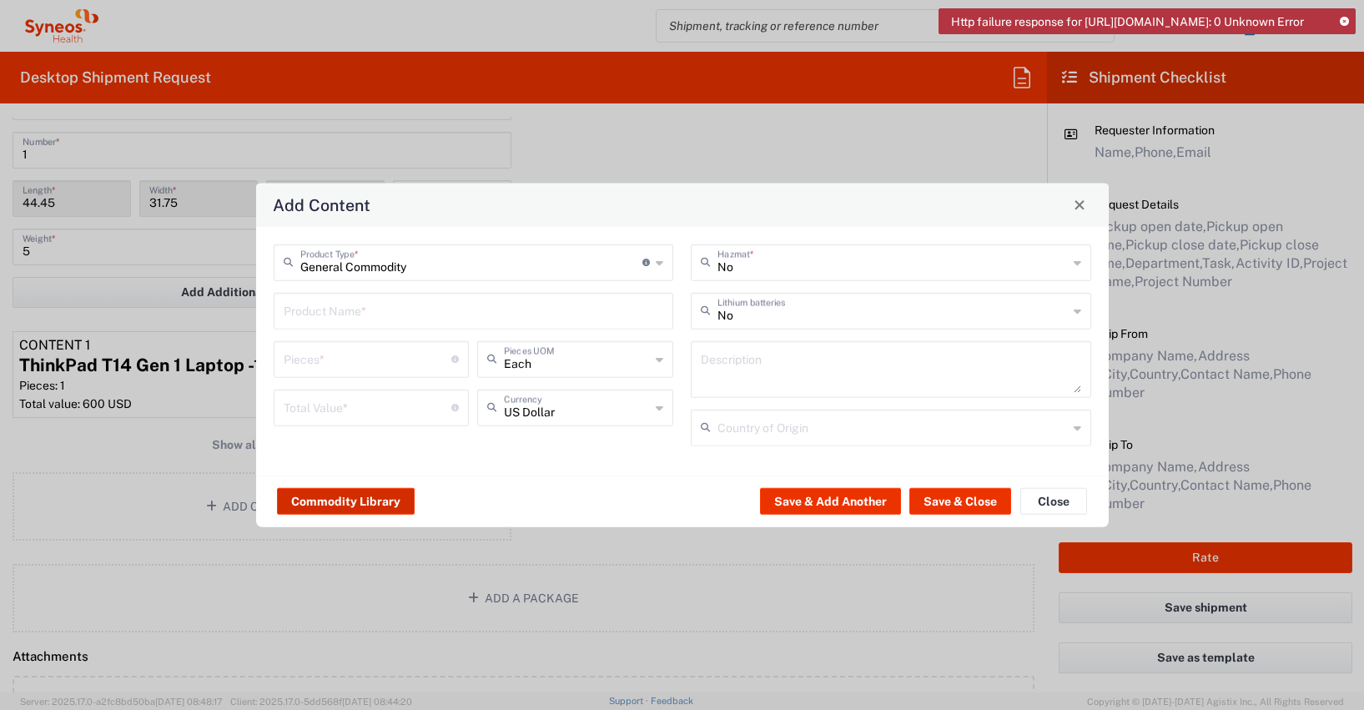
click at [335, 507] on button "Commodity Library" at bounding box center [346, 501] width 138 height 27
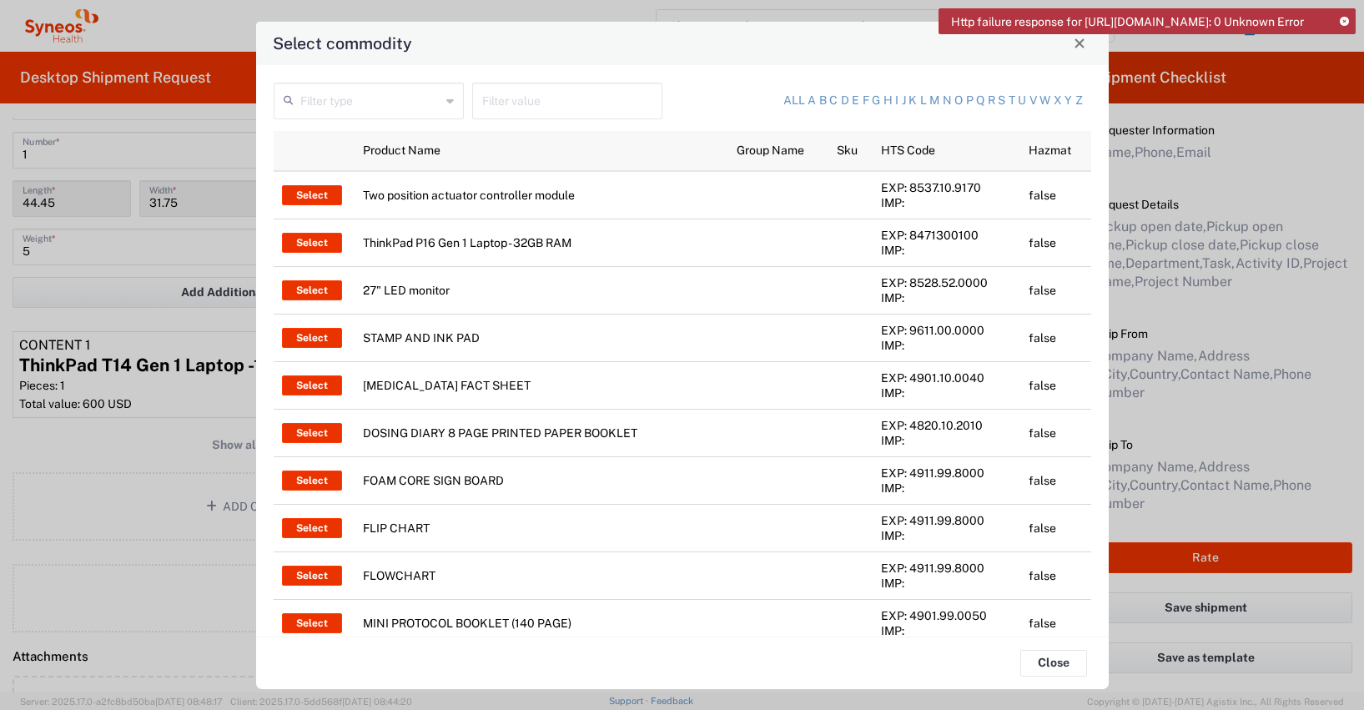
click at [493, 103] on input "text" at bounding box center [567, 99] width 170 height 29
type input "keyboard"
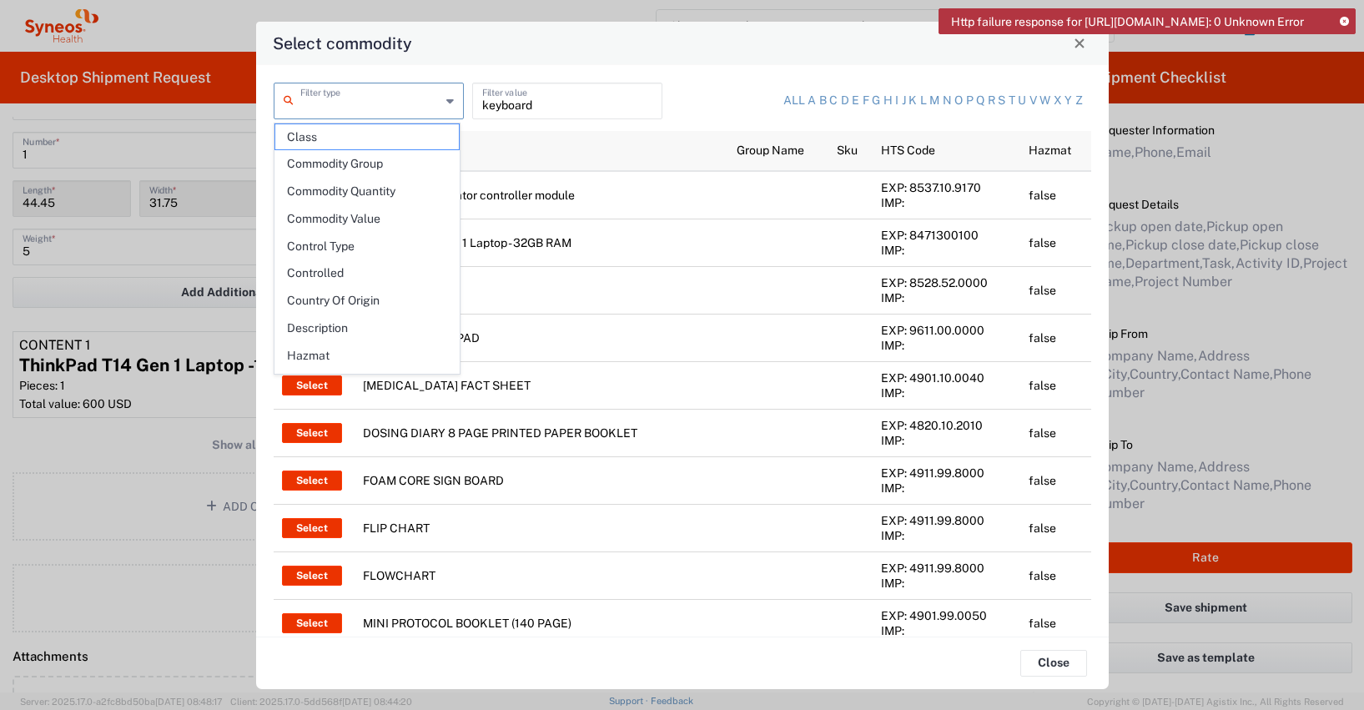
click at [375, 95] on input "text" at bounding box center [370, 99] width 140 height 29
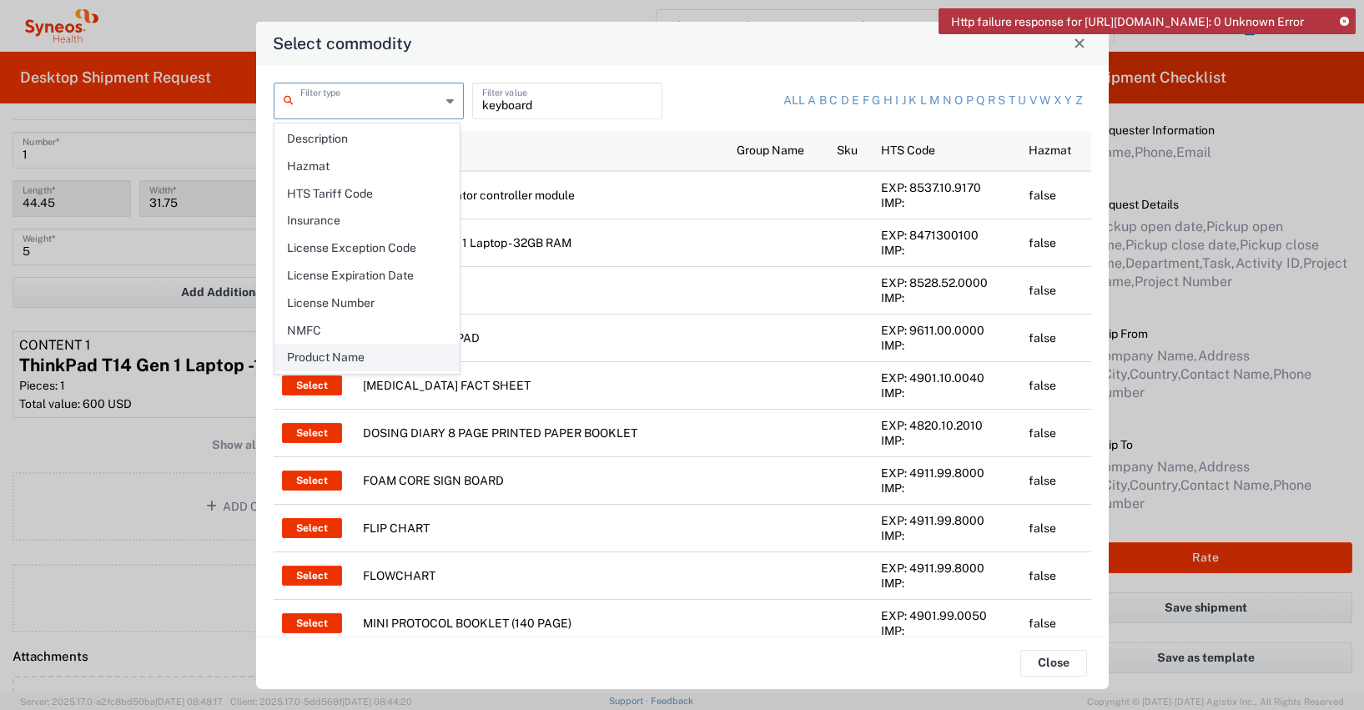
scroll to position [188, 0]
click at [330, 354] on span "Product Name" at bounding box center [367, 359] width 184 height 26
type input "Product Name"
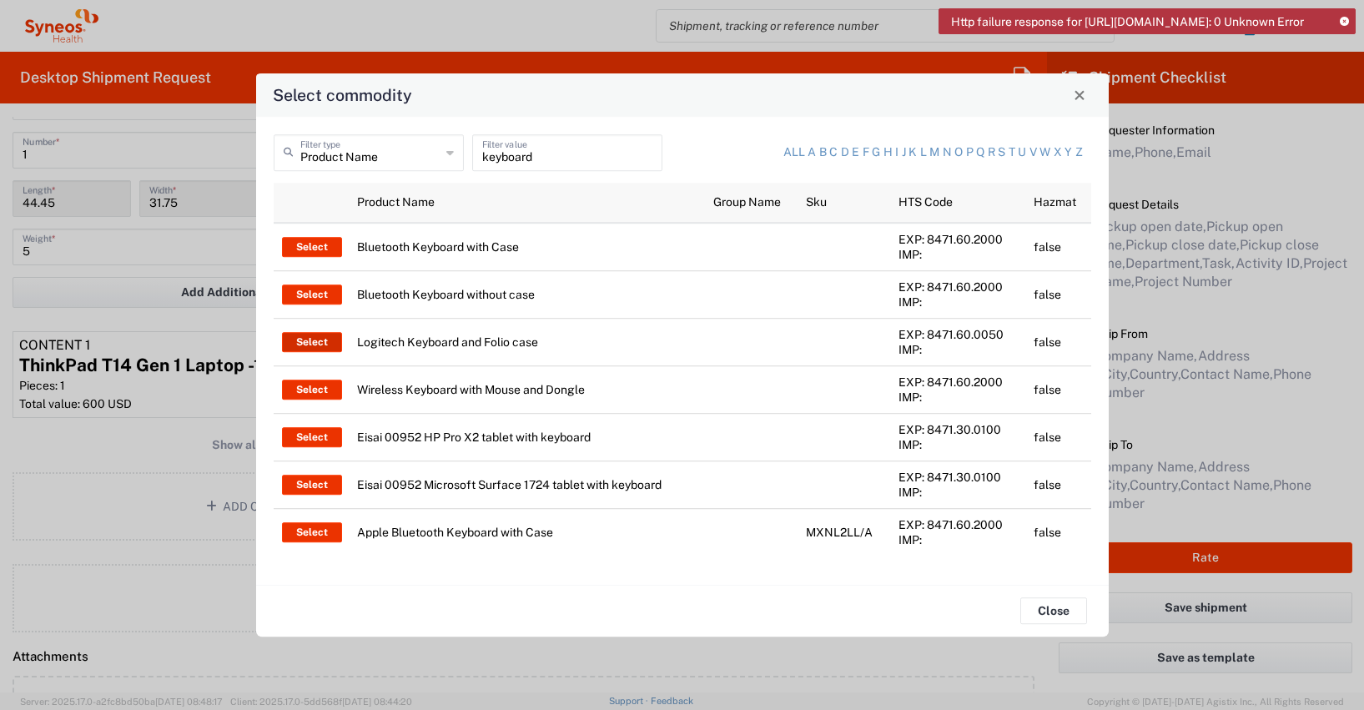
click at [315, 344] on button "Select" at bounding box center [312, 342] width 60 height 20
type input "Logitech Keyboard and Folio case"
type input "1"
type textarea "Logitech Keyboard and Folio case"
type input "[GEOGRAPHIC_DATA]"
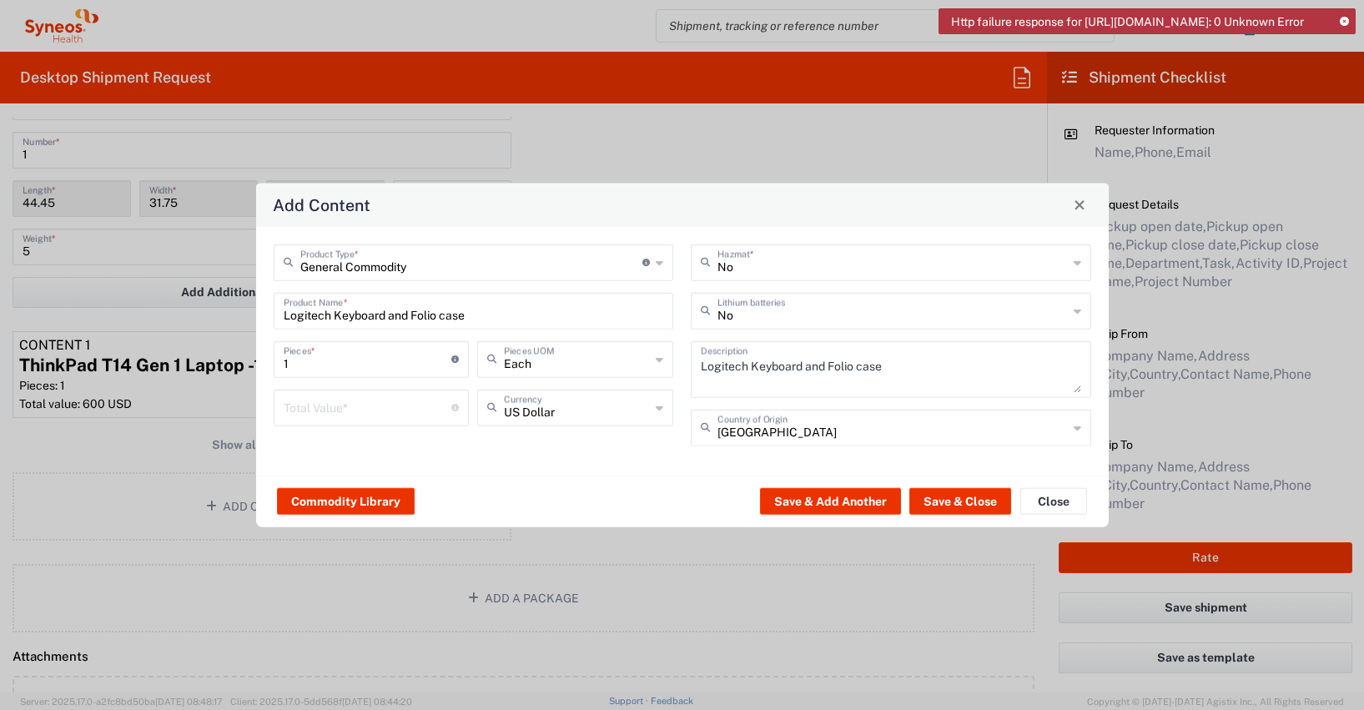
click at [658, 409] on icon at bounding box center [660, 407] width 8 height 27
type input "euro"
click at [293, 409] on input "number" at bounding box center [368, 405] width 169 height 29
type input "35"
click at [823, 497] on button "Save & Add Another" at bounding box center [830, 501] width 141 height 27
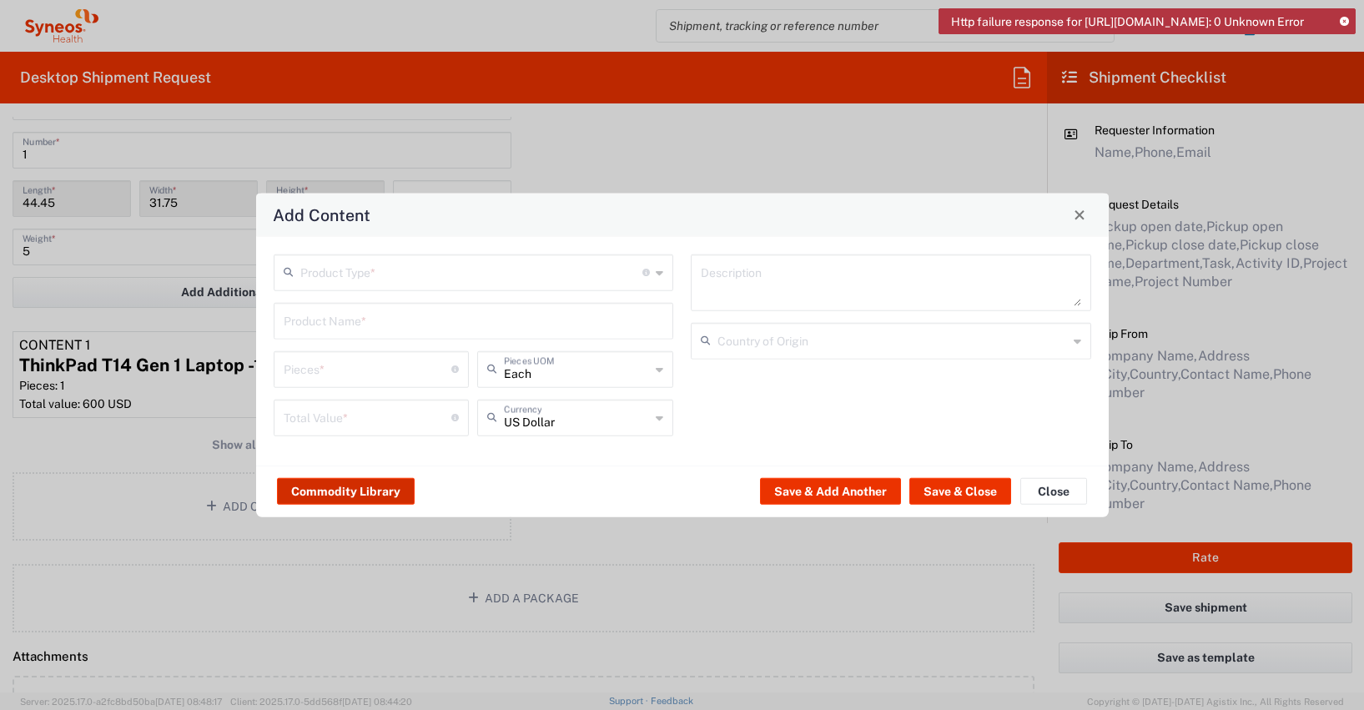
click at [321, 486] on button "Commodity Library" at bounding box center [346, 491] width 138 height 27
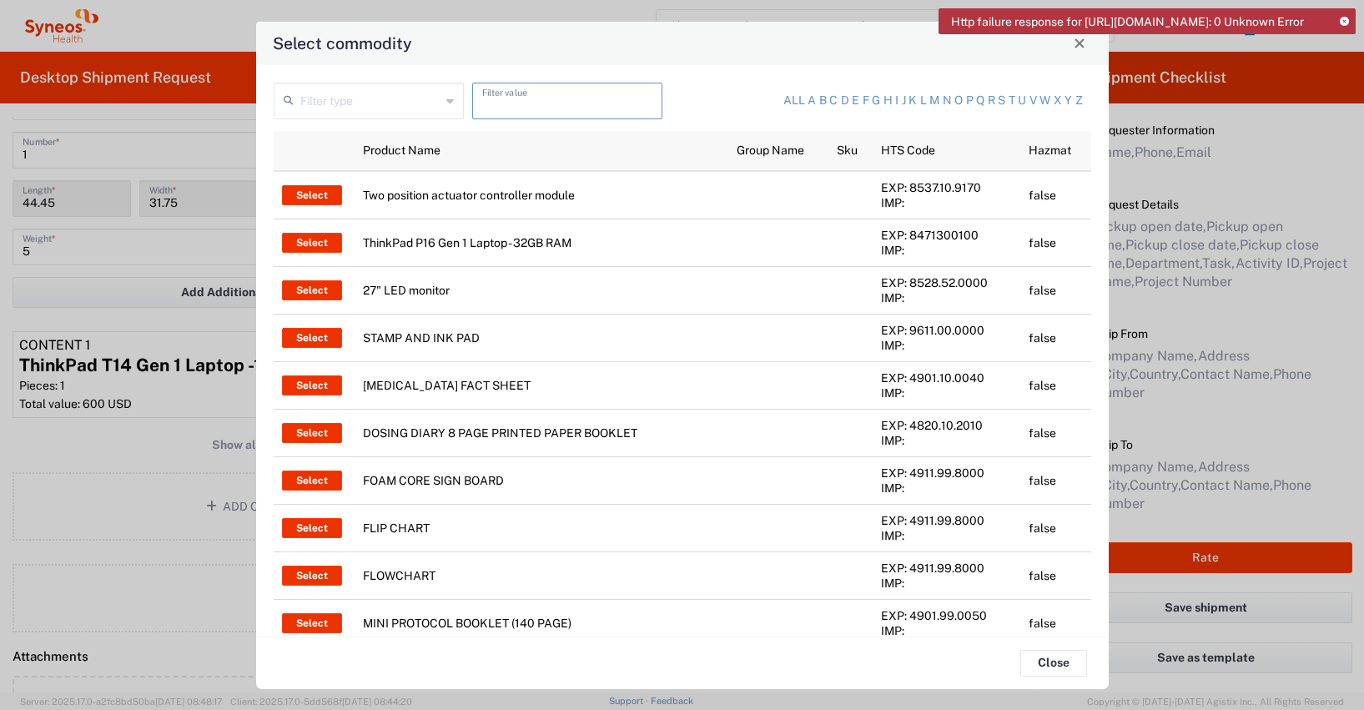
click at [491, 107] on input "text" at bounding box center [567, 99] width 170 height 29
type input "headset"
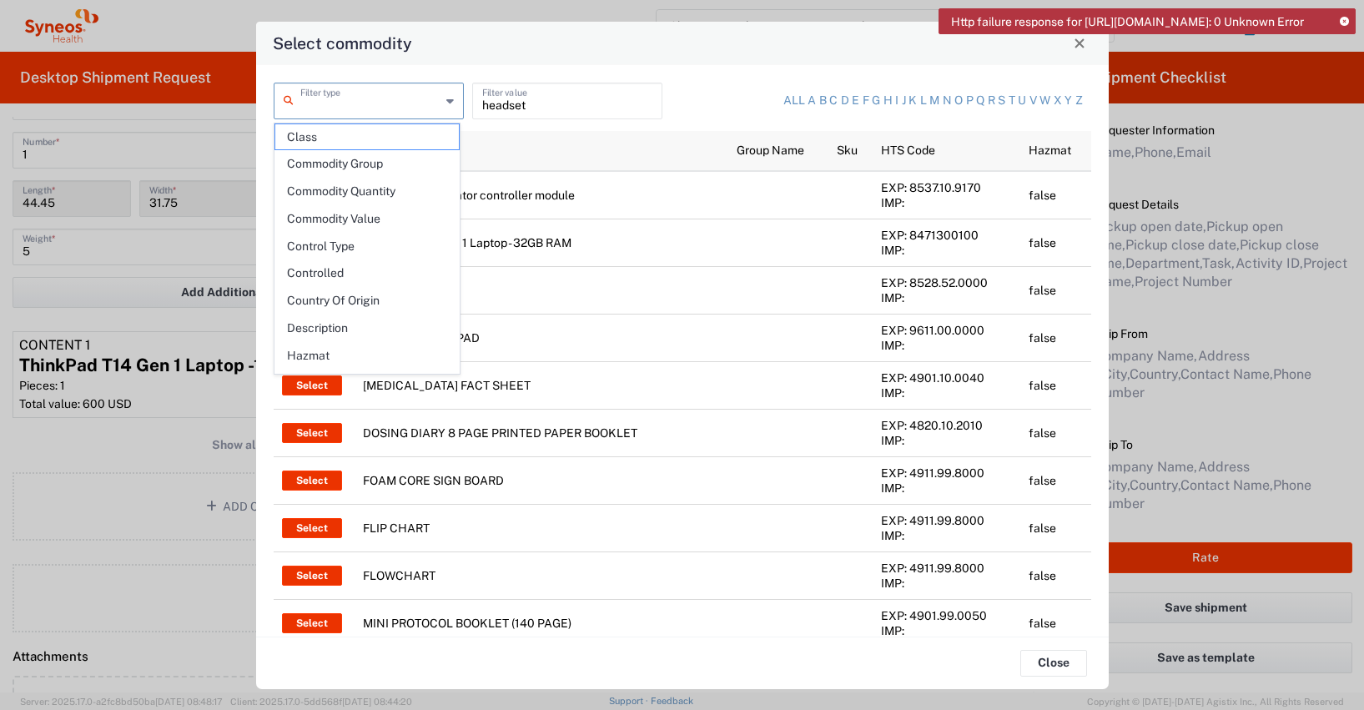
click at [384, 108] on input "text" at bounding box center [370, 99] width 140 height 29
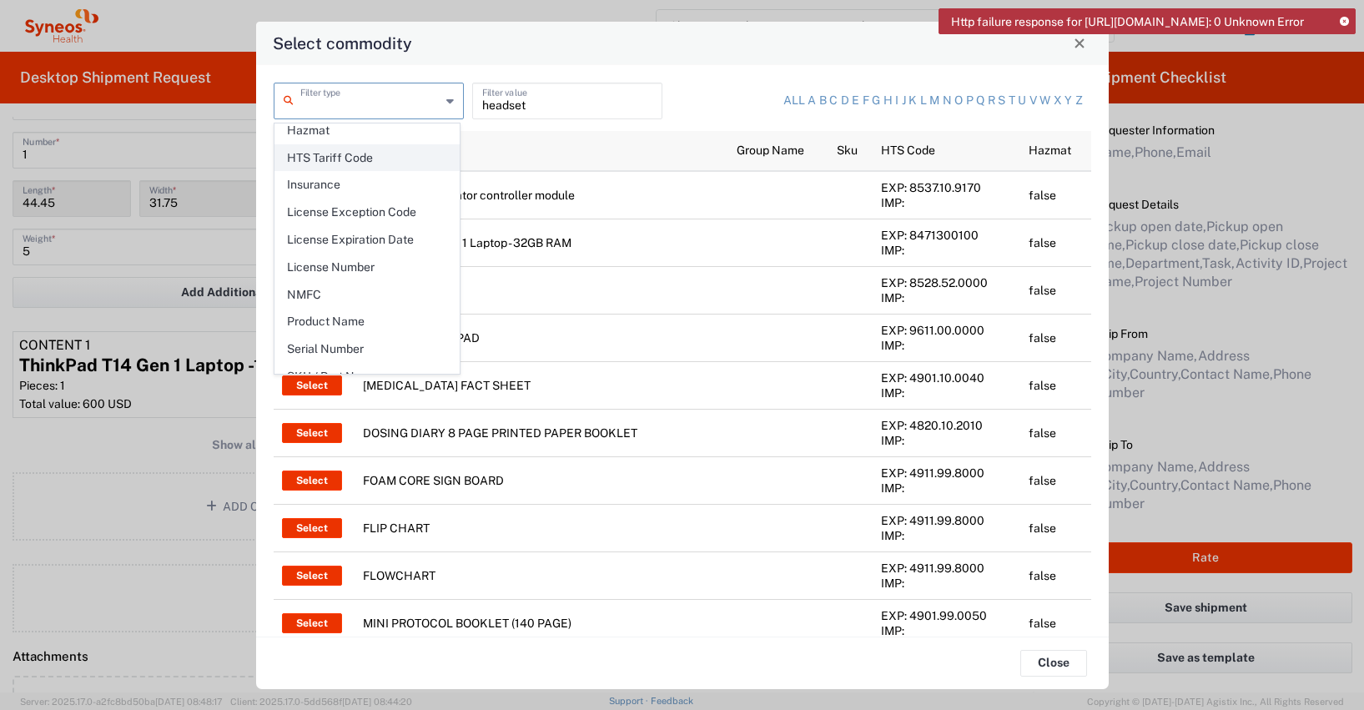
scroll to position [226, 0]
click at [340, 323] on span "Product Name" at bounding box center [367, 321] width 184 height 26
type input "Product Name"
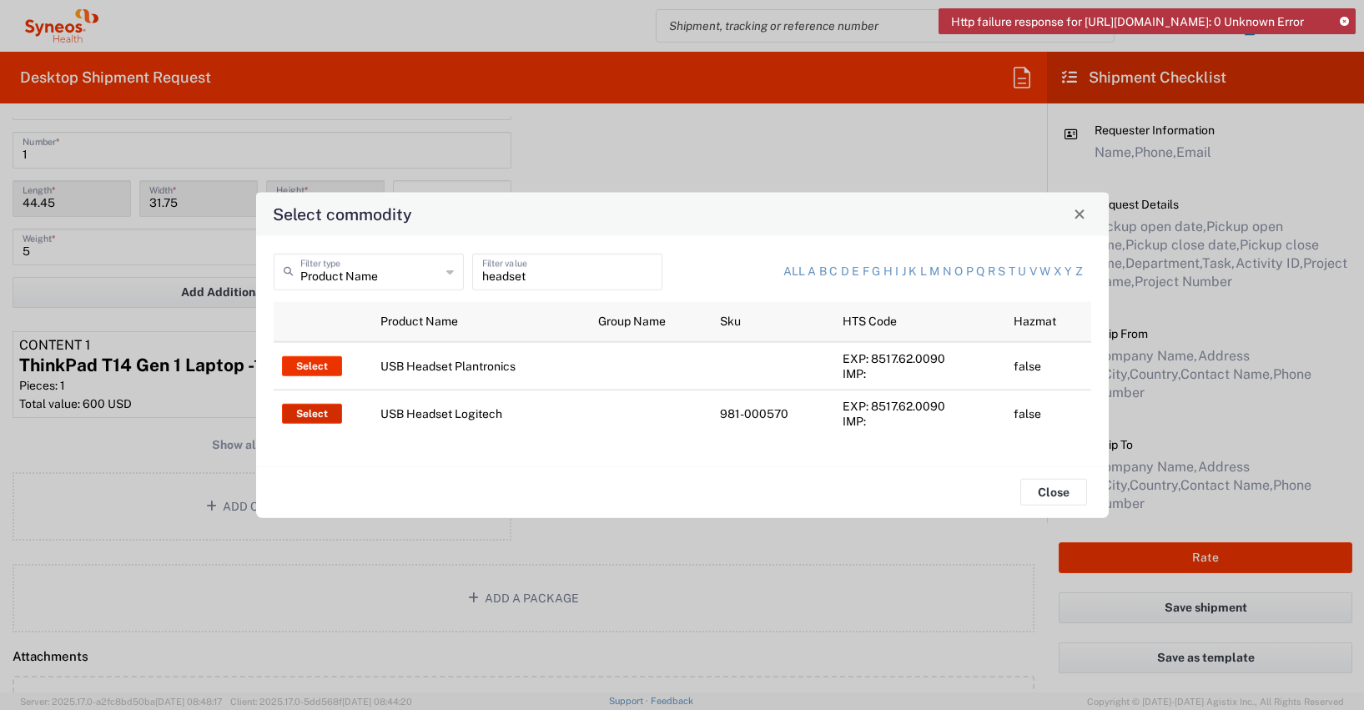
click at [318, 414] on button "Select" at bounding box center [312, 413] width 60 height 20
type input "USB Headset Logitech"
type textarea "Logitech H570e Wired Headset, Mono Headphones with Noise-Cancelling Microphone,…"
type input "[GEOGRAPHIC_DATA]"
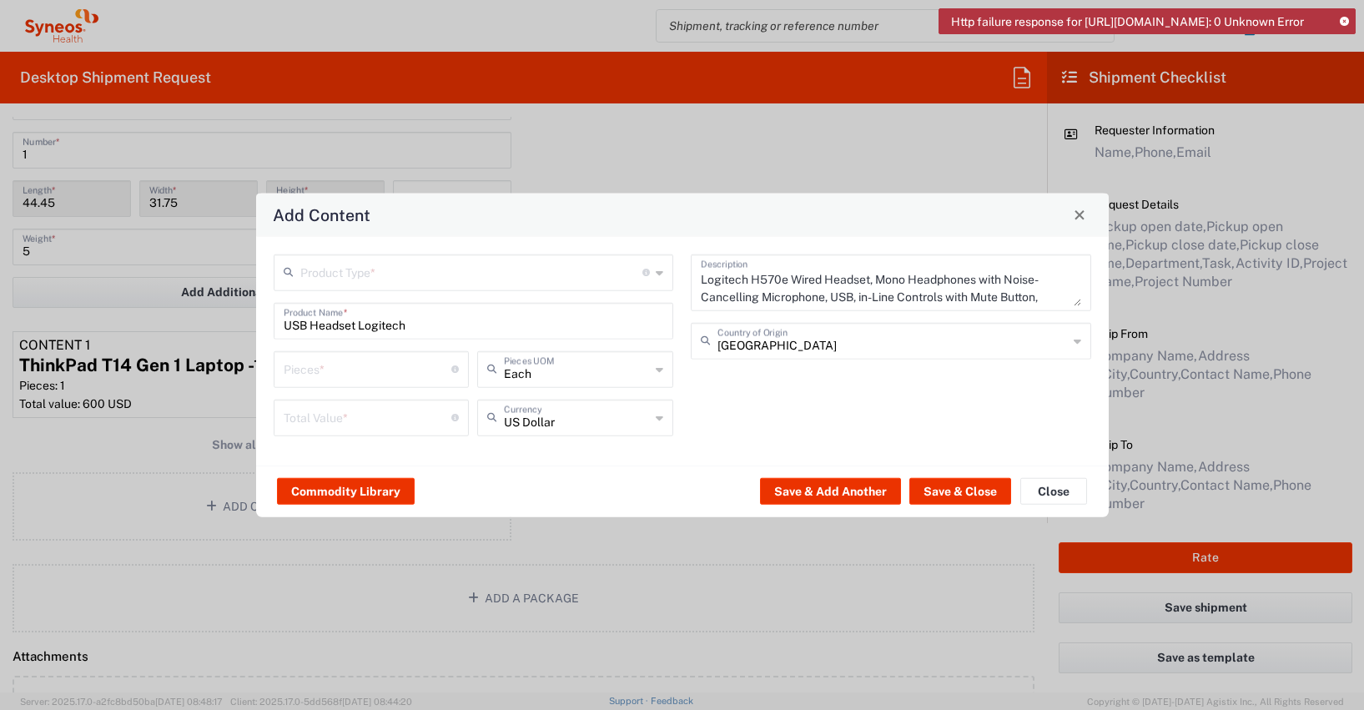
click at [312, 279] on input "text" at bounding box center [471, 270] width 343 height 29
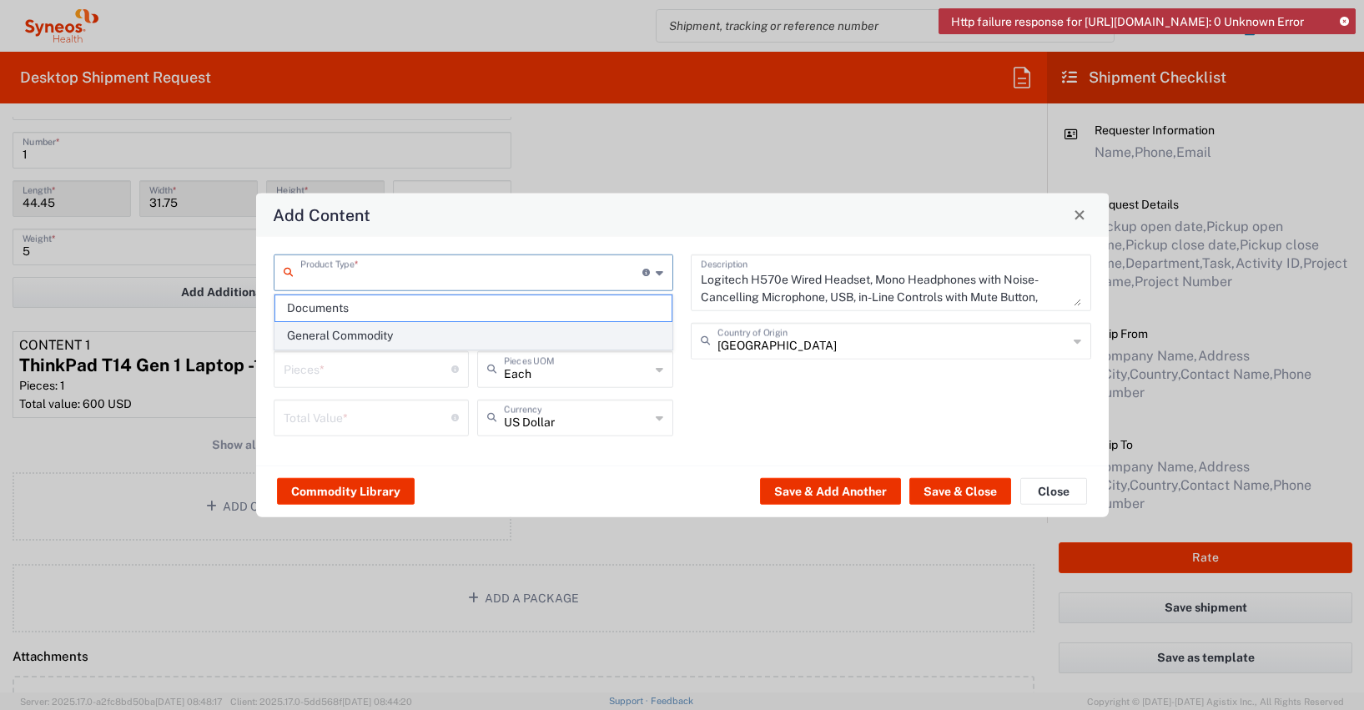
click at [312, 336] on span "General Commodity" at bounding box center [473, 336] width 397 height 26
type input "General Commodity"
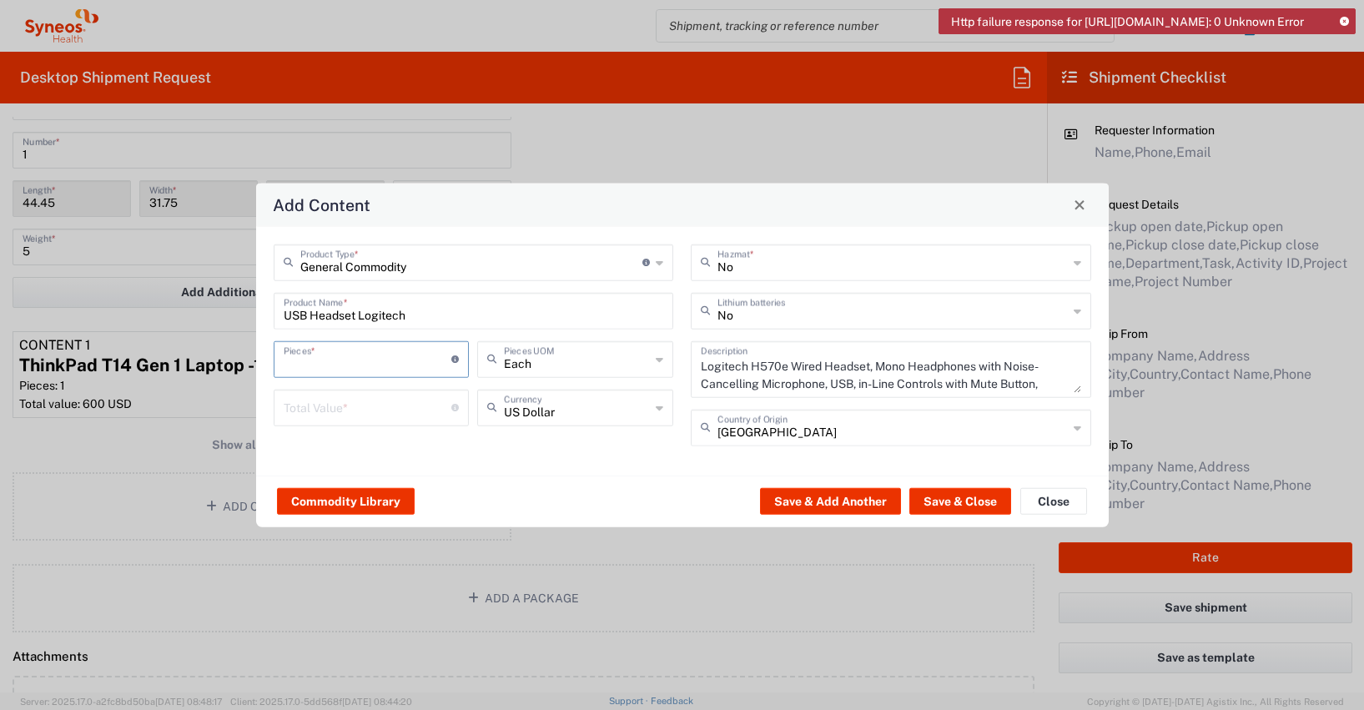
click at [297, 363] on input "number" at bounding box center [368, 357] width 169 height 29
type input "1"
click at [293, 411] on input "number" at bounding box center [368, 405] width 169 height 29
type input "40"
click at [662, 410] on icon at bounding box center [660, 407] width 8 height 27
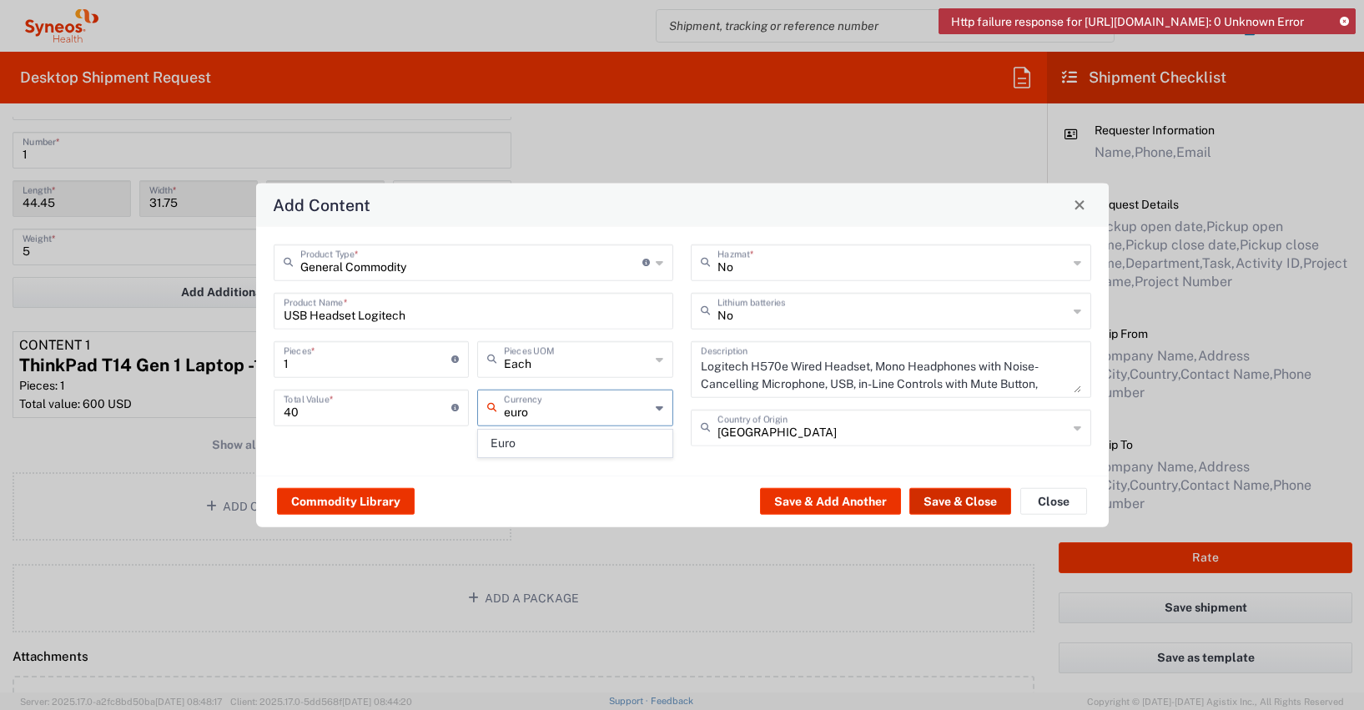
type input "euro"
click at [955, 500] on button "Save & Close" at bounding box center [961, 501] width 102 height 27
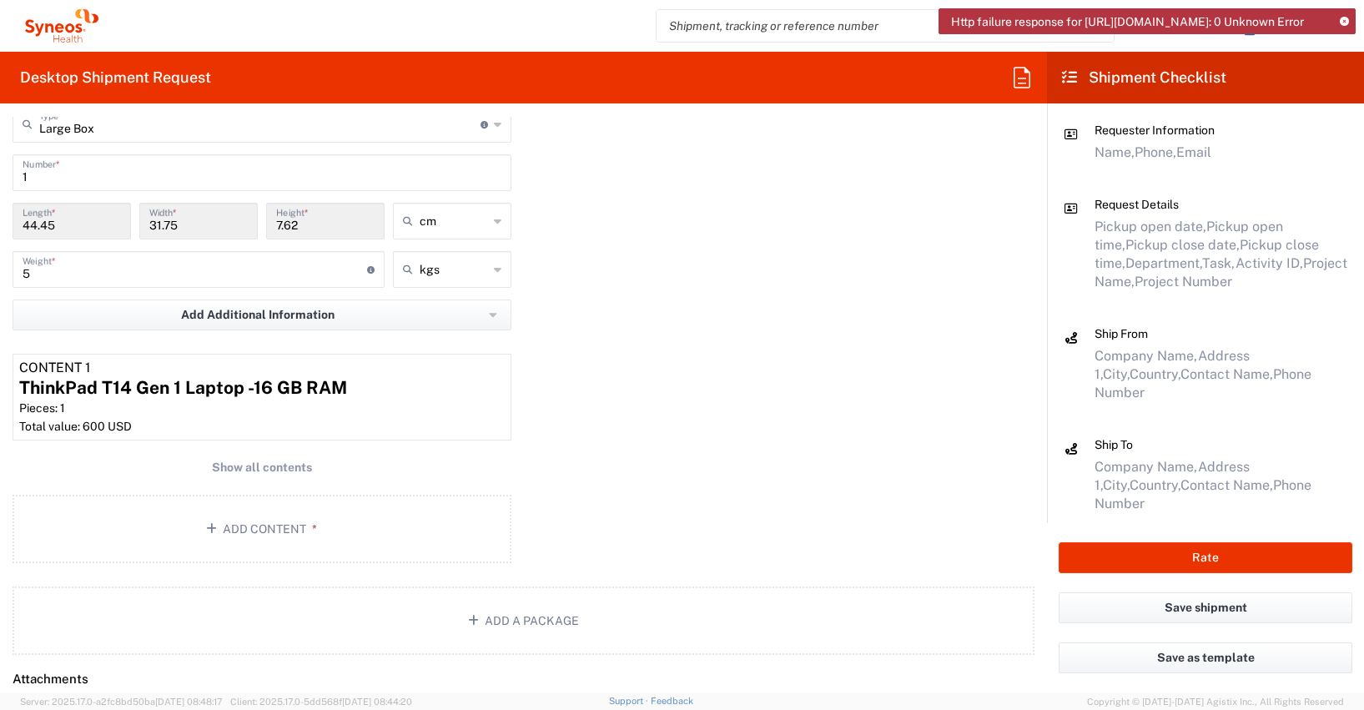
scroll to position [1705, 0]
click at [93, 414] on article "Content 1 ThinkPad T14 Gen 1 Laptop -16 GB RAM Pieces: 1 Total value: 600 USD" at bounding box center [262, 394] width 499 height 87
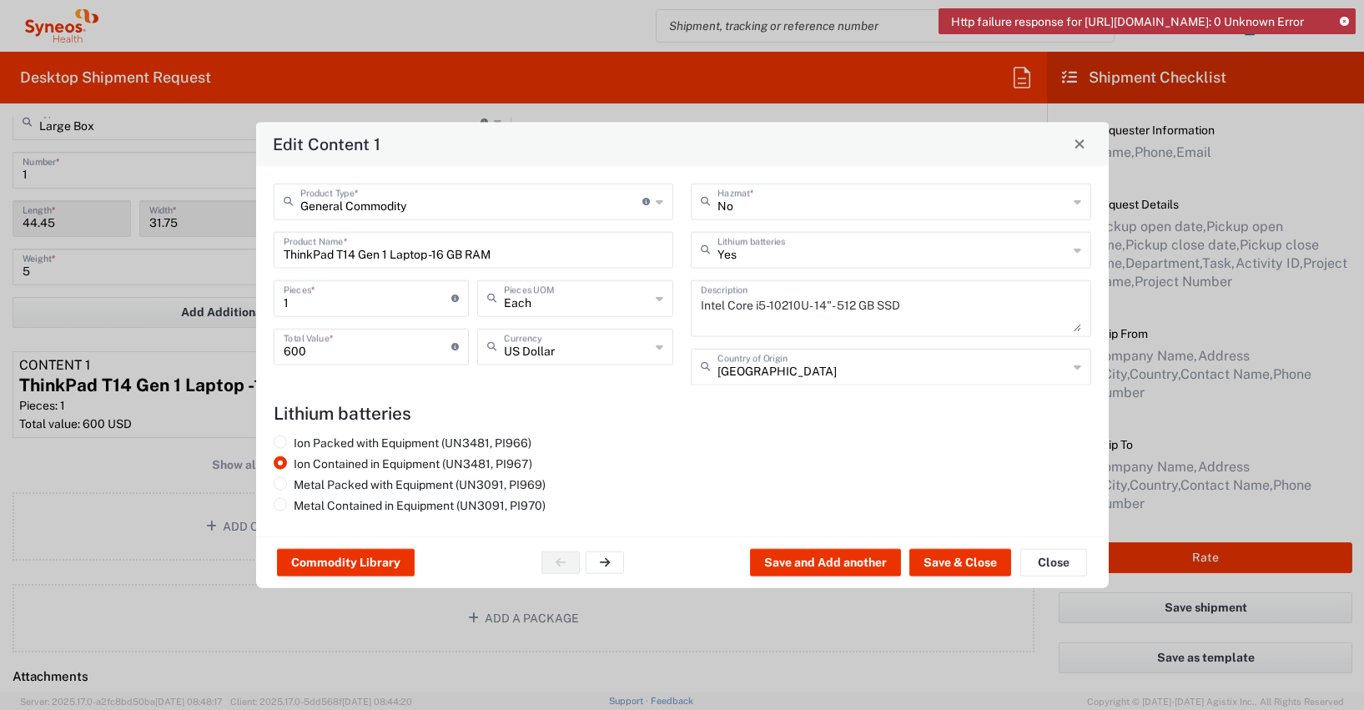
click at [660, 348] on icon at bounding box center [660, 346] width 8 height 27
click at [511, 385] on span "Euro" at bounding box center [575, 383] width 193 height 26
type input "Euro"
click at [961, 567] on button "Save & Close" at bounding box center [961, 562] width 102 height 27
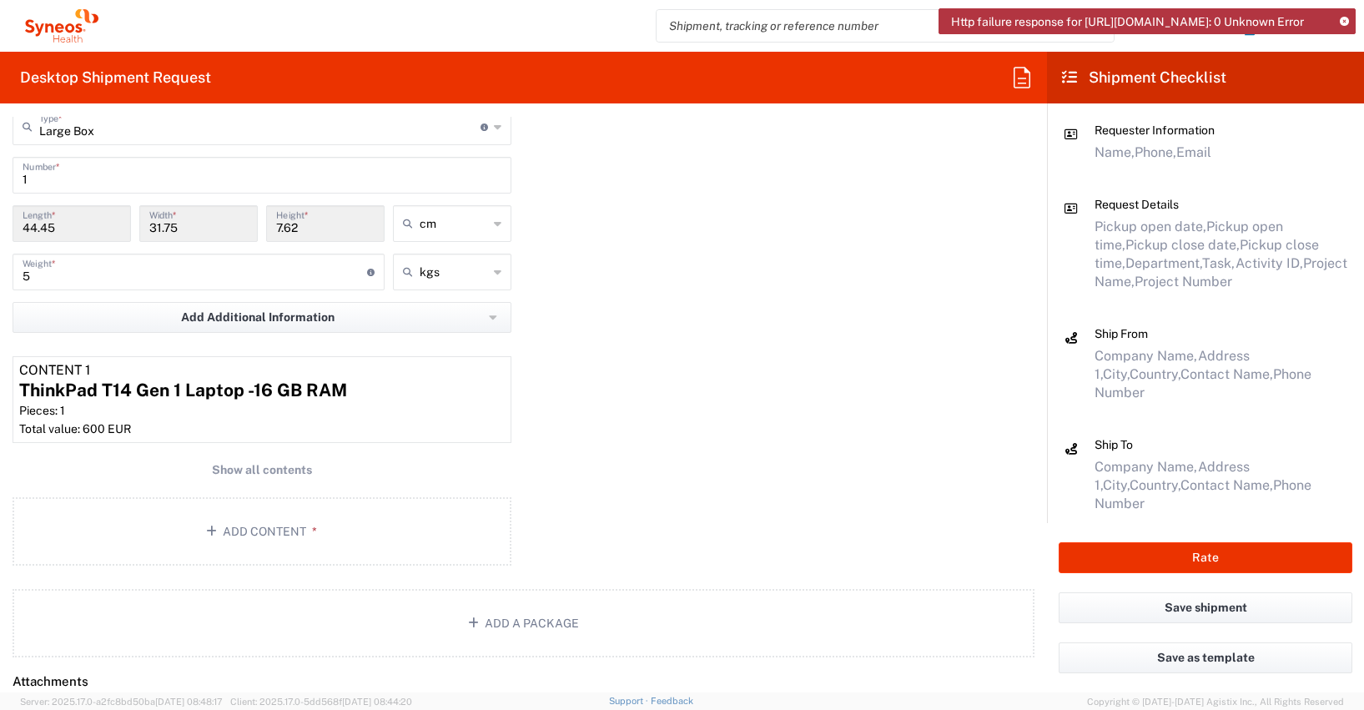
scroll to position [1698, 0]
click at [244, 471] on span "Show all contents" at bounding box center [262, 472] width 100 height 16
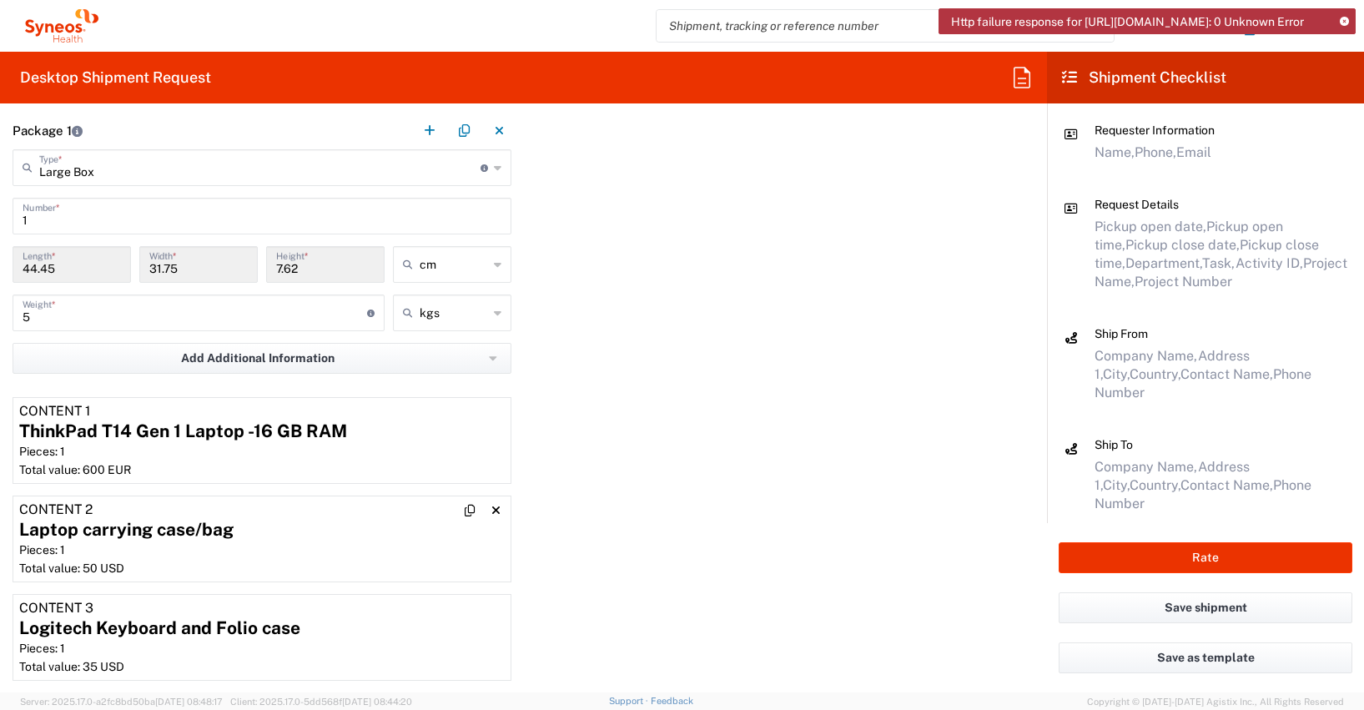
scroll to position [1662, 0]
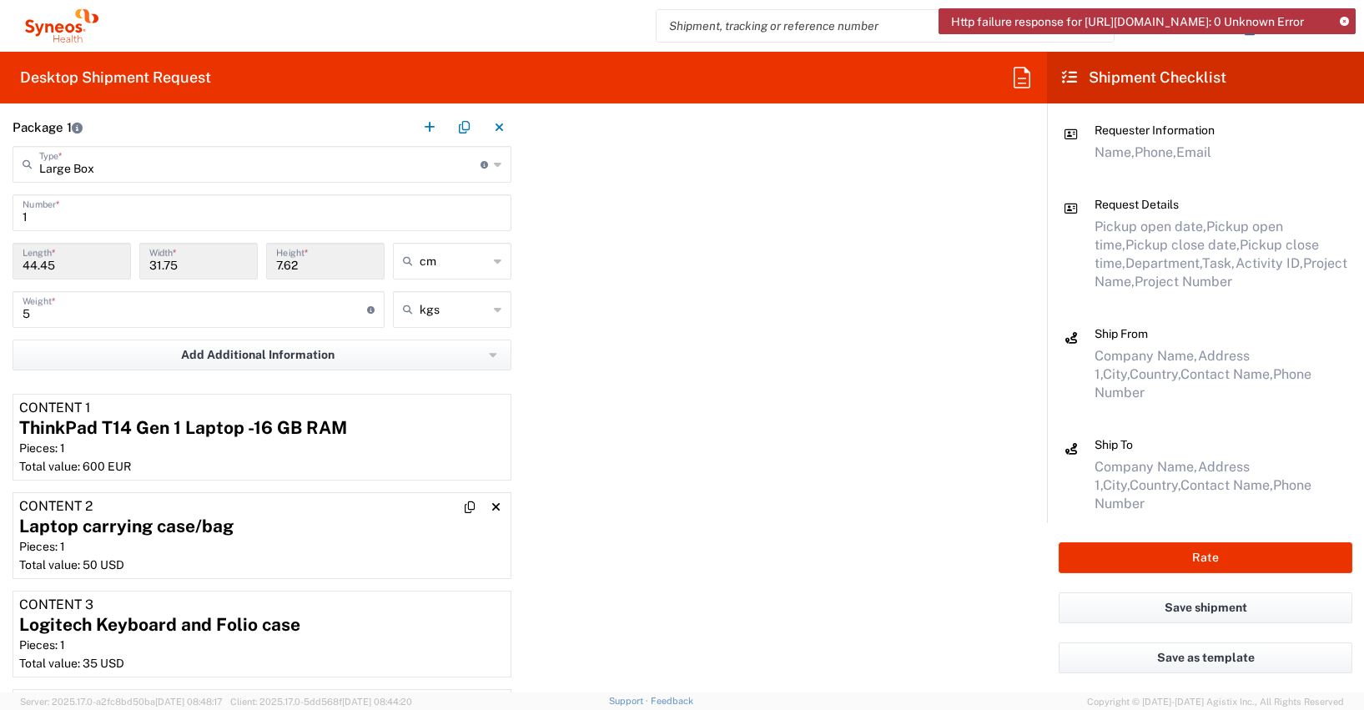
click at [93, 559] on div "Total value: 50 USD" at bounding box center [262, 564] width 486 height 15
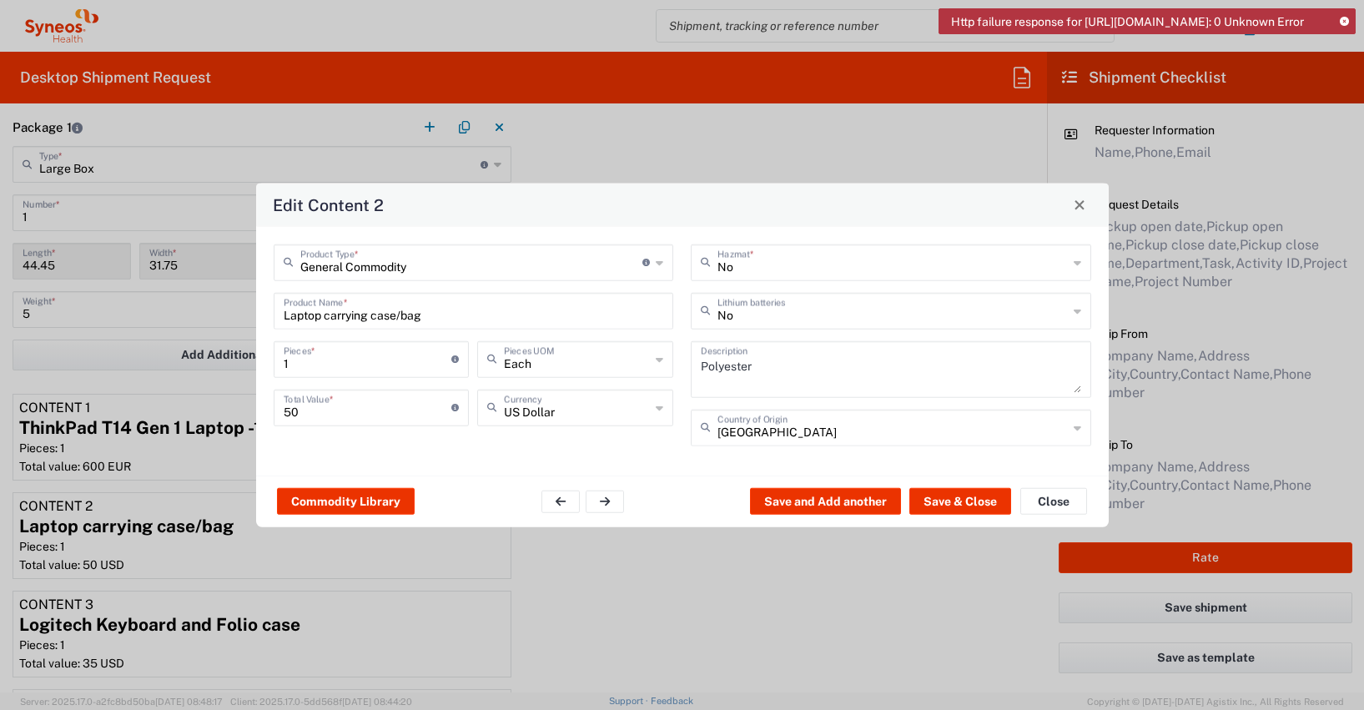
click at [663, 407] on icon at bounding box center [660, 407] width 8 height 27
click at [506, 443] on span "Euro" at bounding box center [575, 444] width 193 height 26
type input "Euro"
click at [984, 501] on button "Save & Close" at bounding box center [961, 501] width 102 height 27
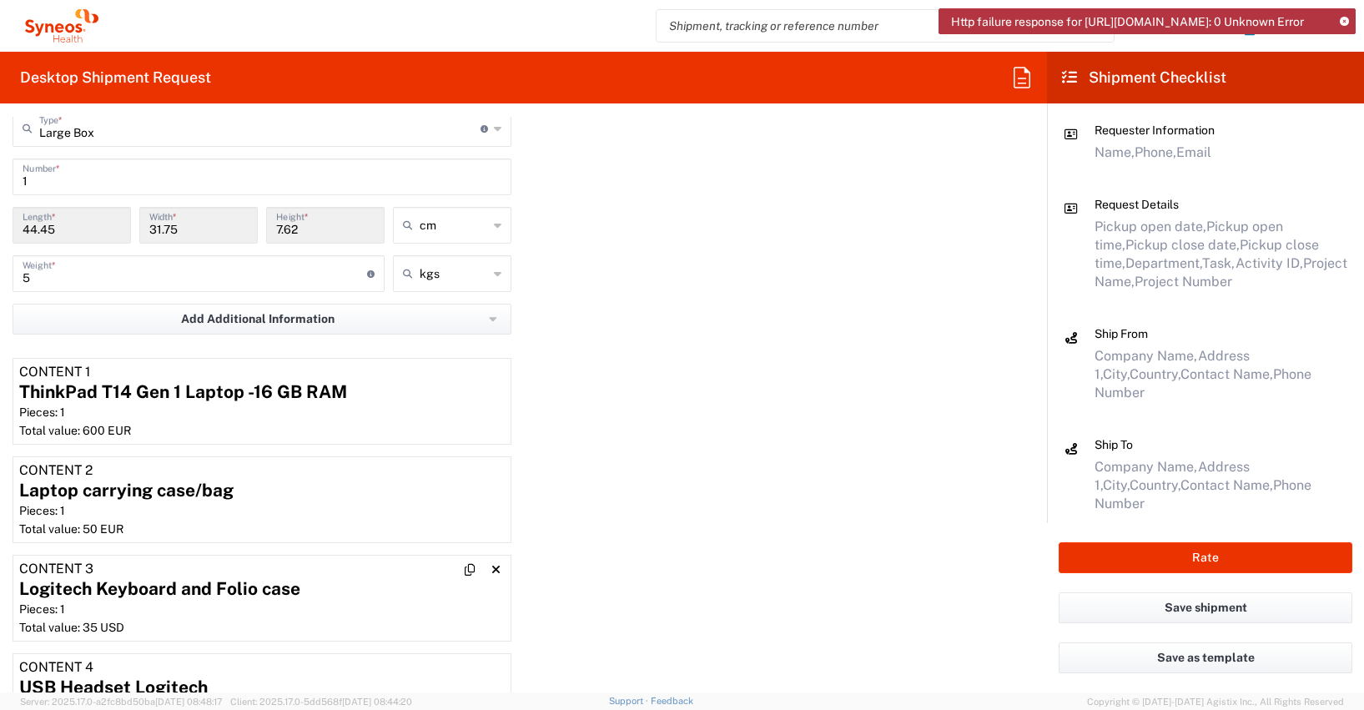
scroll to position [1816, 0]
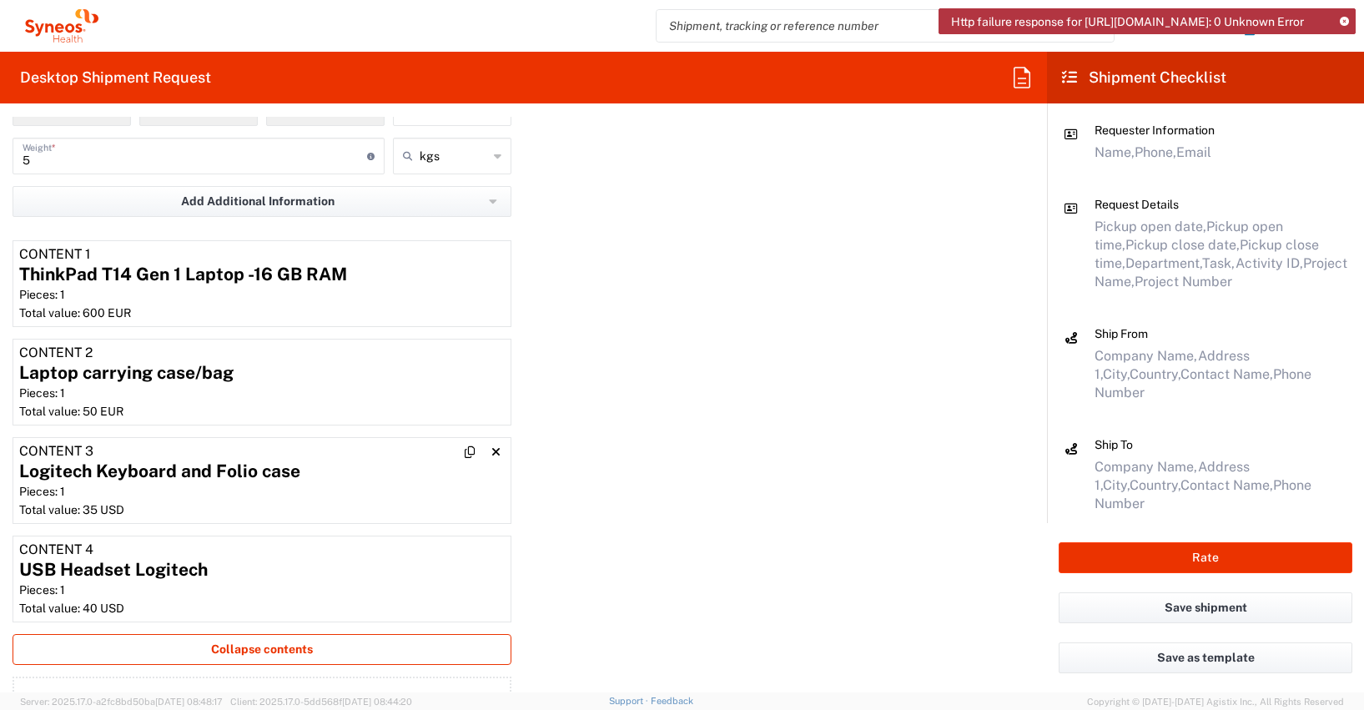
click at [113, 505] on div "Total value: 35 USD" at bounding box center [262, 509] width 486 height 15
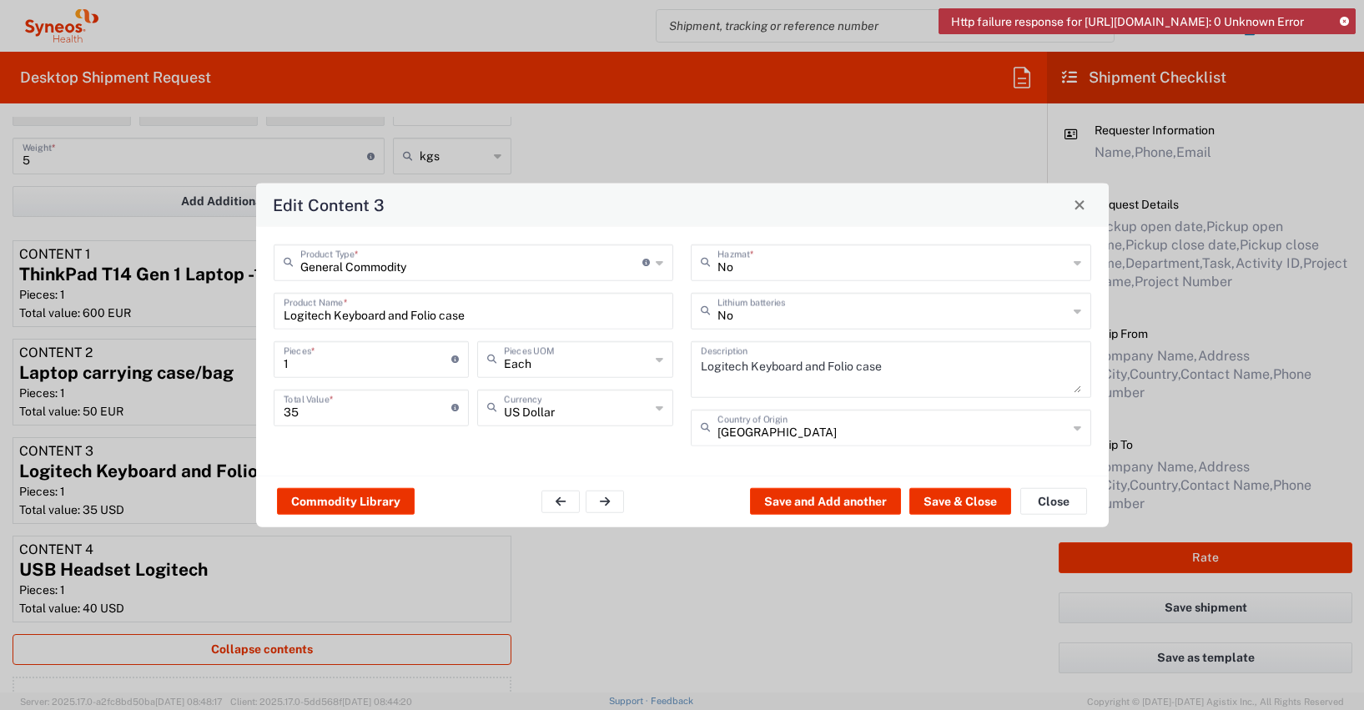
click at [658, 408] on icon at bounding box center [660, 407] width 8 height 27
click at [501, 447] on span "Euro" at bounding box center [575, 444] width 193 height 26
type input "Euro"
click at [969, 501] on button "Save & Close" at bounding box center [961, 501] width 102 height 27
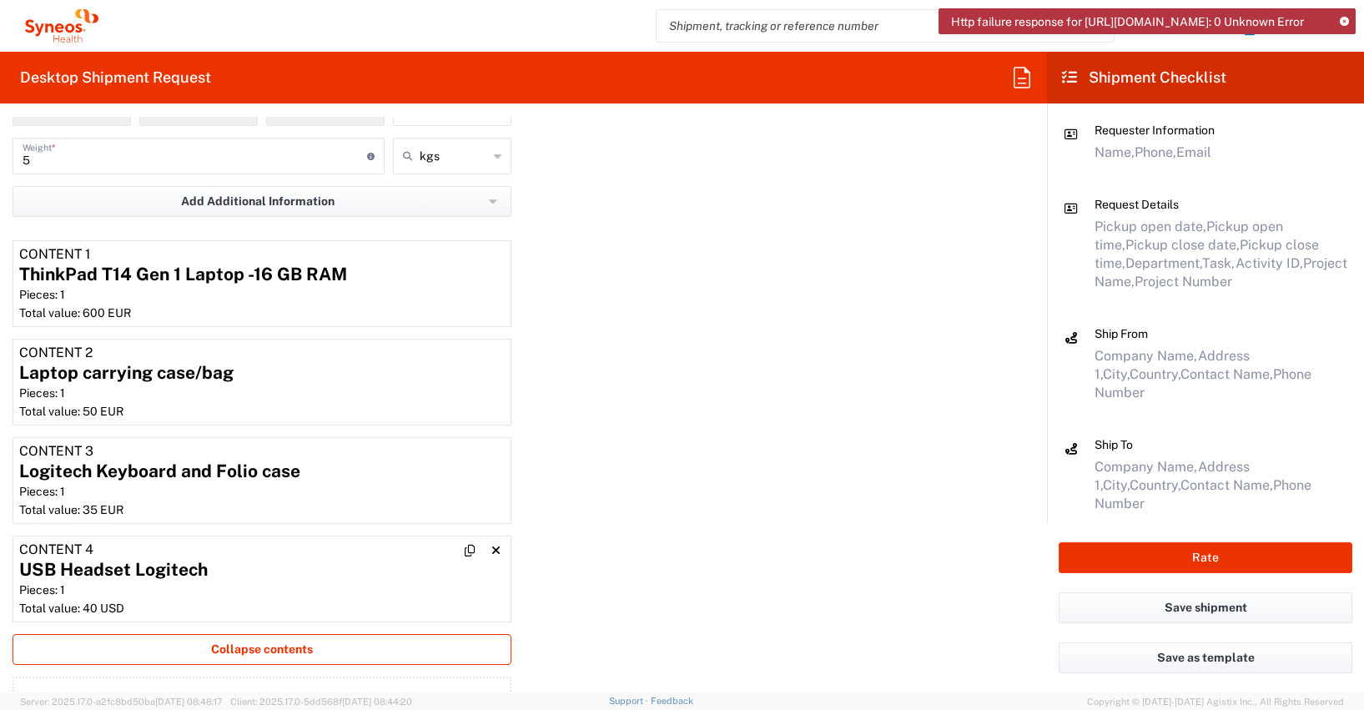
click at [102, 610] on div "Total value: 40 USD" at bounding box center [262, 608] width 486 height 15
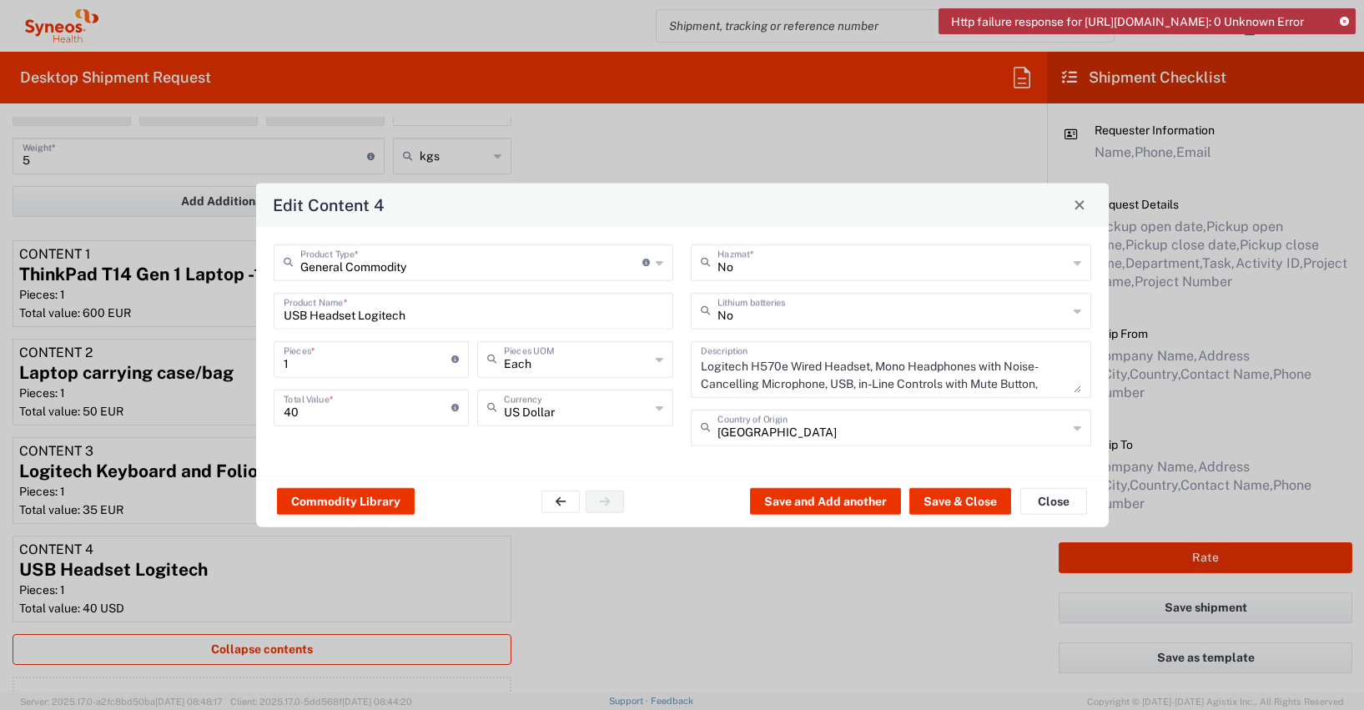
click at [657, 410] on icon at bounding box center [660, 407] width 8 height 27
click at [504, 443] on span "Euro" at bounding box center [575, 444] width 193 height 26
type input "Euro"
click at [981, 504] on button "Save & Close" at bounding box center [961, 501] width 102 height 27
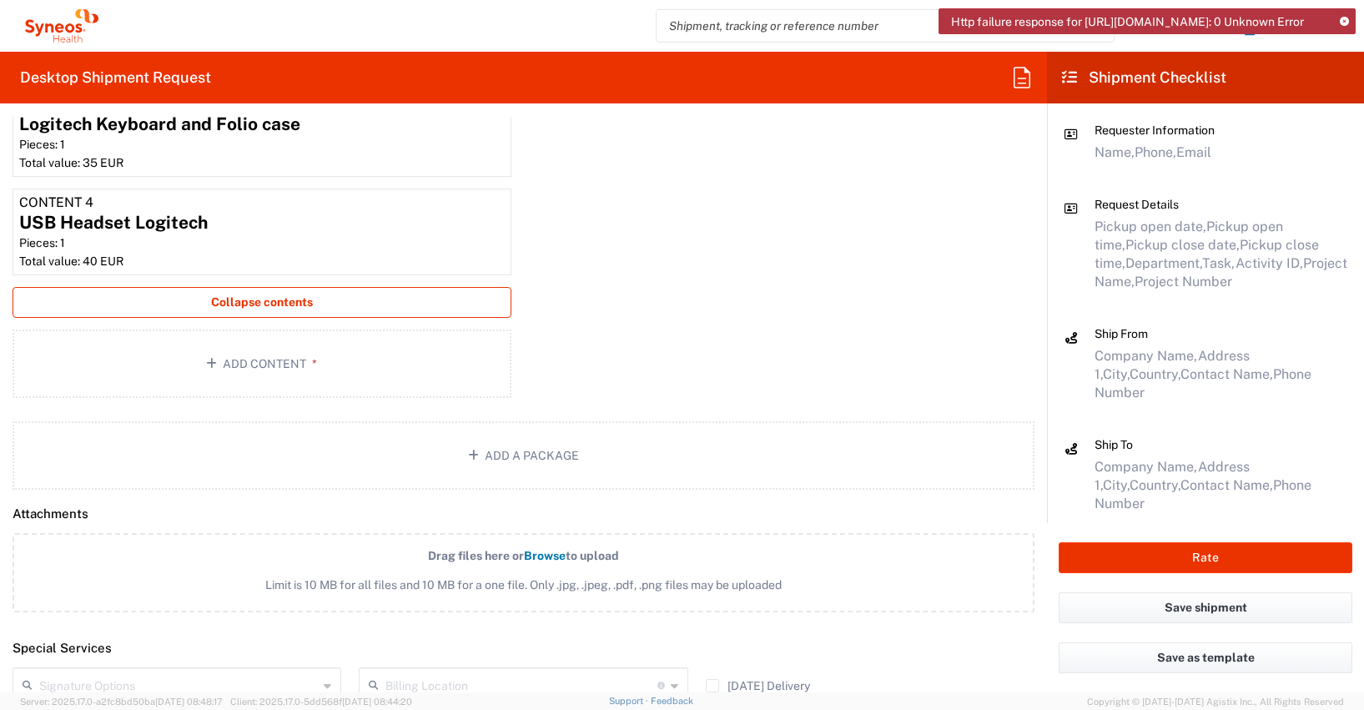
scroll to position [2421, 0]
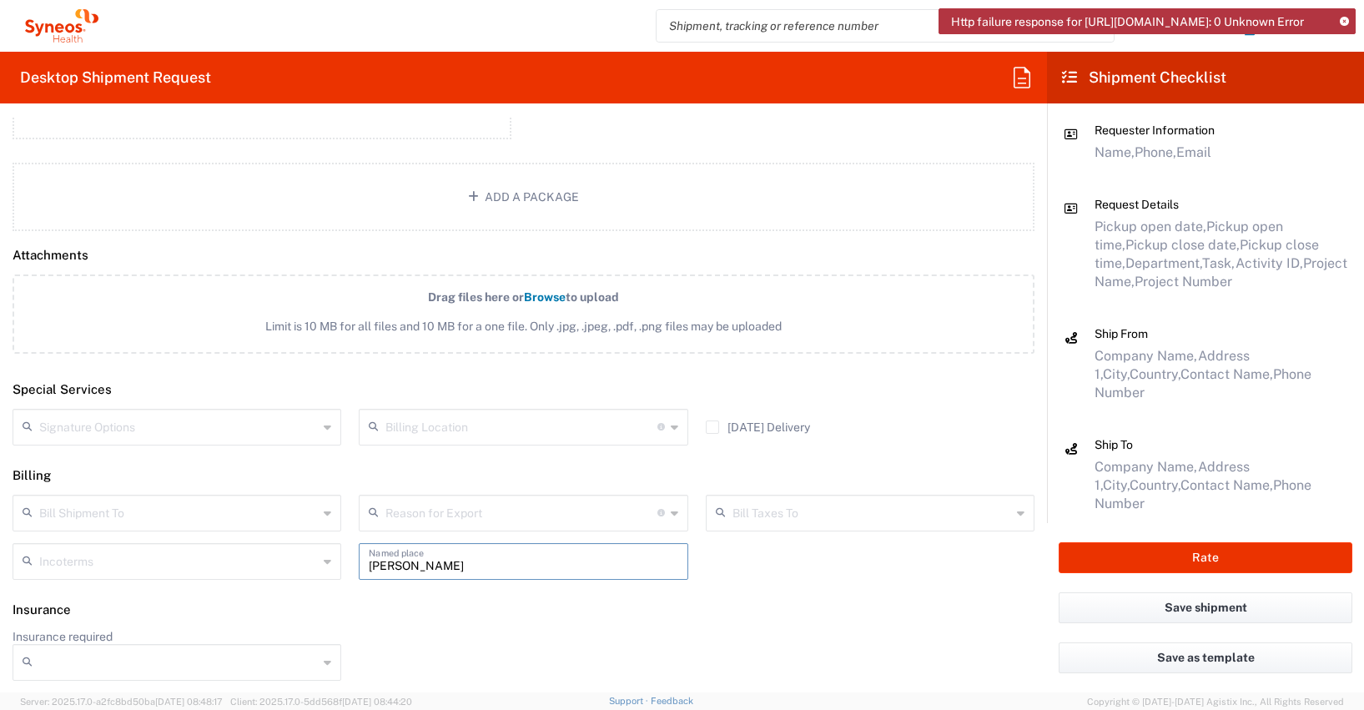
drag, startPoint x: 509, startPoint y: 560, endPoint x: 320, endPoint y: 570, distance: 189.7
click at [334, 564] on div "Bill Shipment To Recipient Account Sender/Shipper Third Party Account Reason fo…" at bounding box center [524, 543] width 1040 height 97
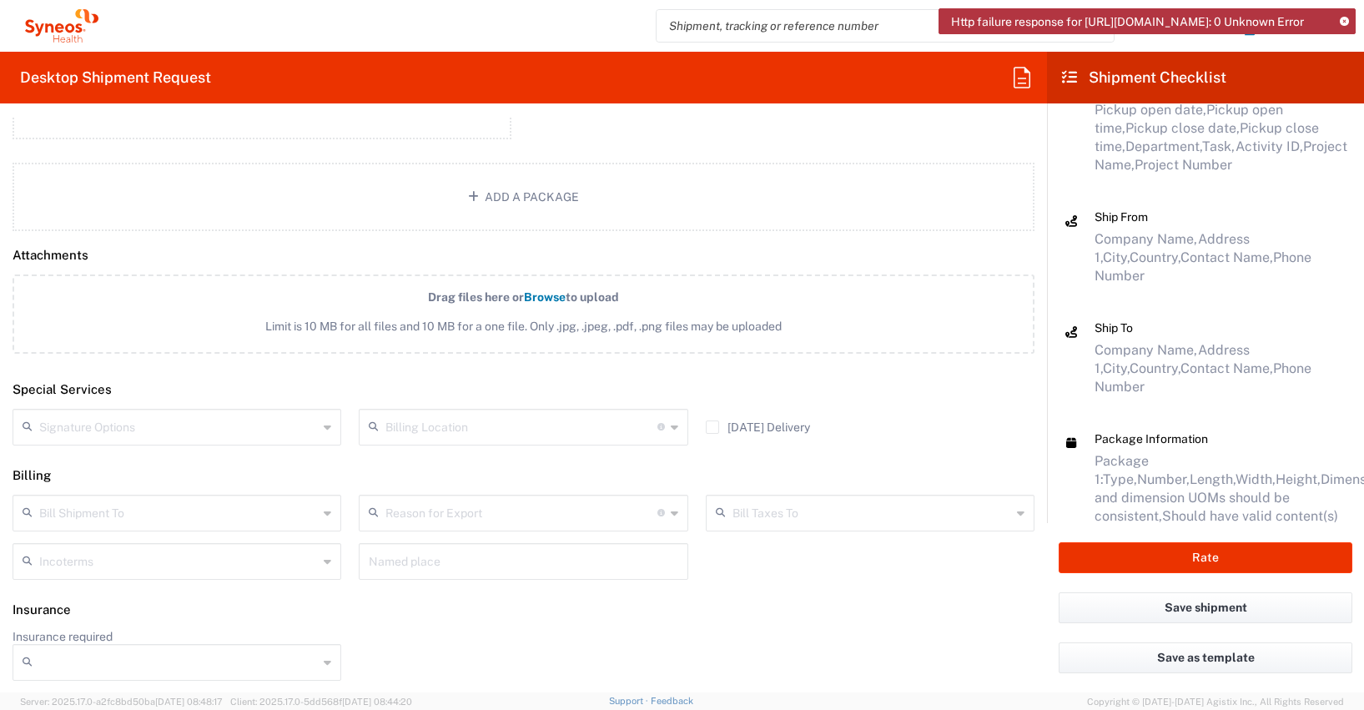
scroll to position [118, 0]
click at [1208, 555] on button "Rate" at bounding box center [1206, 557] width 294 height 31
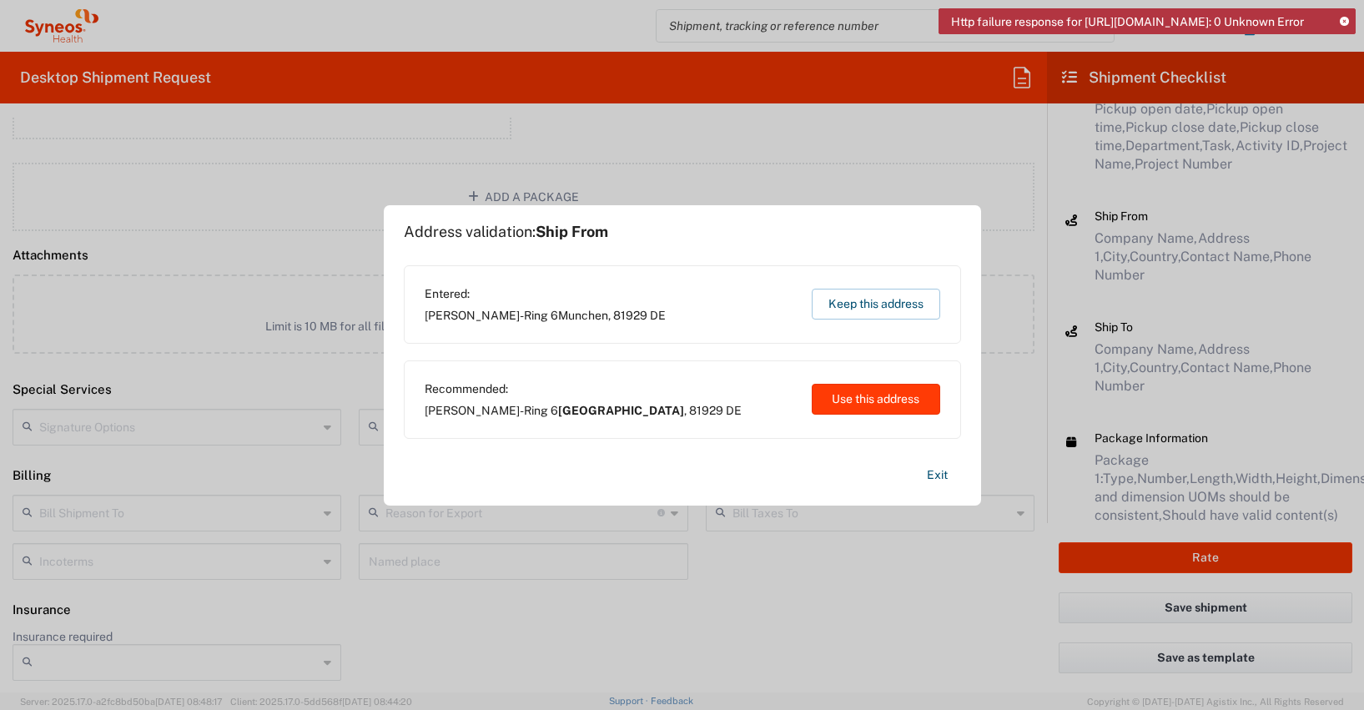
click at [884, 400] on button "Use this address" at bounding box center [876, 399] width 129 height 31
type input "[GEOGRAPHIC_DATA]"
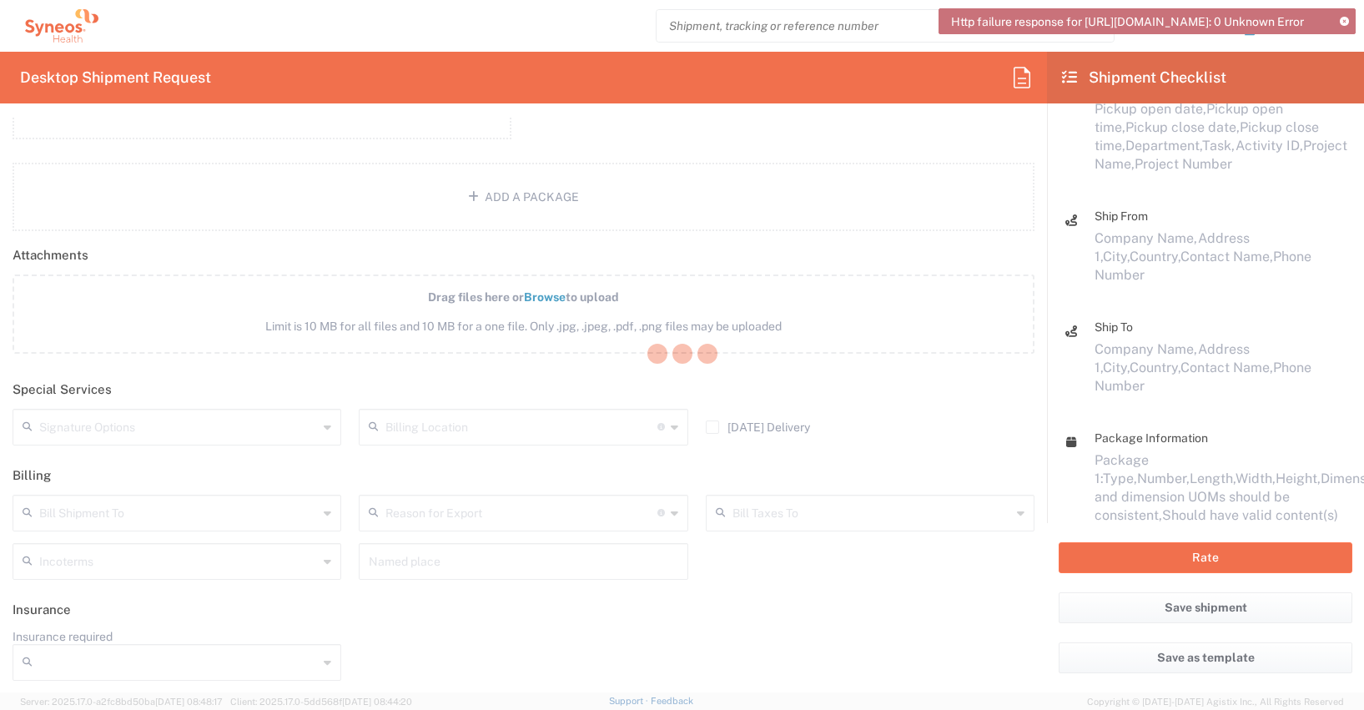
type input "4510 DEPARTMENTAL EXPENSE"
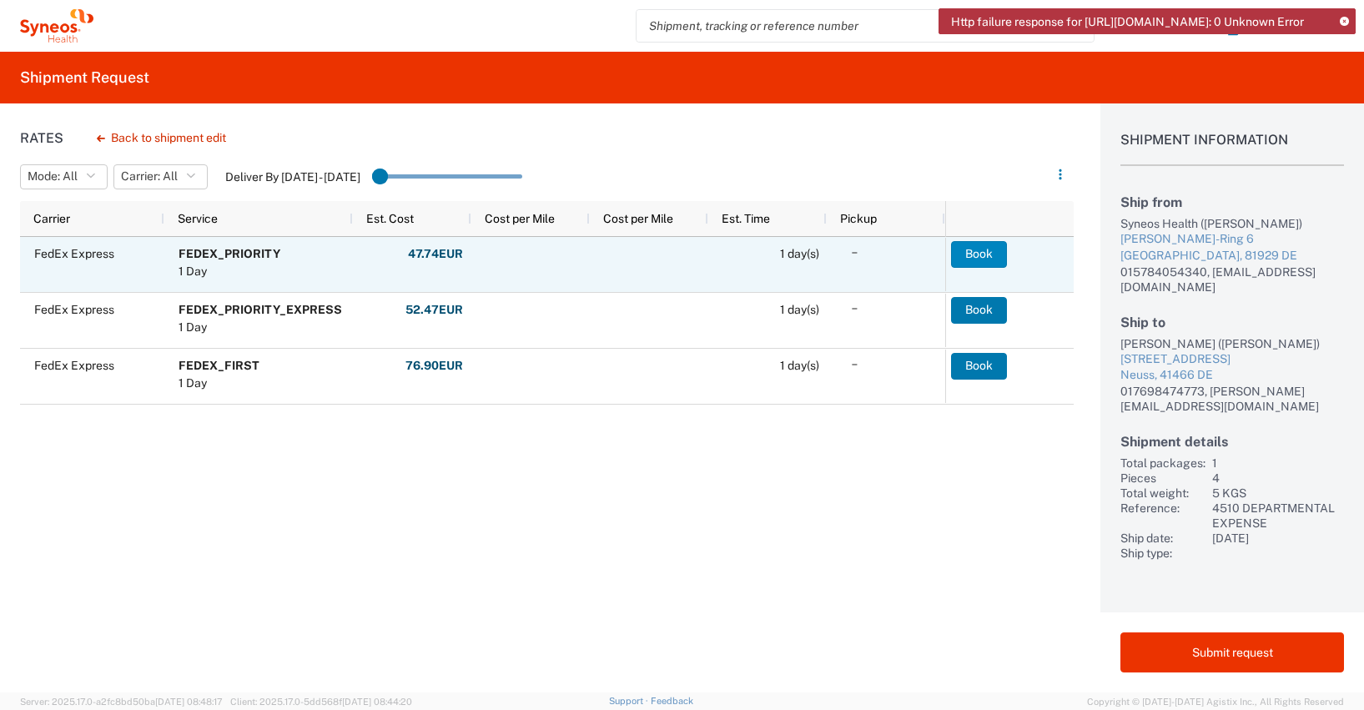
click at [979, 253] on button "Book" at bounding box center [979, 254] width 56 height 27
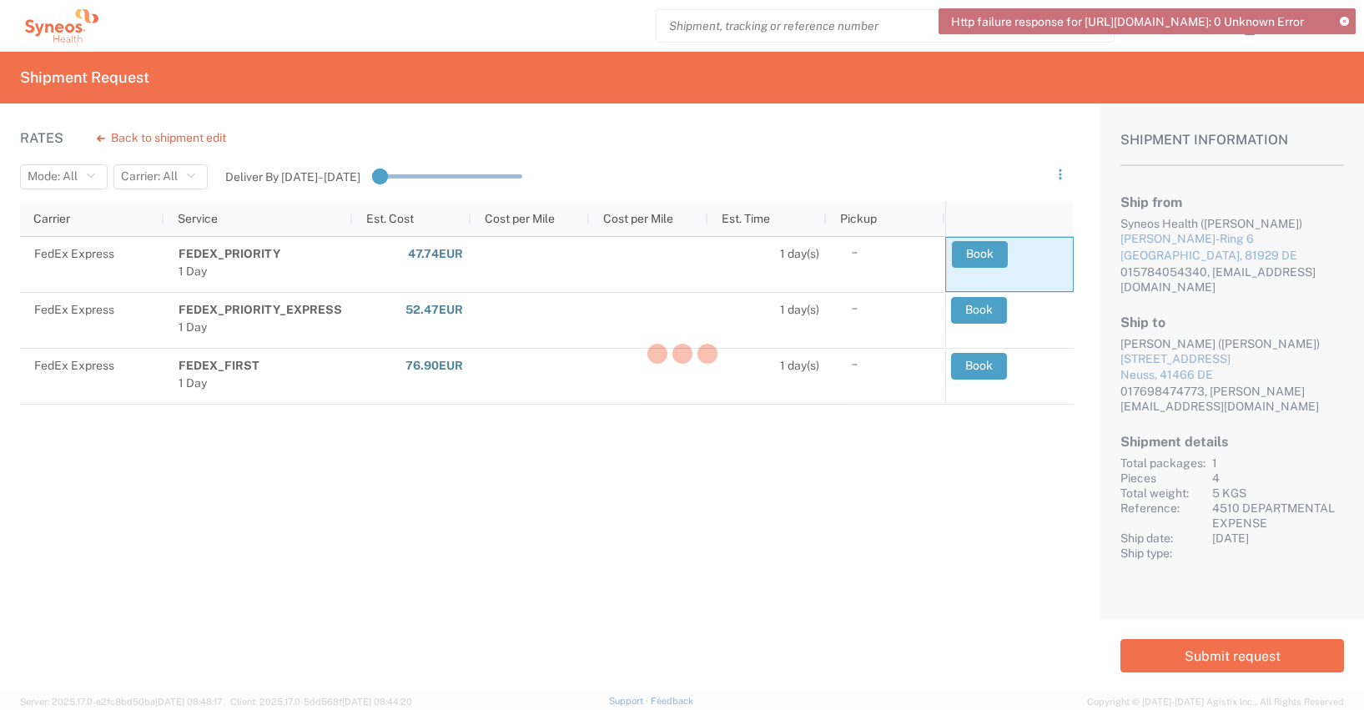
click at [1344, 23] on div at bounding box center [682, 355] width 1364 height 710
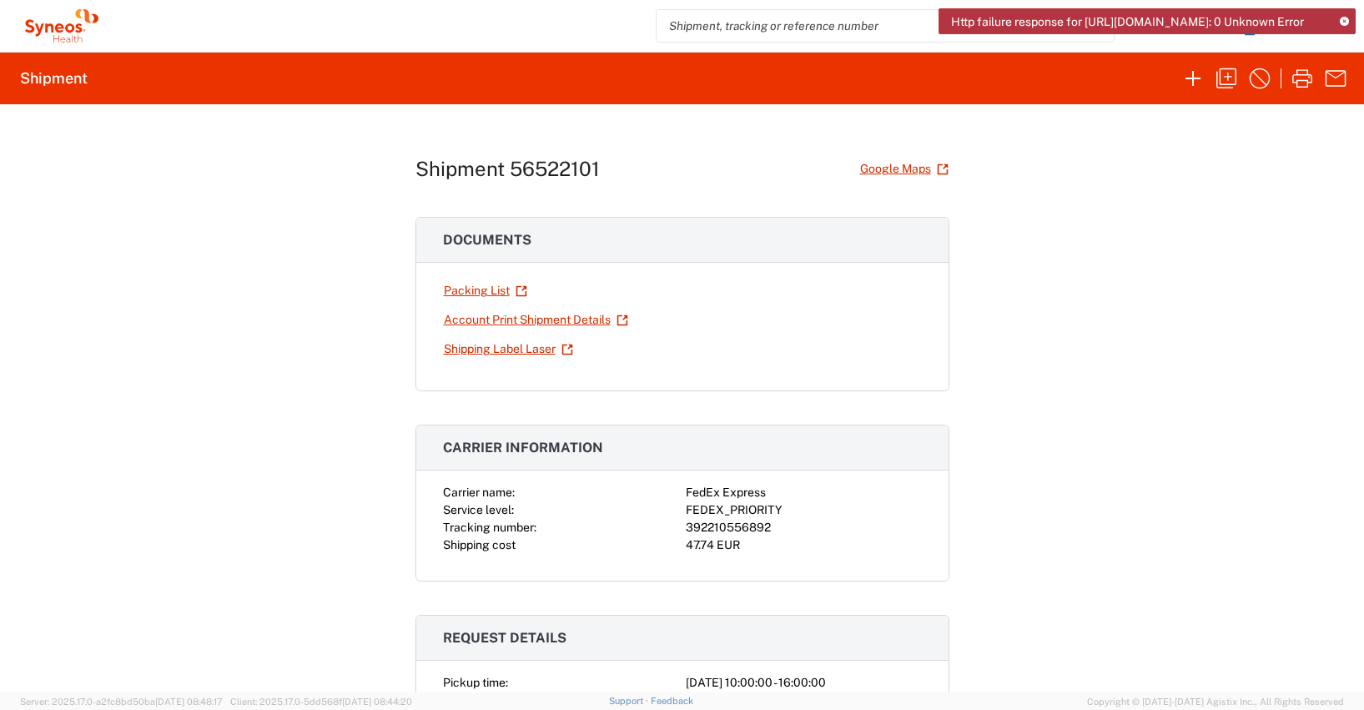
click at [1347, 23] on icon at bounding box center [1344, 22] width 9 height 9
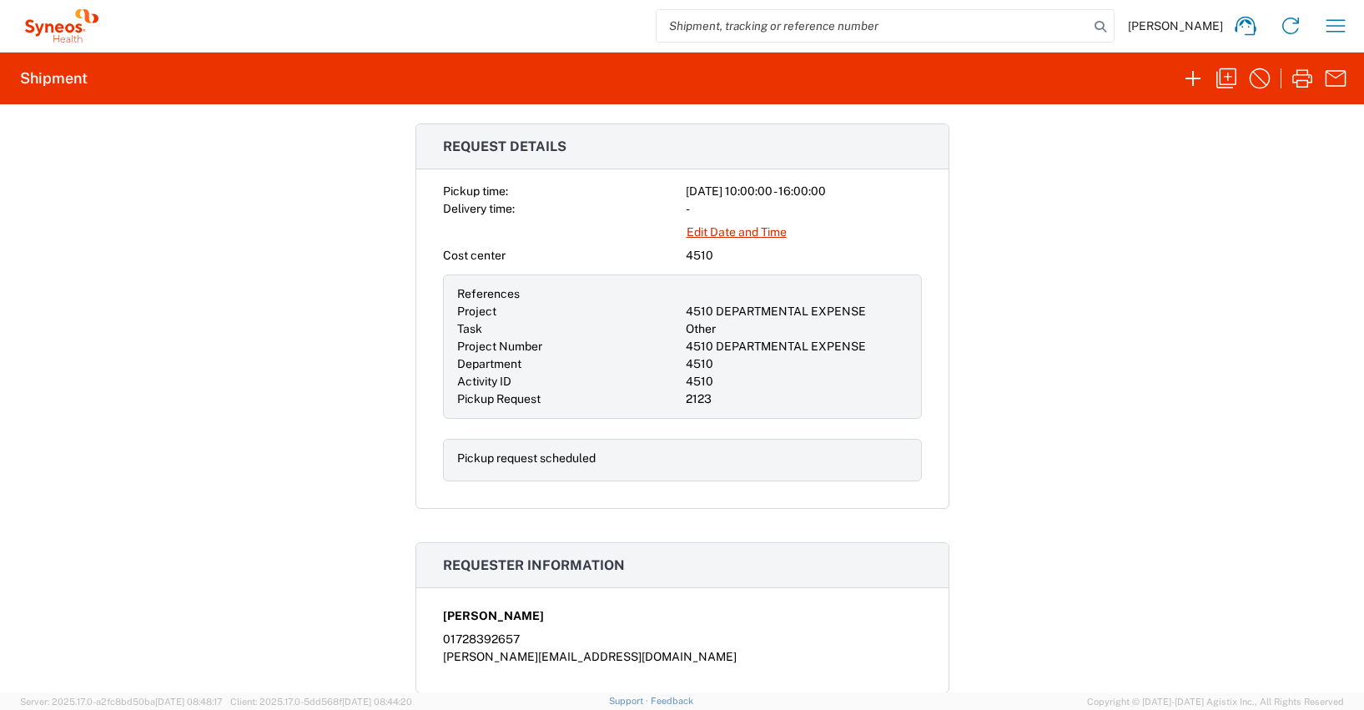
scroll to position [419, 0]
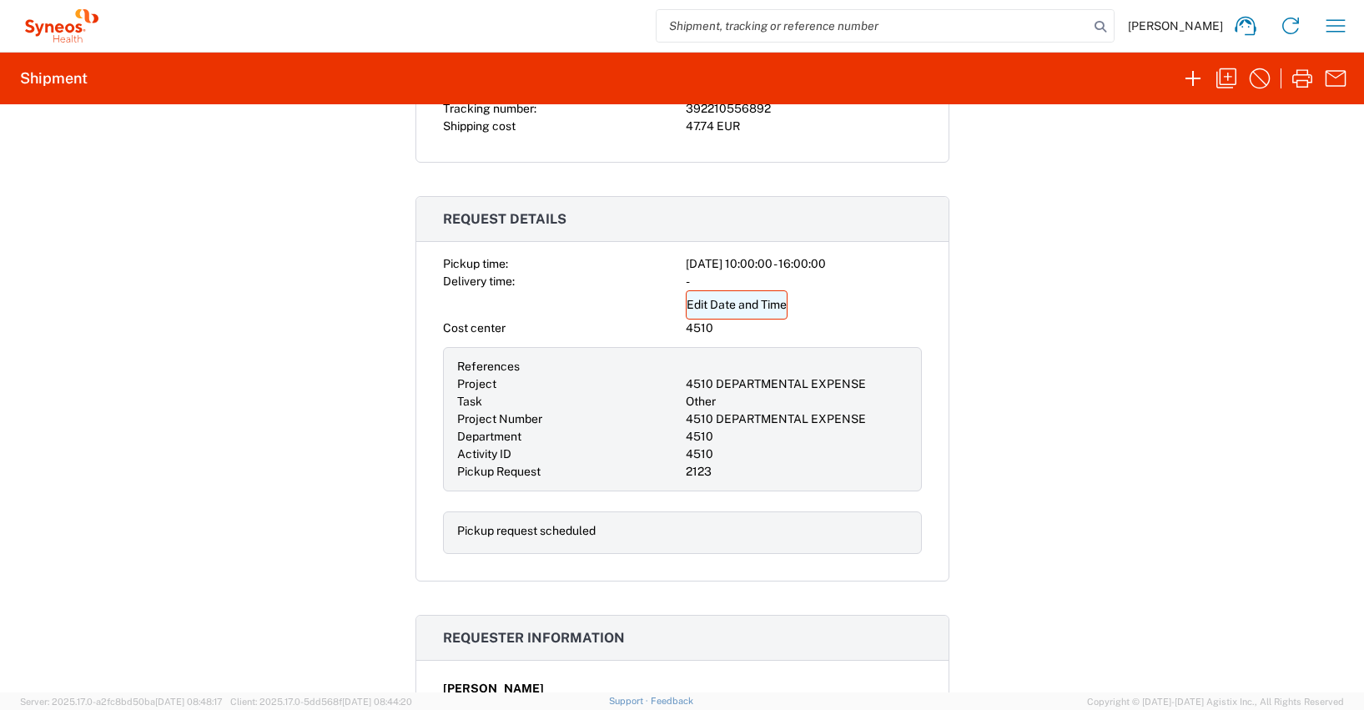
click at [738, 305] on link "Edit Date and Time" at bounding box center [737, 304] width 102 height 29
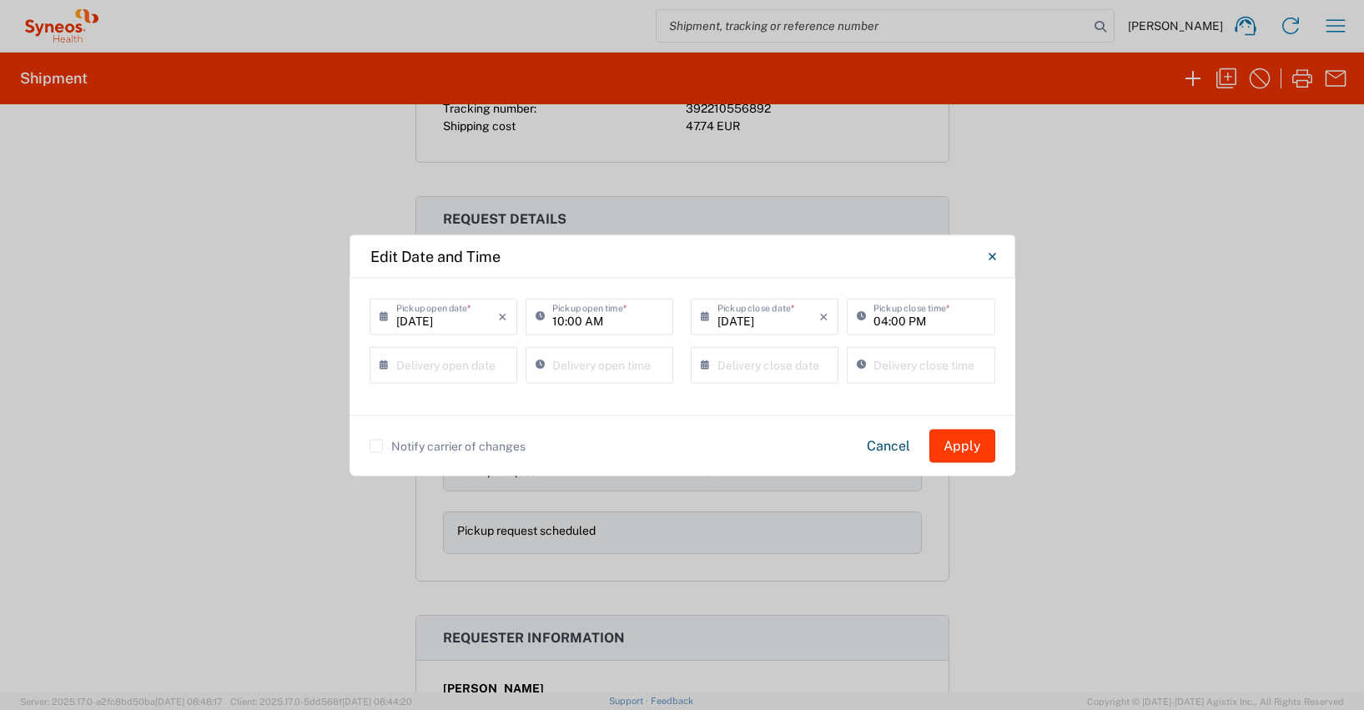
click at [974, 446] on button "Apply" at bounding box center [963, 445] width 66 height 33
